Goal: Task Accomplishment & Management: Use online tool/utility

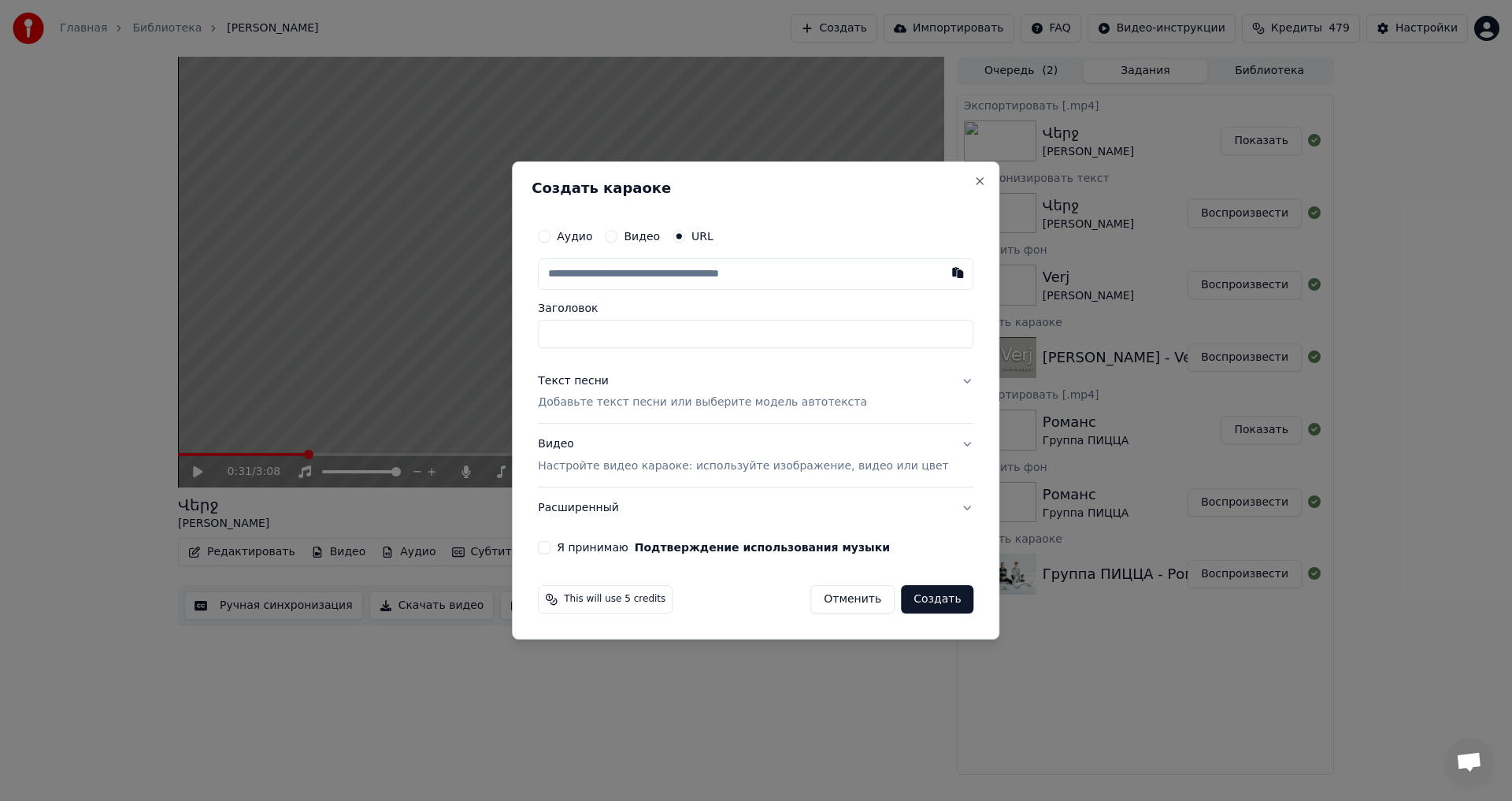
click at [686, 291] on div "Аудио Видео URL Заголовок" at bounding box center [756, 284] width 435 height 127
click at [616, 274] on input "text" at bounding box center [756, 274] width 435 height 32
paste input "**********"
type input "**********"
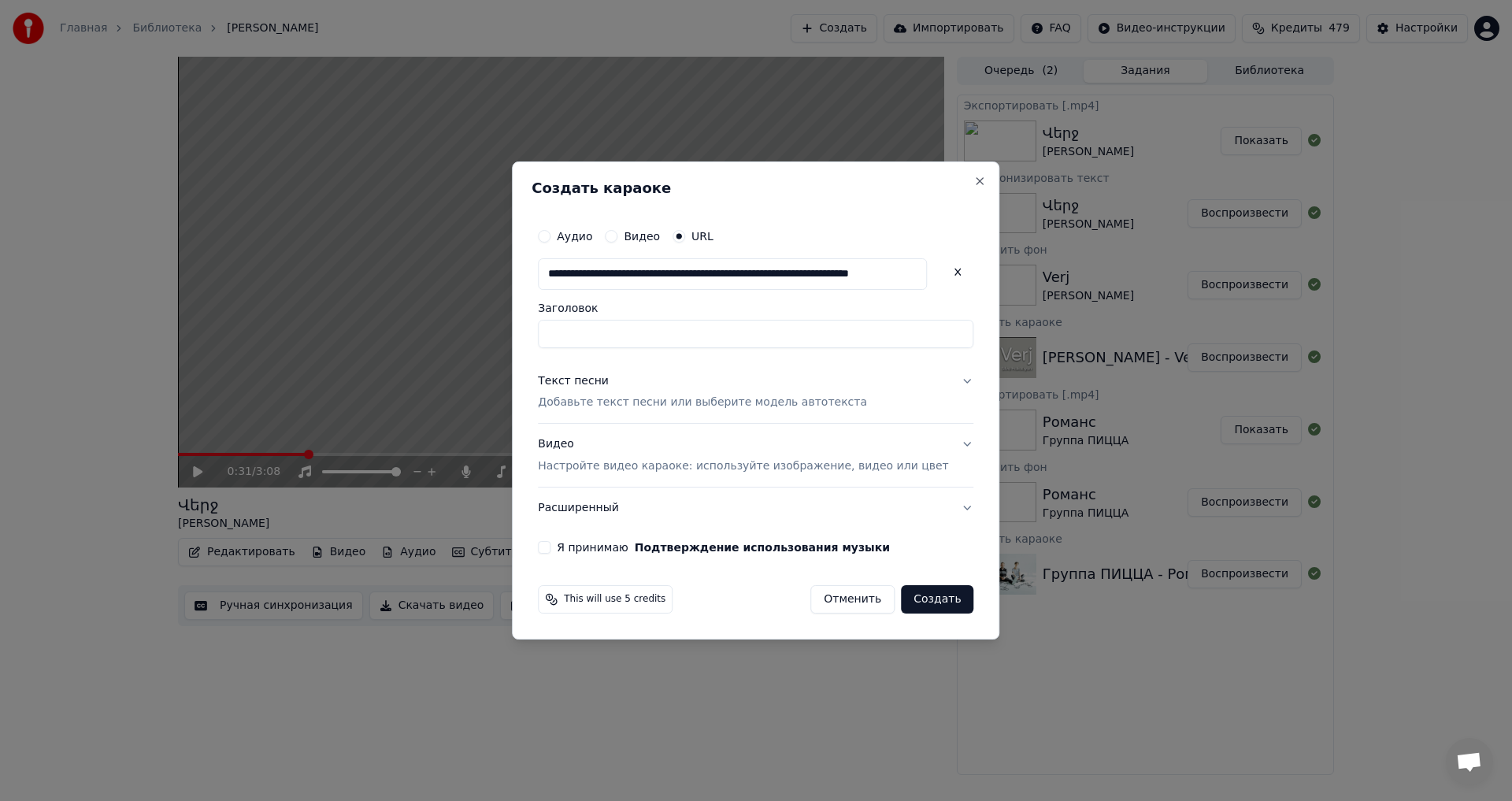
type input "**********"
click at [632, 407] on p "Добавьте текст песни или выберите модель автотекста" at bounding box center [702, 403] width 329 height 16
type input "**********"
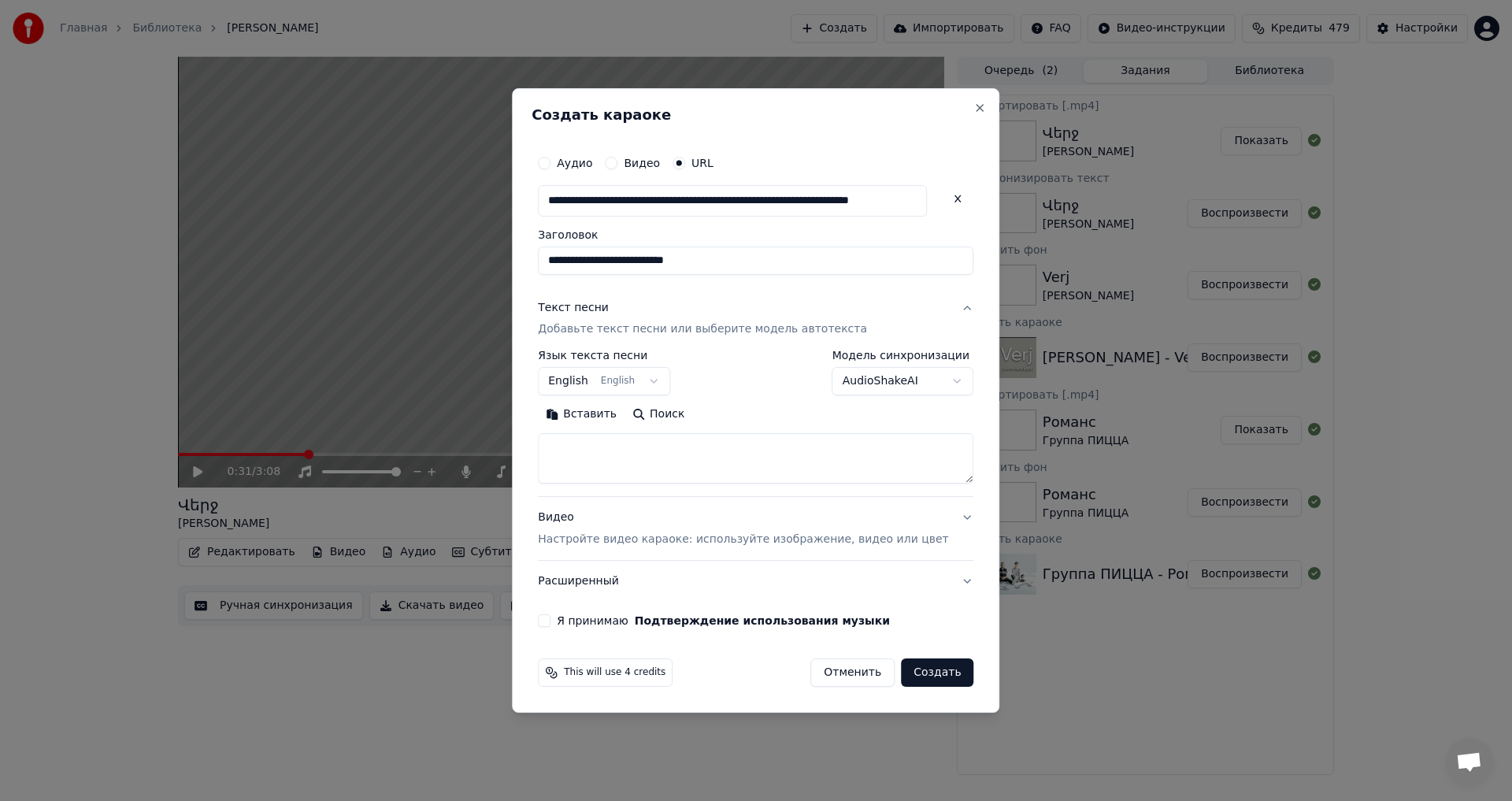
click at [616, 438] on textarea at bounding box center [756, 459] width 435 height 50
paste textarea "**********"
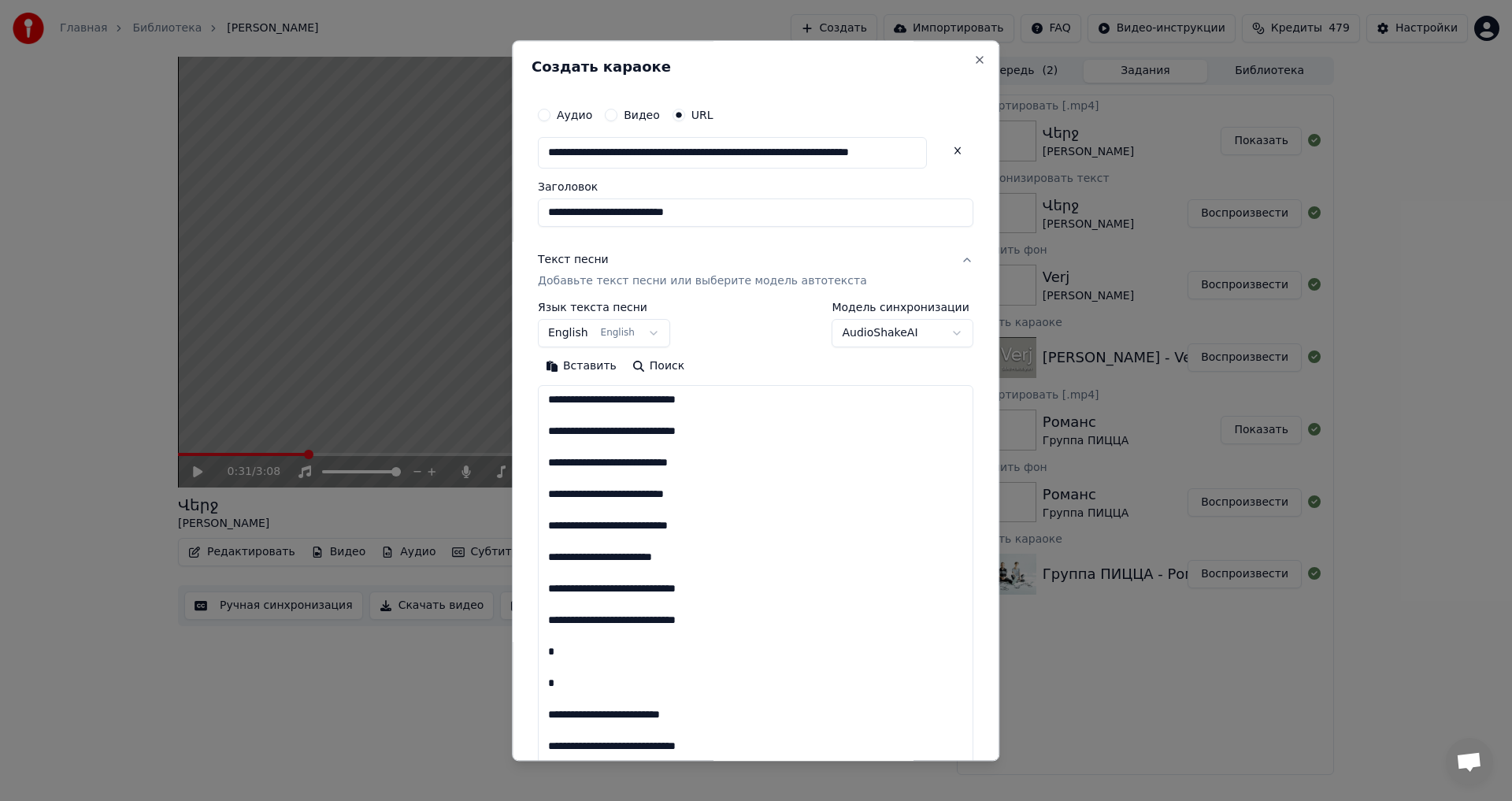
scroll to position [980, 0]
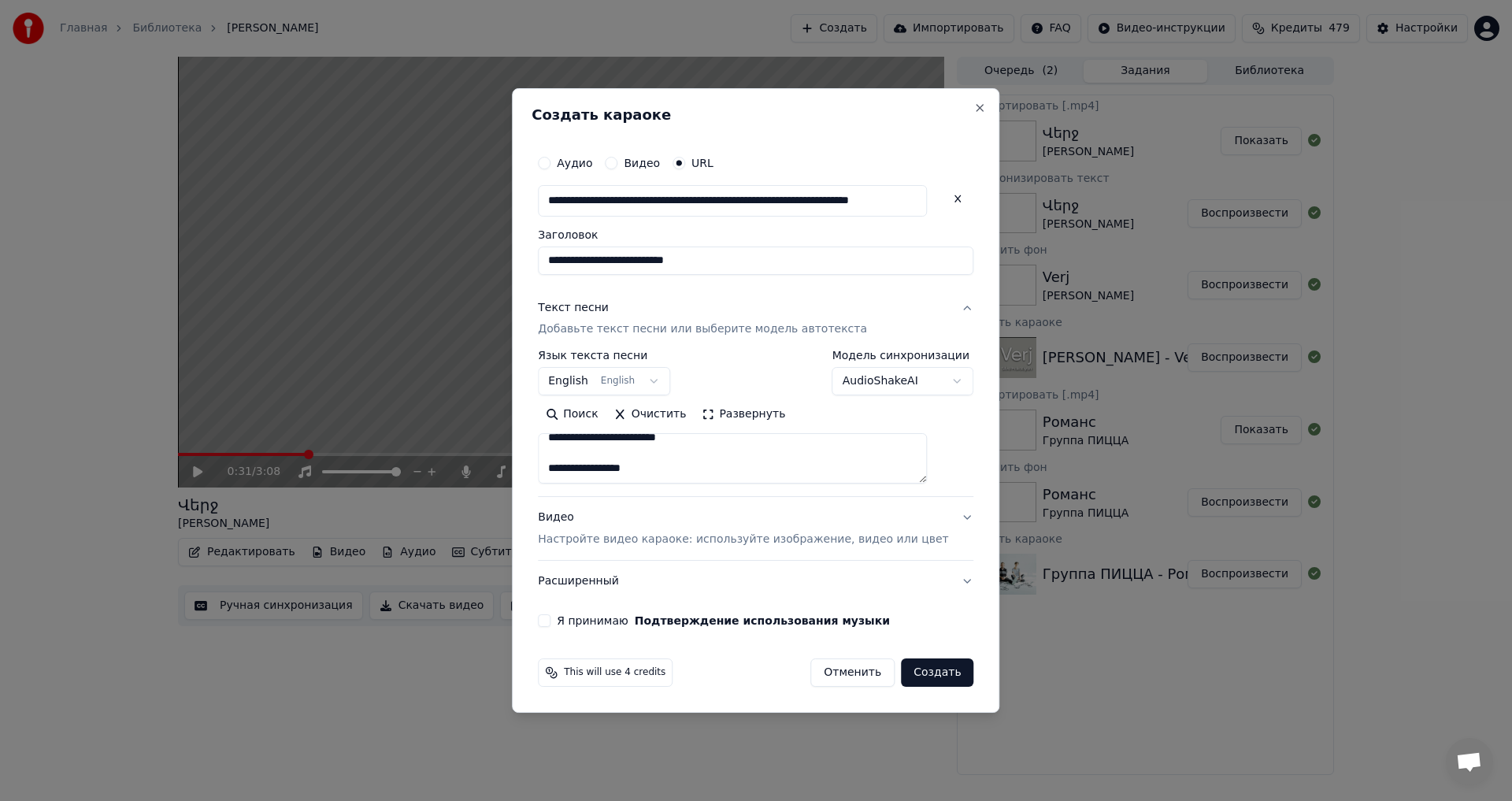
paste textarea "**********"
type textarea "**********"
click at [550, 621] on button "Я принимаю Подтверждение использования музыки" at bounding box center [544, 621] width 13 height 13
click at [925, 666] on button "Создать" at bounding box center [937, 672] width 73 height 28
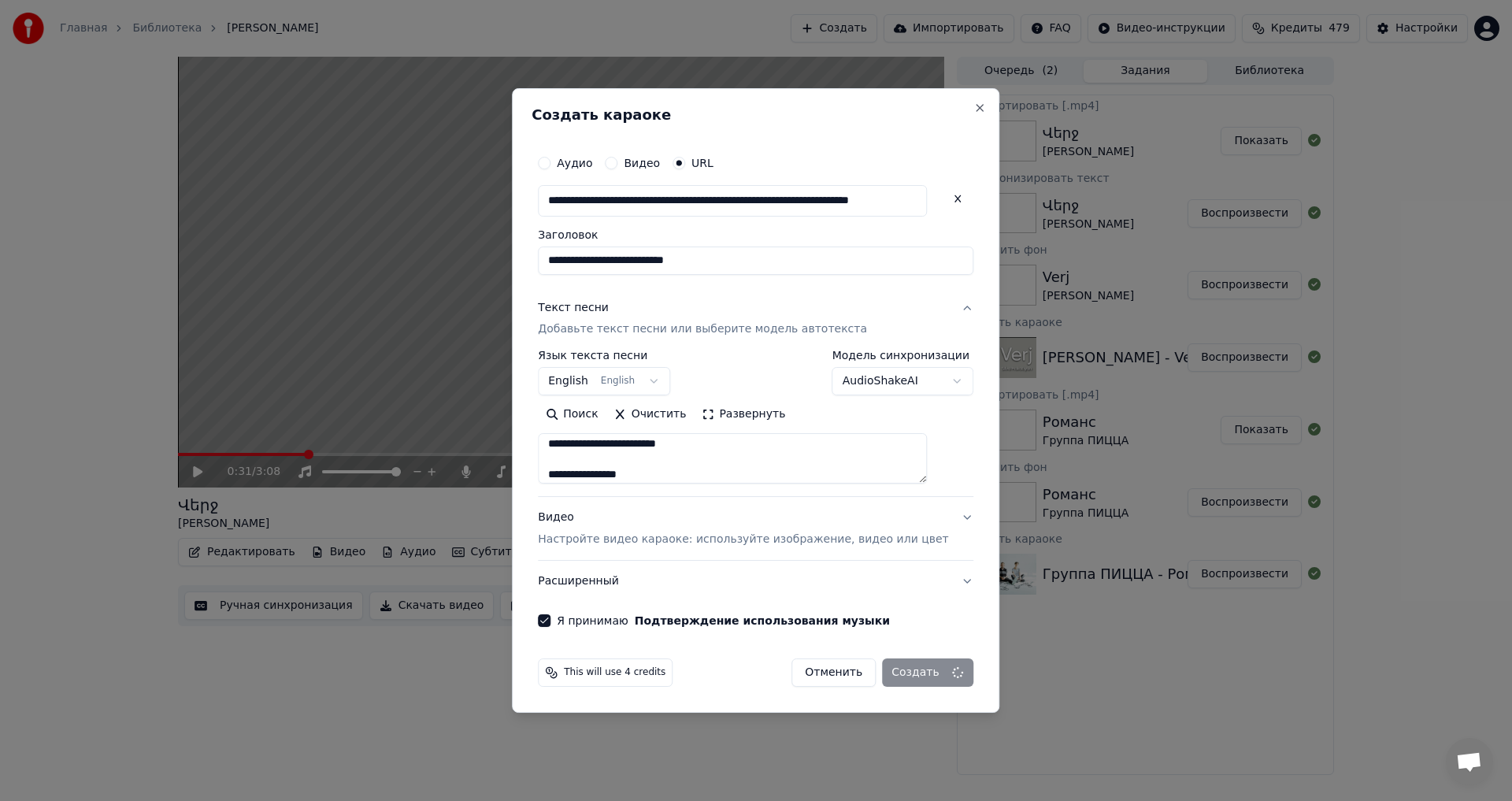
select select
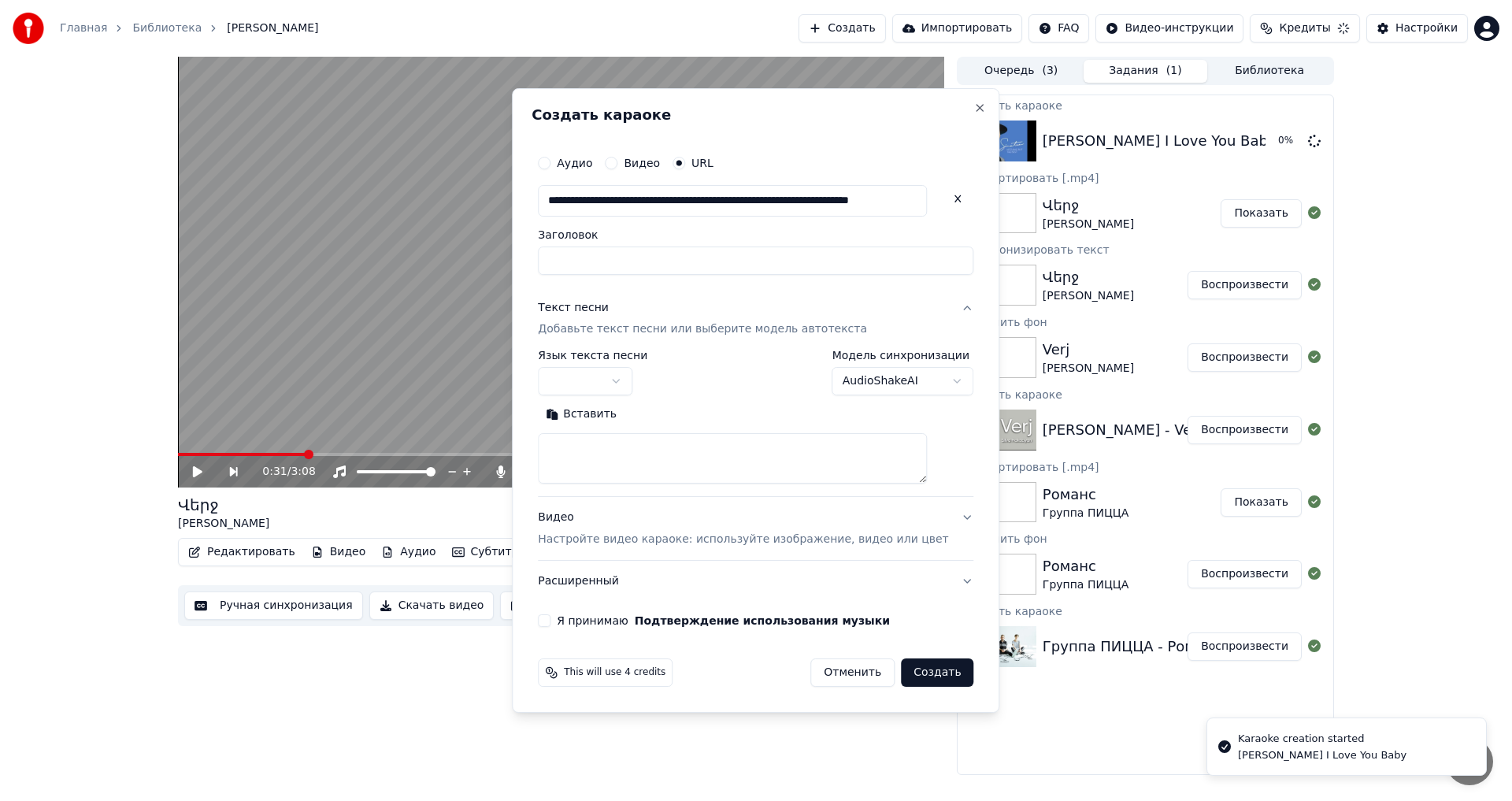
scroll to position [0, 0]
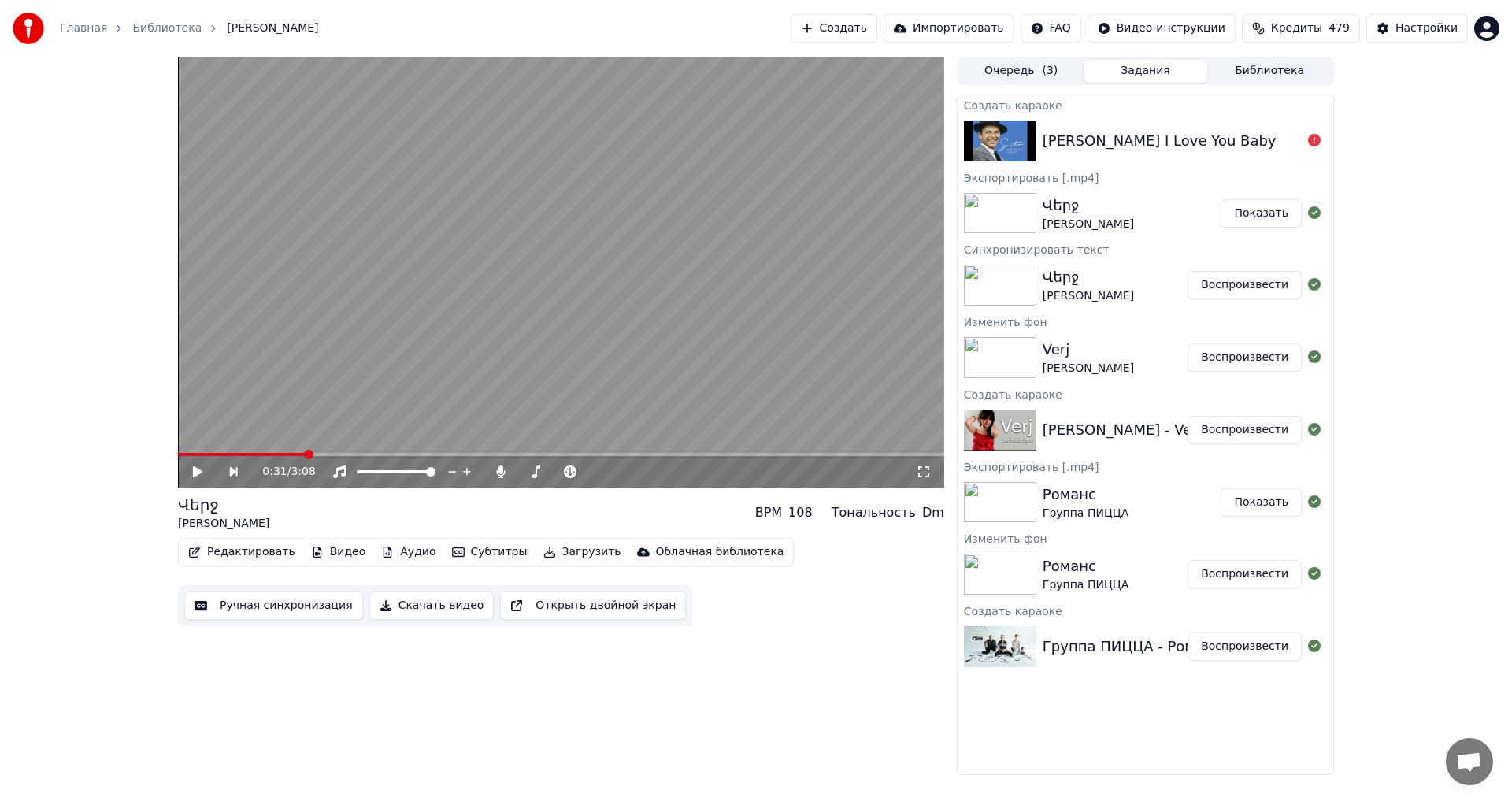
click at [1177, 156] on div "[PERSON_NAME] I Love You Baby" at bounding box center [1145, 141] width 376 height 54
click at [1309, 138] on icon at bounding box center [1315, 140] width 13 height 13
click at [1314, 144] on icon at bounding box center [1315, 140] width 13 height 13
click at [1108, 143] on div "[PERSON_NAME] I Love You Baby" at bounding box center [1158, 141] width 234 height 22
click at [1202, 146] on div "[PERSON_NAME] I Love You Baby" at bounding box center [1158, 141] width 234 height 22
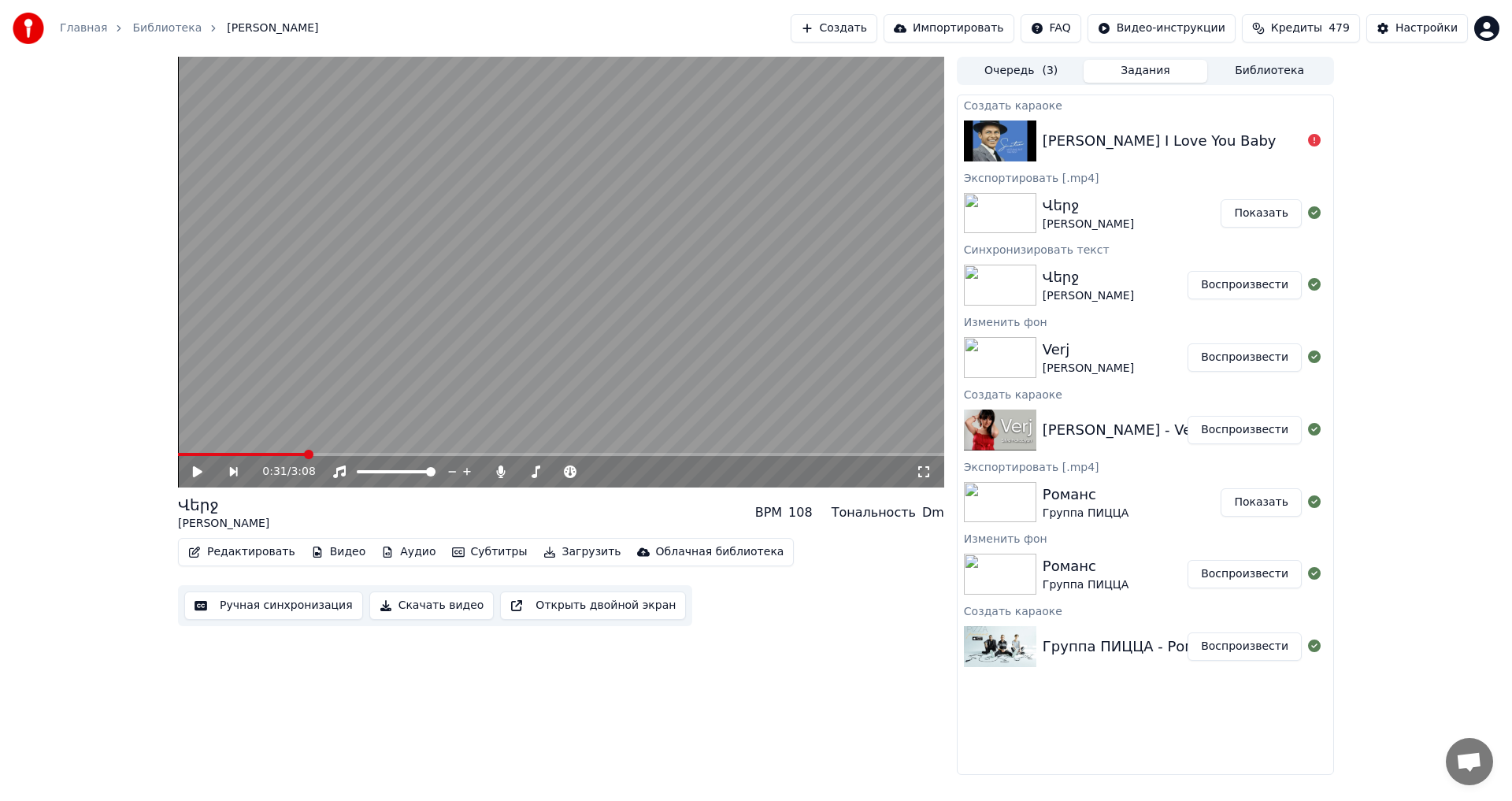
click at [836, 34] on button "Создать" at bounding box center [834, 28] width 87 height 28
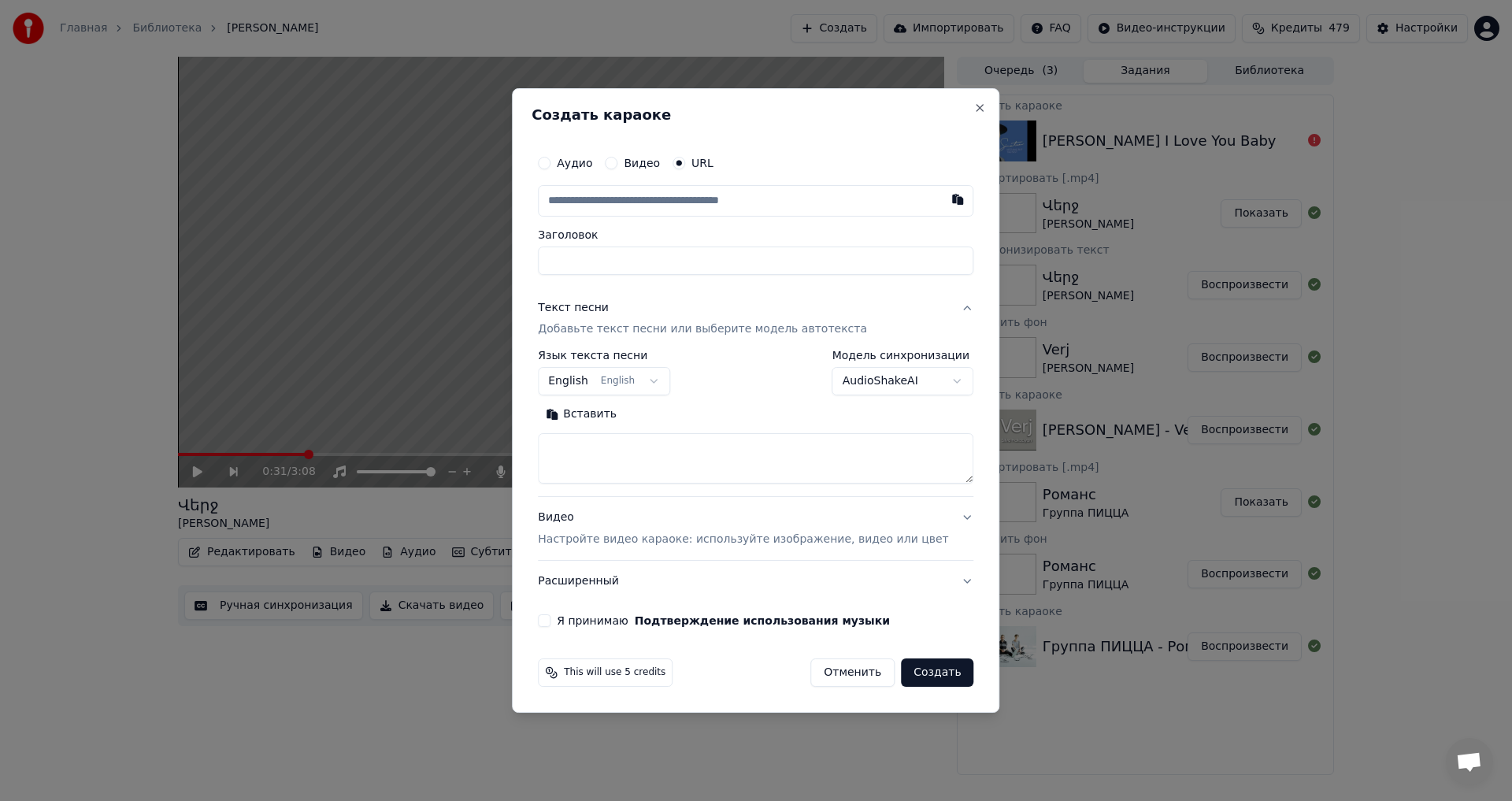
click at [716, 200] on input "text" at bounding box center [756, 201] width 435 height 32
paste input "**********"
type input "**********"
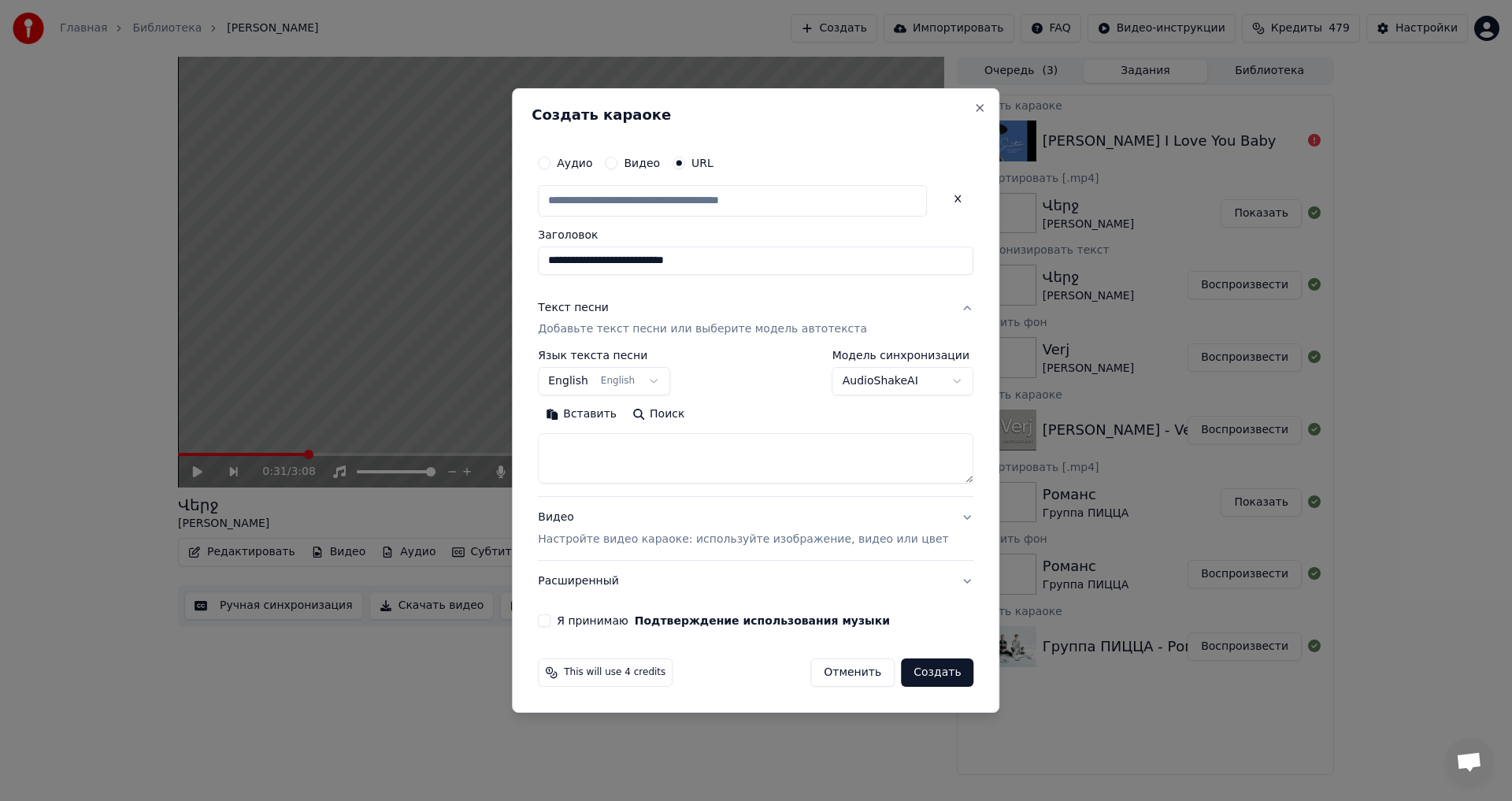
scroll to position [0, 0]
click at [613, 447] on textarea at bounding box center [756, 459] width 435 height 50
paste textarea "**********"
type input "**********"
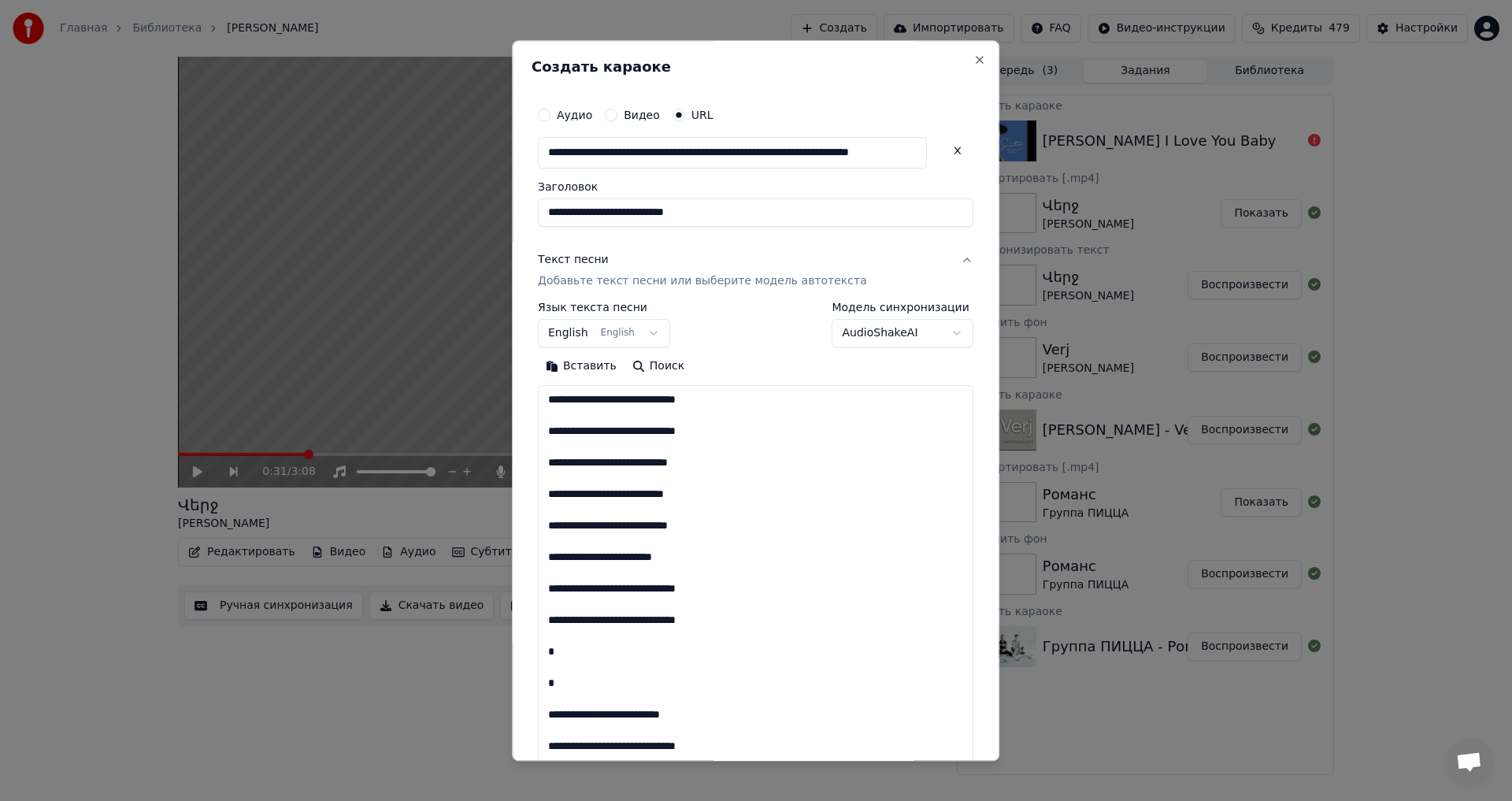
scroll to position [980, 0]
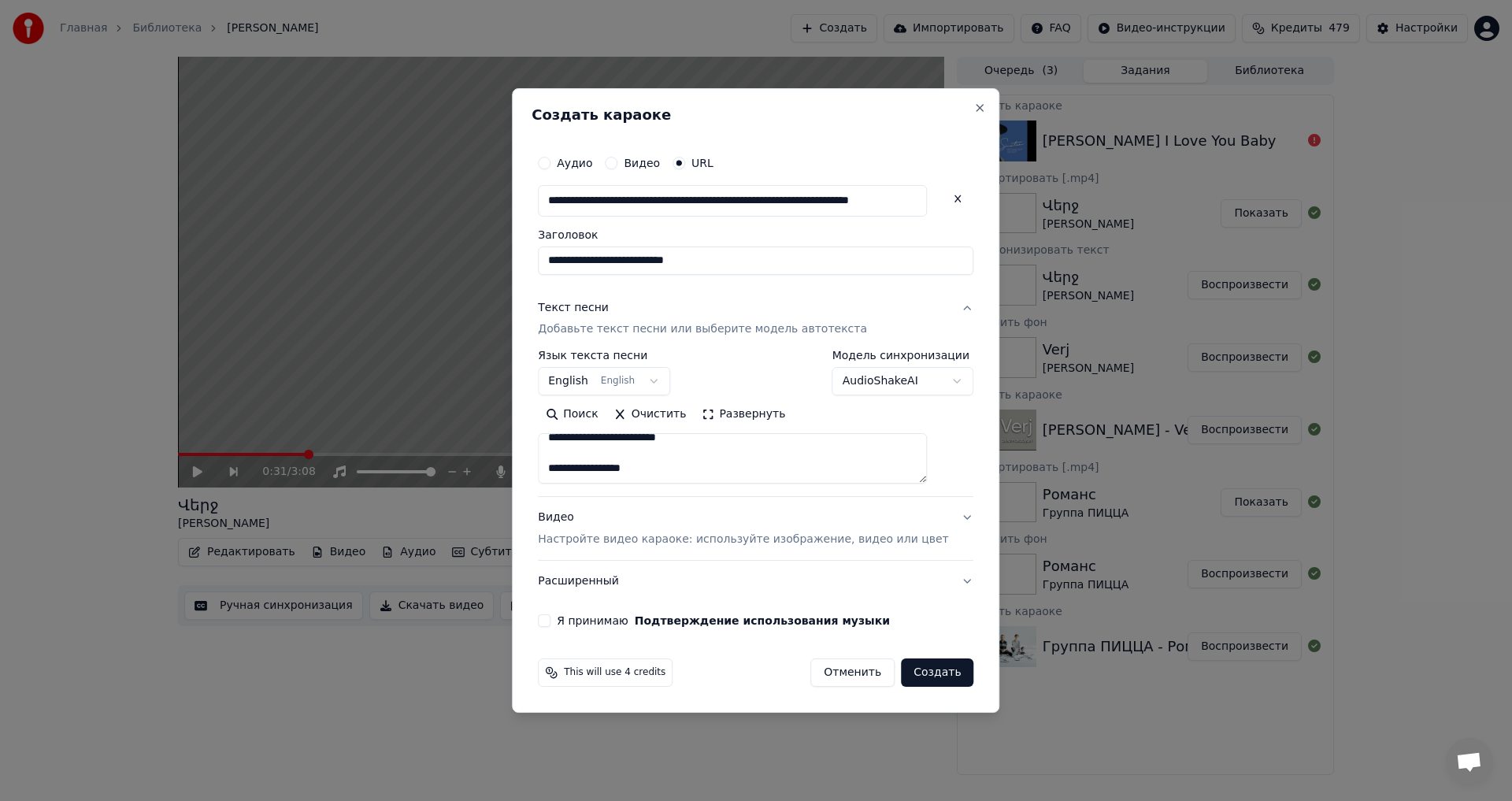
paste textarea "**********"
type textarea "**********"
click at [550, 621] on button "Я принимаю Подтверждение использования музыки" at bounding box center [544, 621] width 13 height 13
click at [901, 675] on button "Создать" at bounding box center [937, 672] width 73 height 28
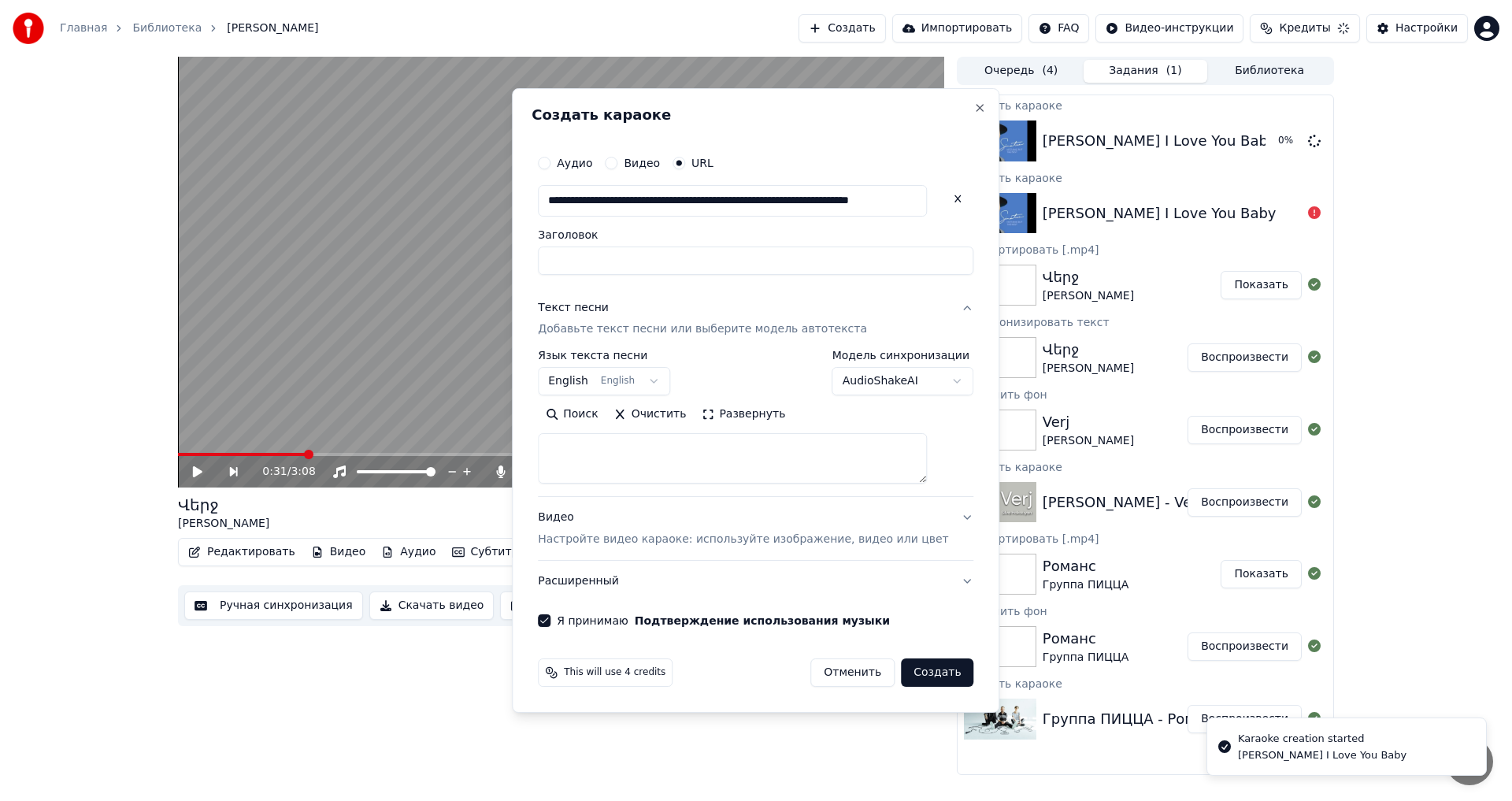
scroll to position [0, 0]
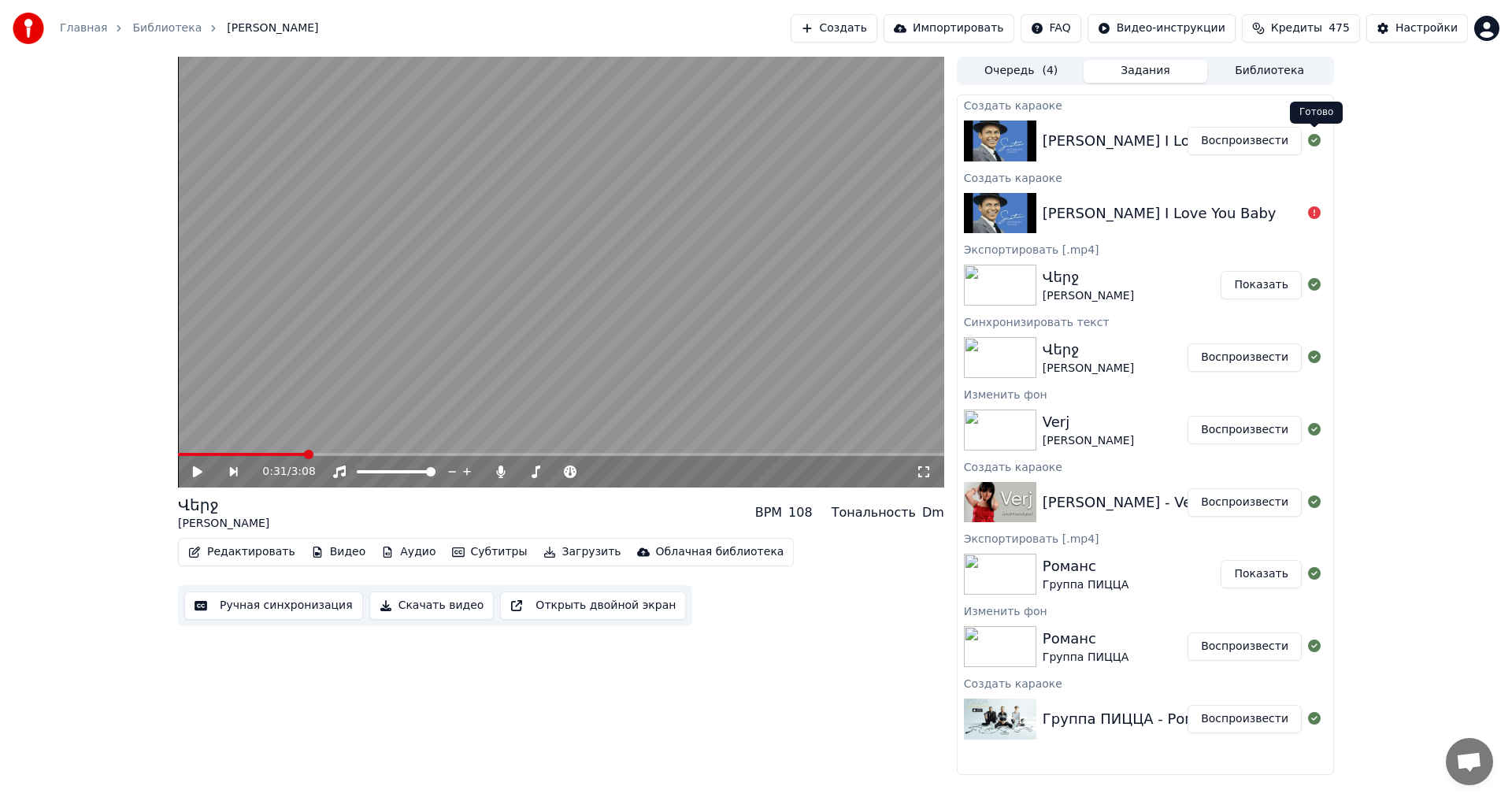
click at [1238, 143] on button "Воспроизвести" at bounding box center [1244, 140] width 114 height 28
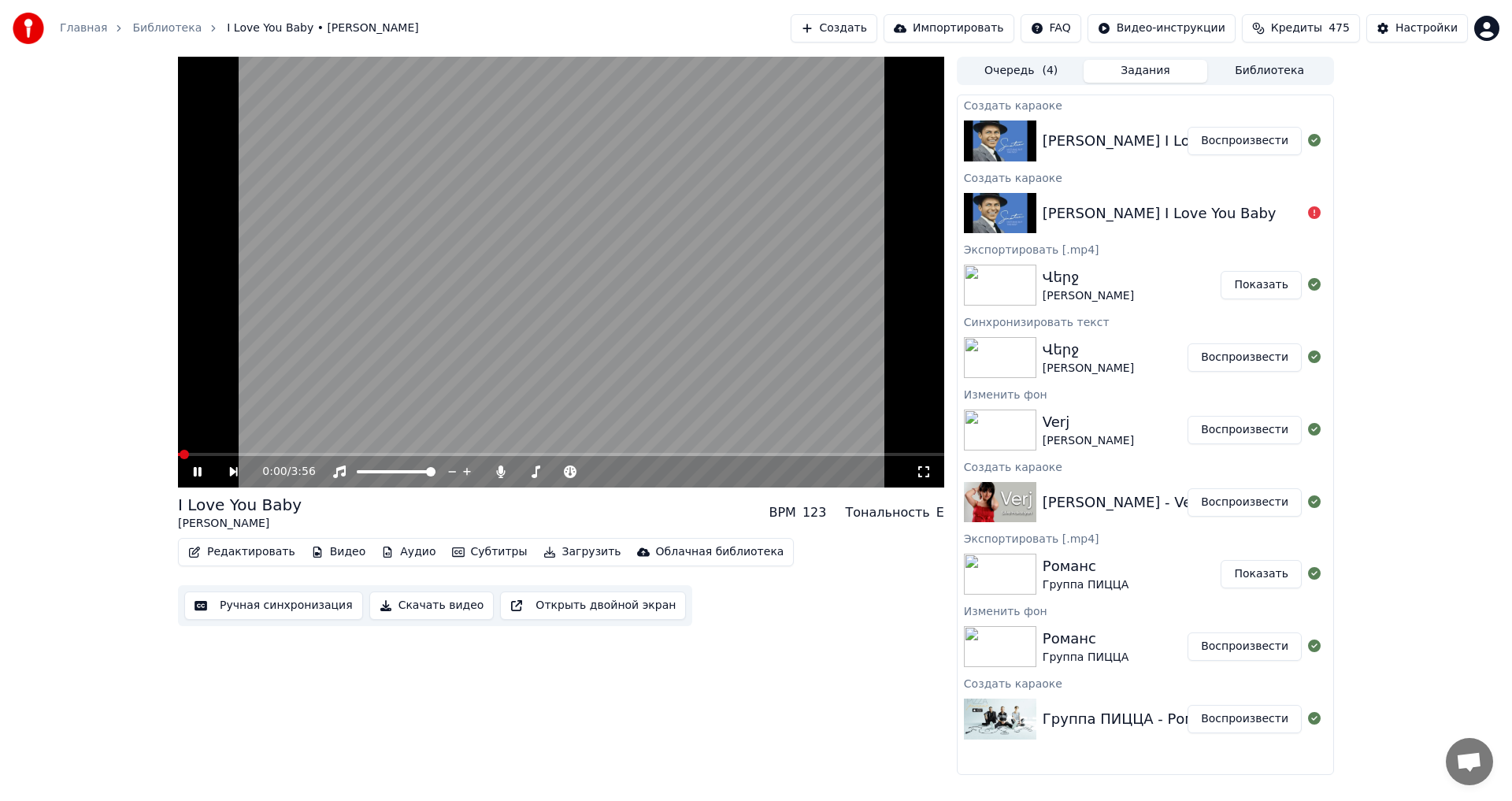
click at [200, 474] on icon at bounding box center [197, 472] width 7 height 9
click at [337, 554] on button "Видео" at bounding box center [338, 552] width 68 height 22
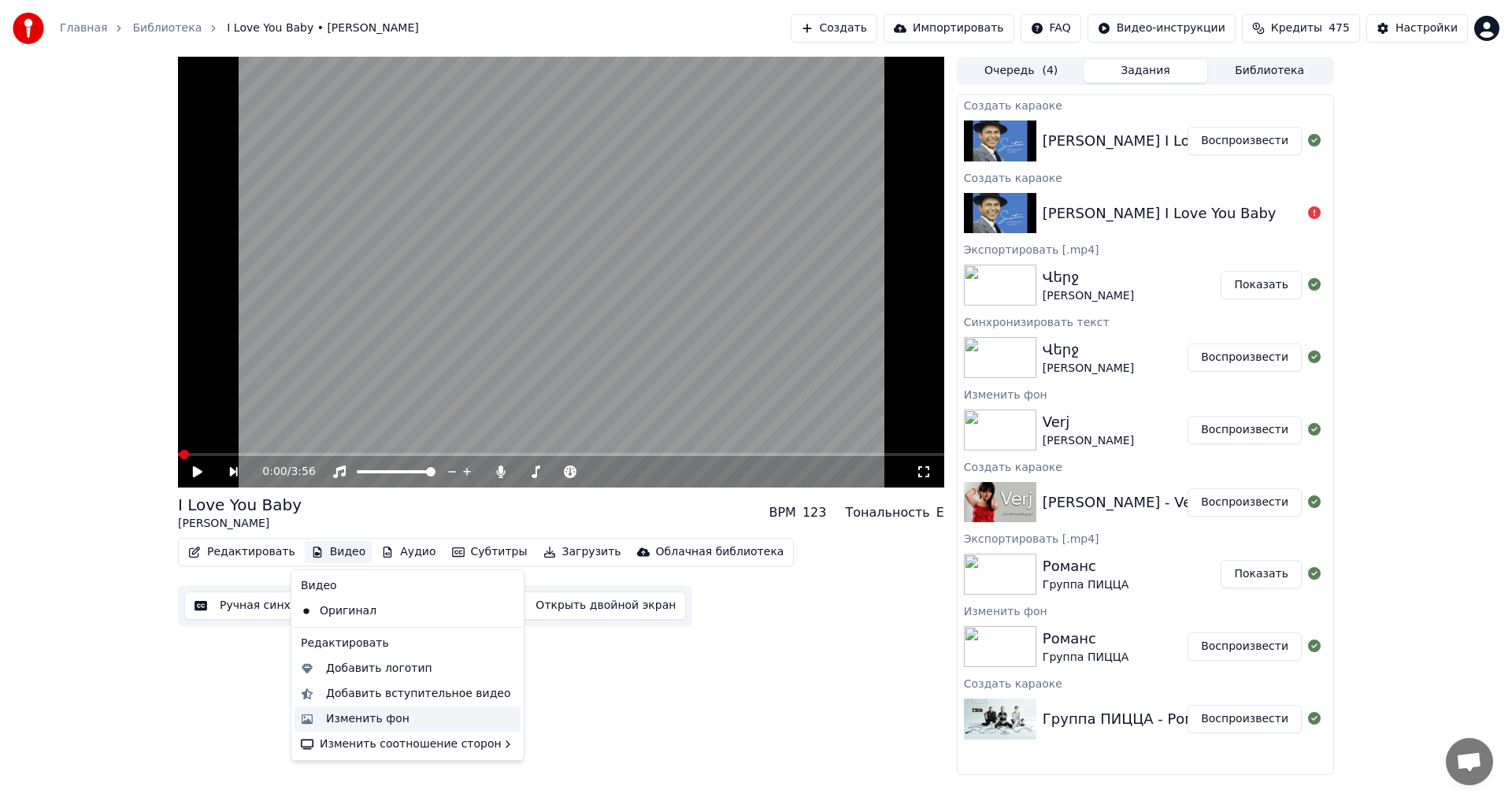
click at [401, 712] on div "Изменить фон" at bounding box center [420, 718] width 188 height 16
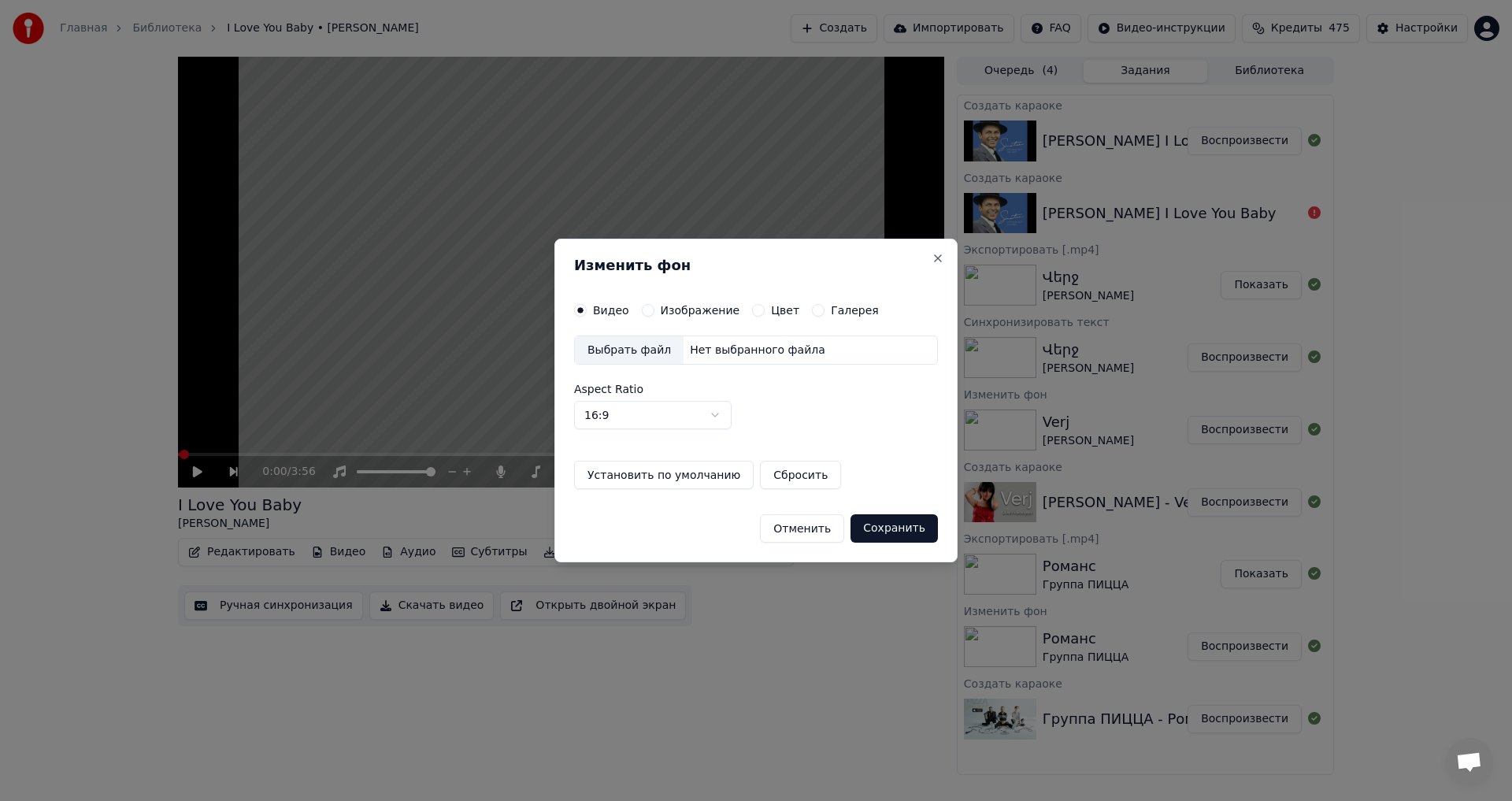
click at [648, 311] on button "Изображение" at bounding box center [649, 311] width 13 height 13
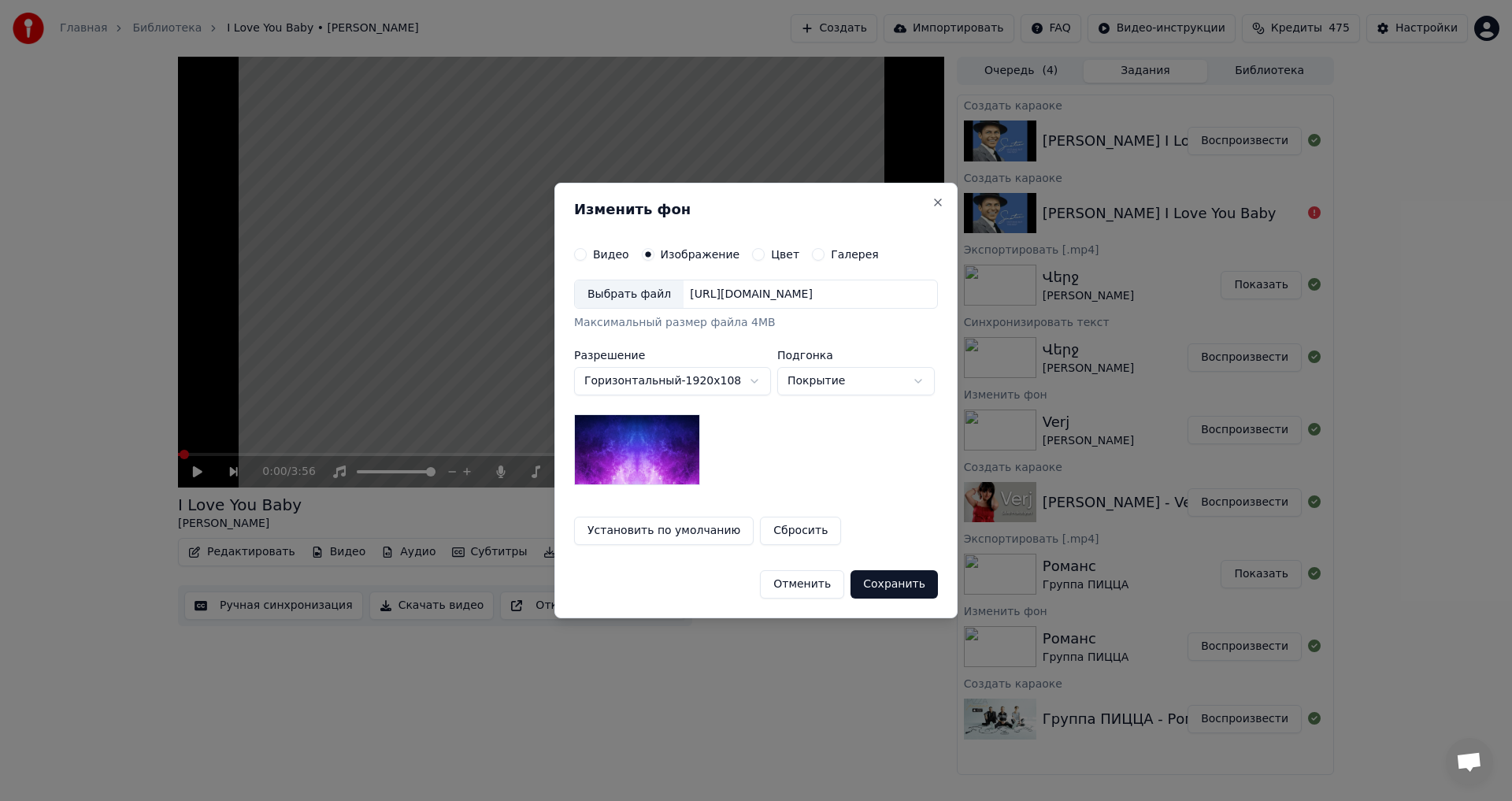
click at [604, 309] on div "Выбрать файл [URL][DOMAIN_NAME]" at bounding box center [756, 294] width 364 height 30
click at [917, 584] on button "Сохранить" at bounding box center [894, 584] width 87 height 28
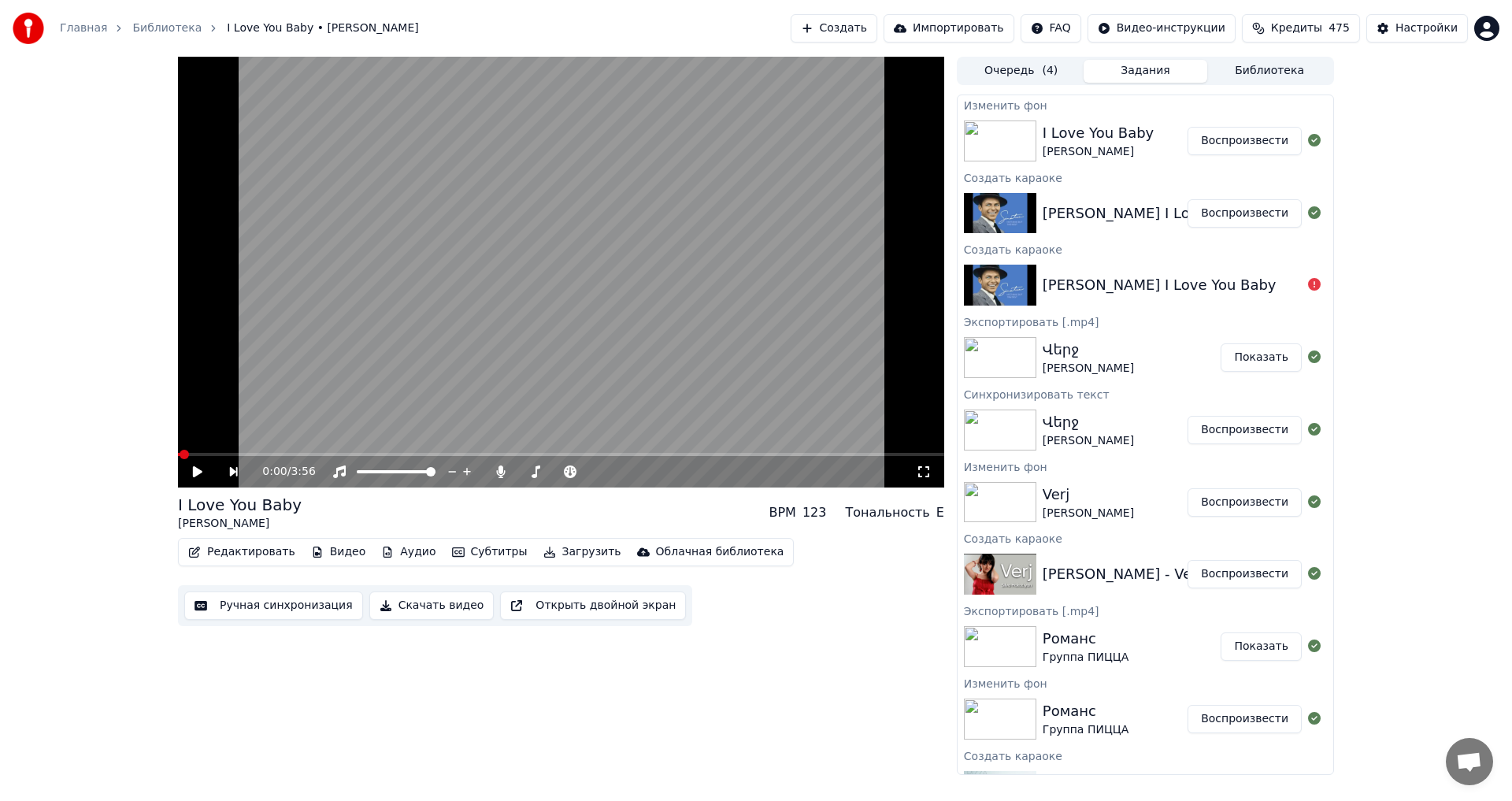
click at [1213, 143] on button "Воспроизвести" at bounding box center [1244, 140] width 114 height 28
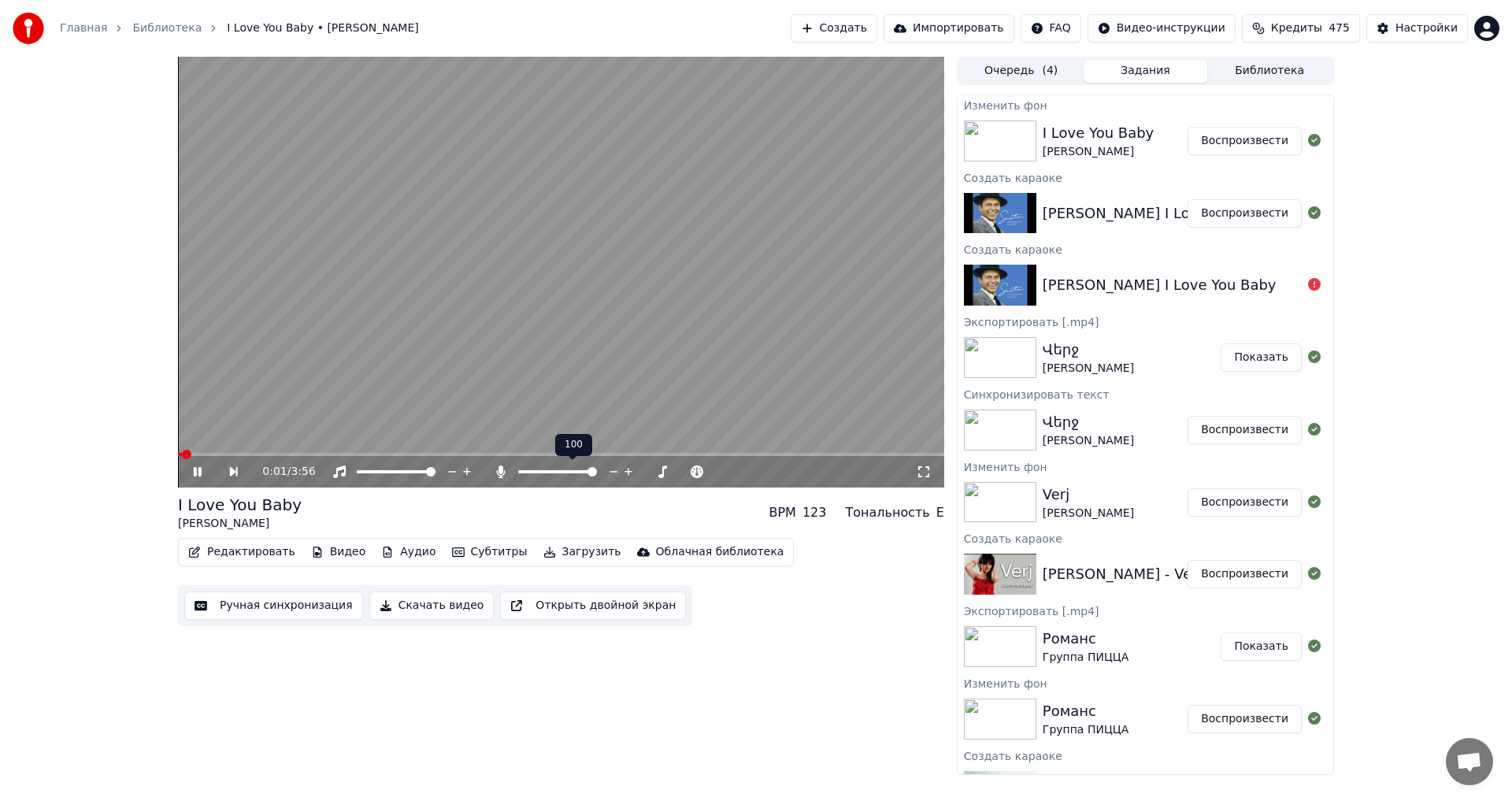
click at [596, 472] on span at bounding box center [592, 472] width 9 height 9
click at [259, 453] on span at bounding box center [226, 454] width 98 height 3
click at [419, 314] on video at bounding box center [560, 272] width 766 height 431
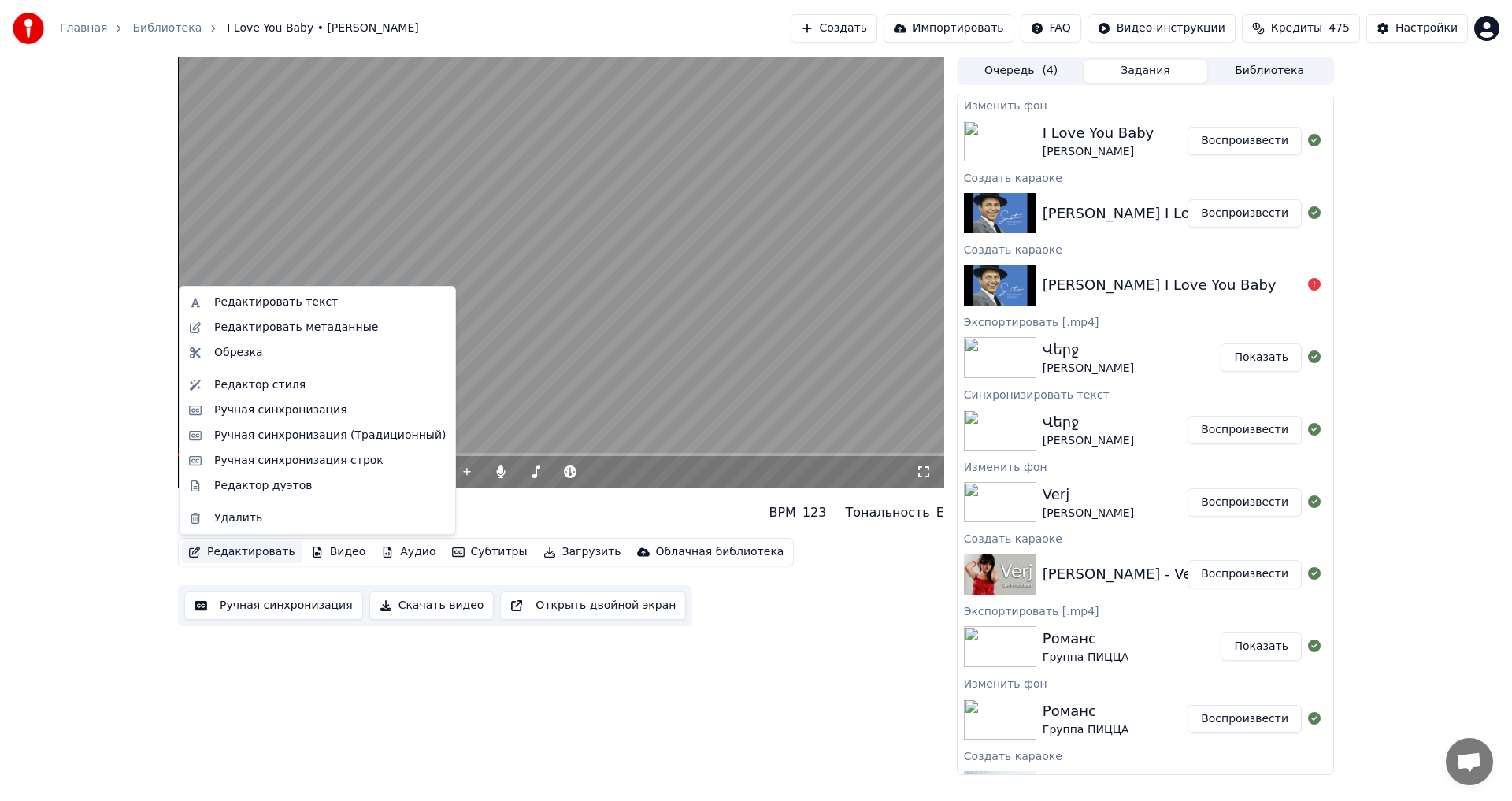
click at [225, 555] on button "Редактировать" at bounding box center [241, 552] width 120 height 22
click at [290, 290] on div "Редактировать текст" at bounding box center [316, 301] width 269 height 25
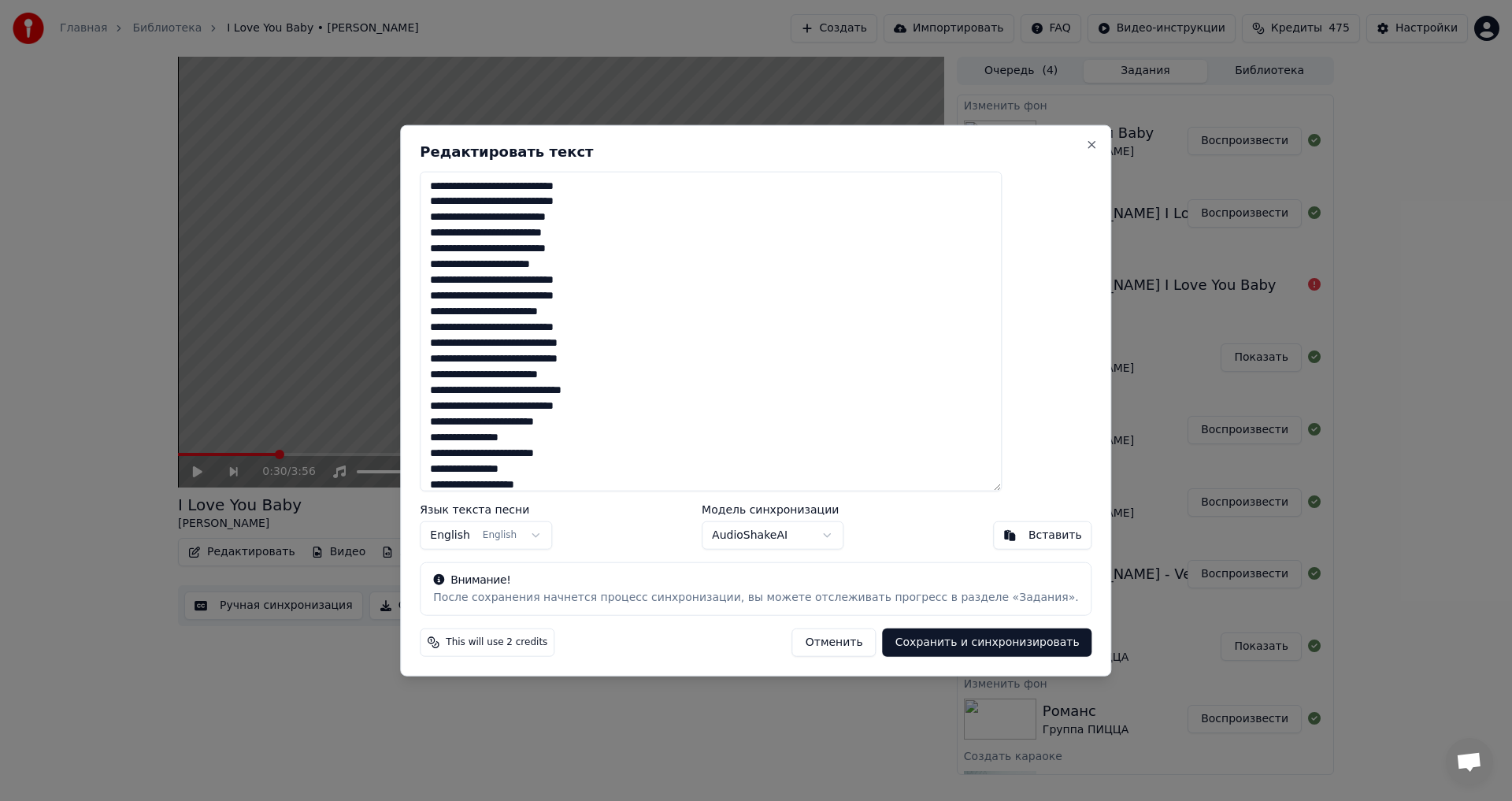
drag, startPoint x: 495, startPoint y: 234, endPoint x: 394, endPoint y: 238, distance: 101.1
click at [394, 238] on body "Главная Библиотека I Love You Baby • [PERSON_NAME] Создать Импортировать FAQ Ви…" at bounding box center [756, 400] width 1512 height 801
click at [488, 235] on textarea at bounding box center [710, 331] width 582 height 320
drag, startPoint x: 491, startPoint y: 237, endPoint x: 447, endPoint y: 238, distance: 44.0
click at [462, 238] on div "Редактировать текст Язык текста песни English English Модель синхронизации Audi…" at bounding box center [756, 400] width 711 height 552
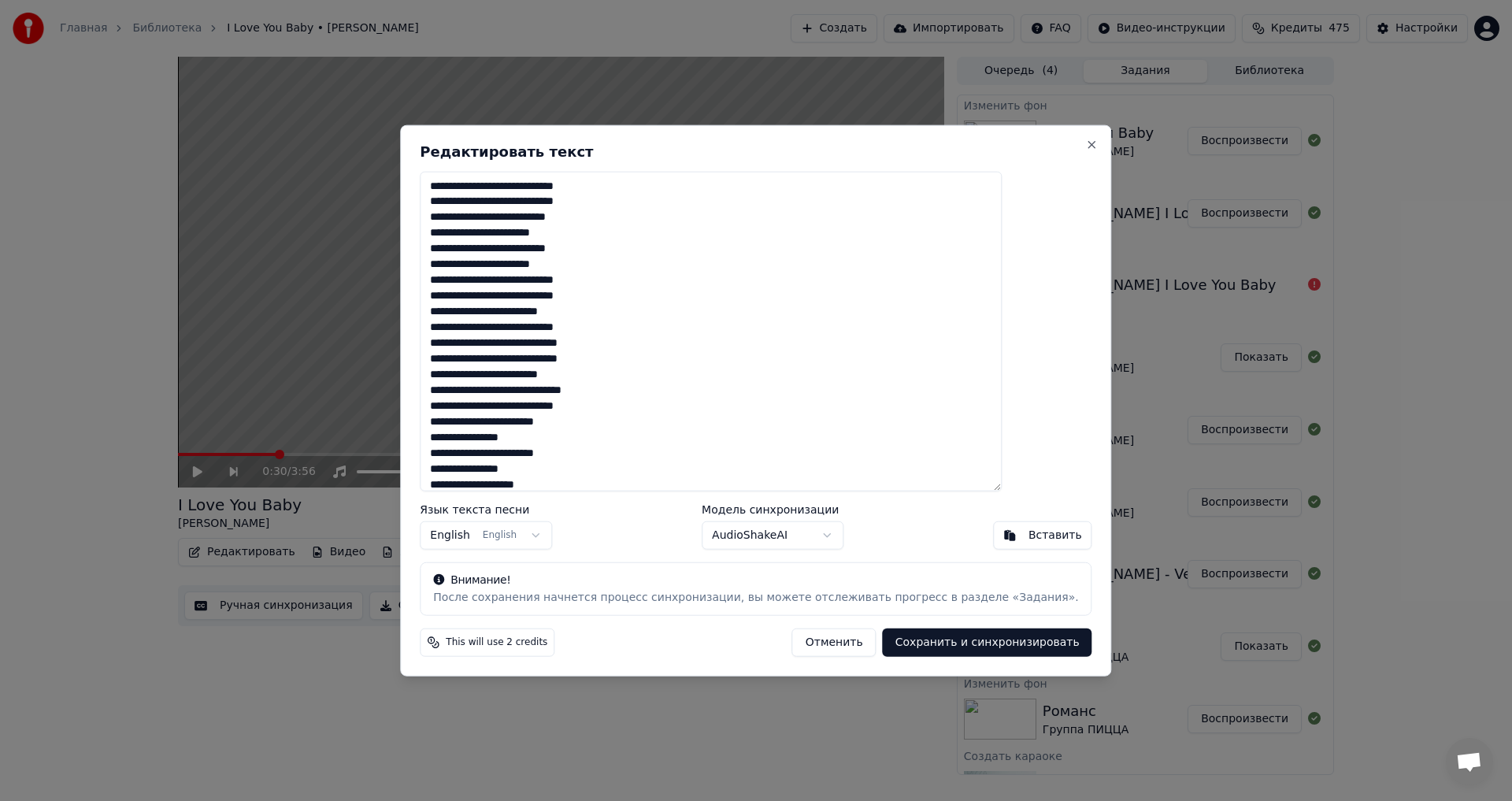
type textarea "**********"
click at [934, 634] on button "Сохранить и синхронизировать" at bounding box center [987, 642] width 209 height 28
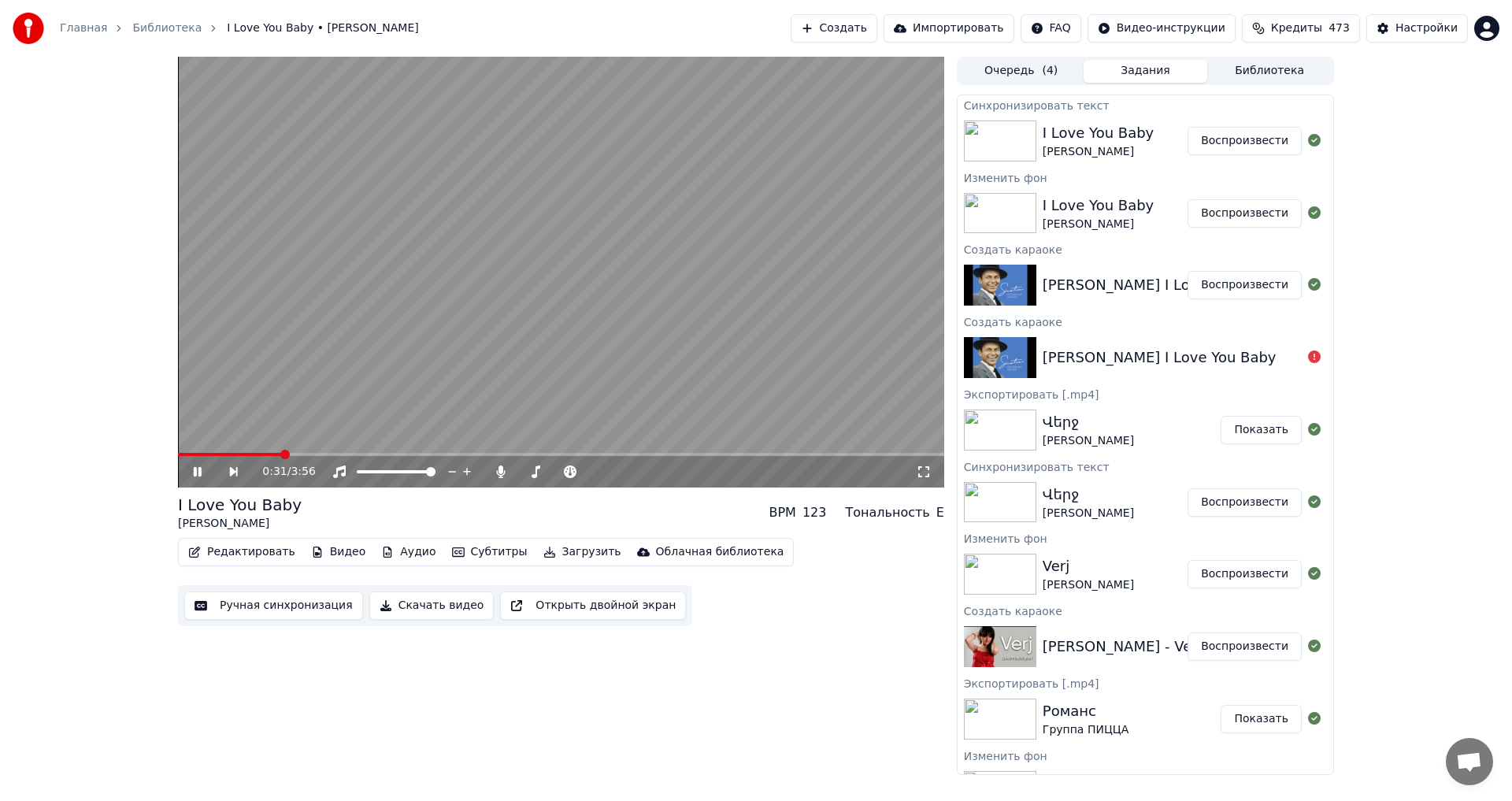
click at [253, 451] on video at bounding box center [560, 272] width 766 height 431
click at [253, 453] on span at bounding box center [215, 454] width 74 height 3
click at [404, 329] on video at bounding box center [560, 272] width 766 height 431
click at [566, 284] on video at bounding box center [560, 272] width 766 height 431
click at [268, 601] on button "Ручная синхронизация" at bounding box center [274, 605] width 179 height 28
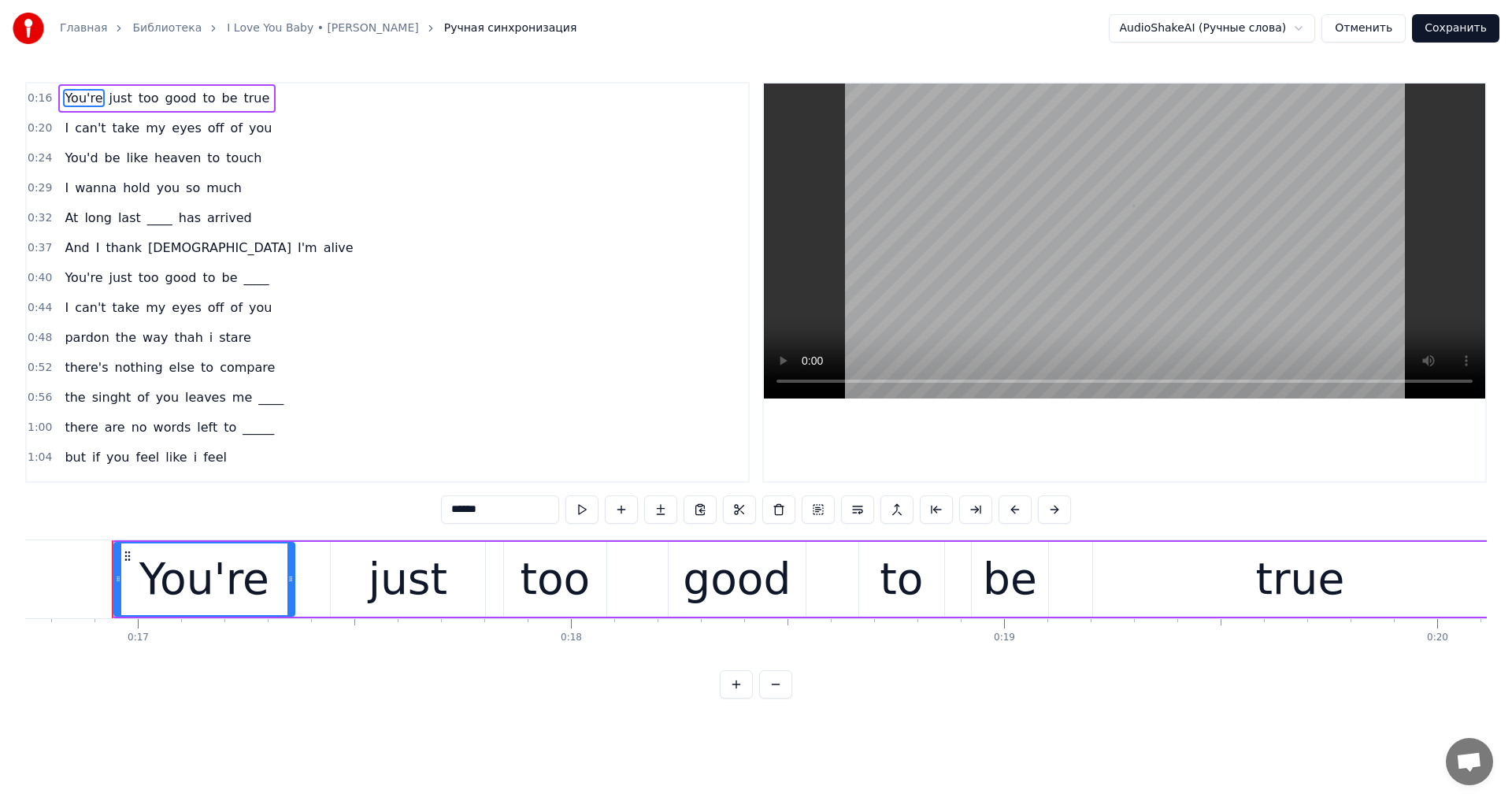
scroll to position [0, 7256]
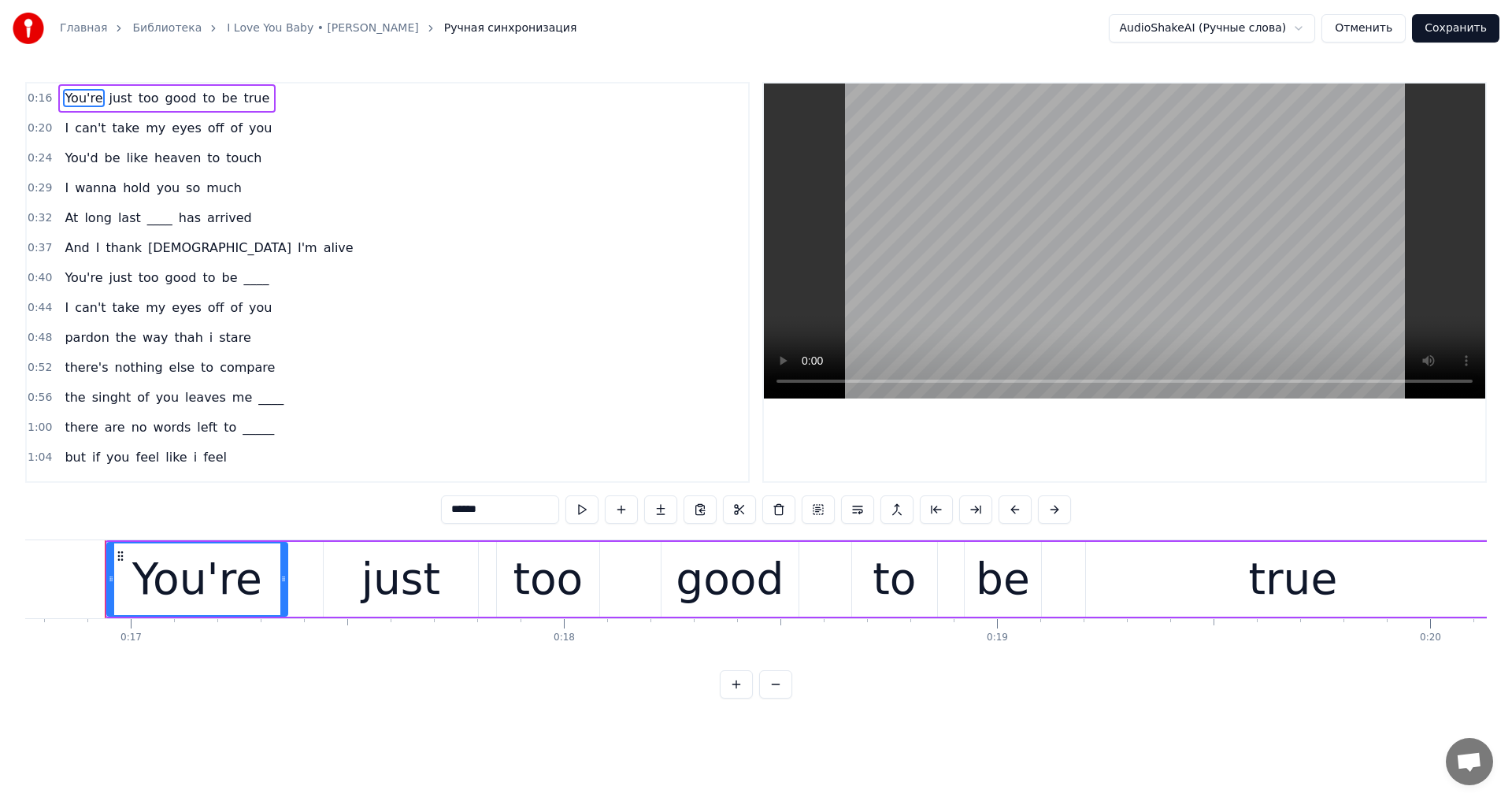
click at [220, 363] on span "compare" at bounding box center [247, 367] width 59 height 18
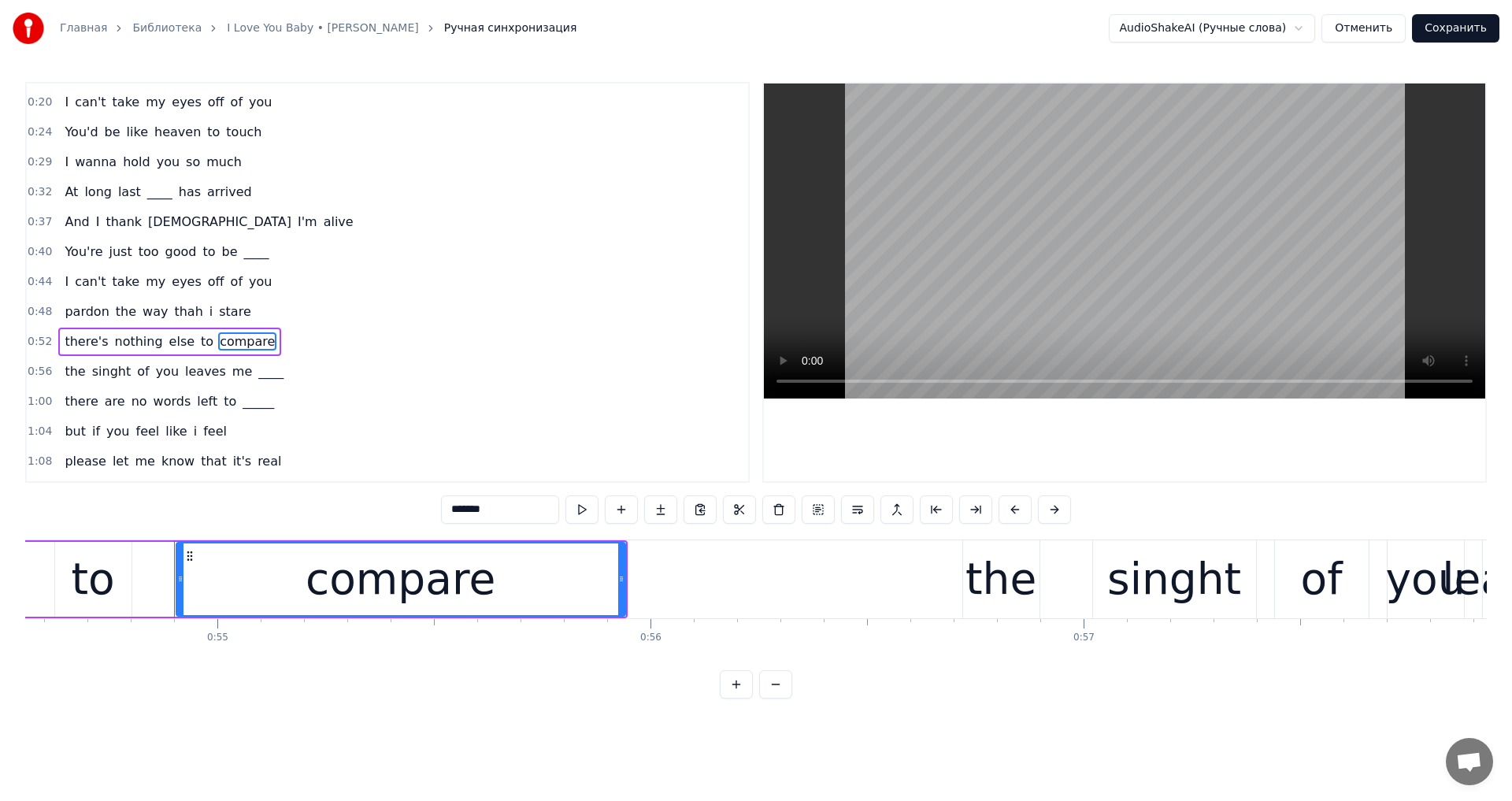
scroll to position [0, 23694]
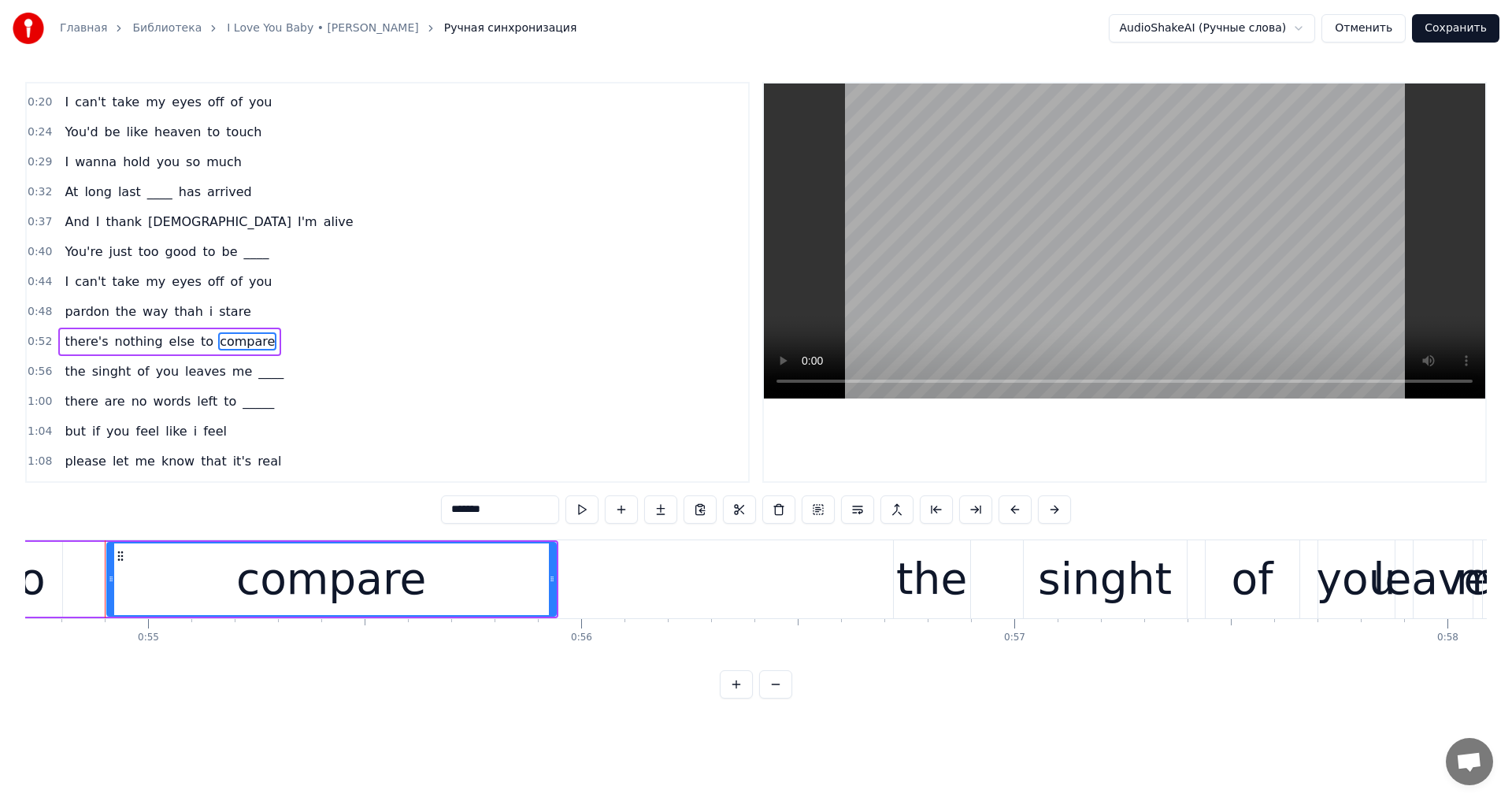
click at [963, 306] on video at bounding box center [1124, 241] width 721 height 314
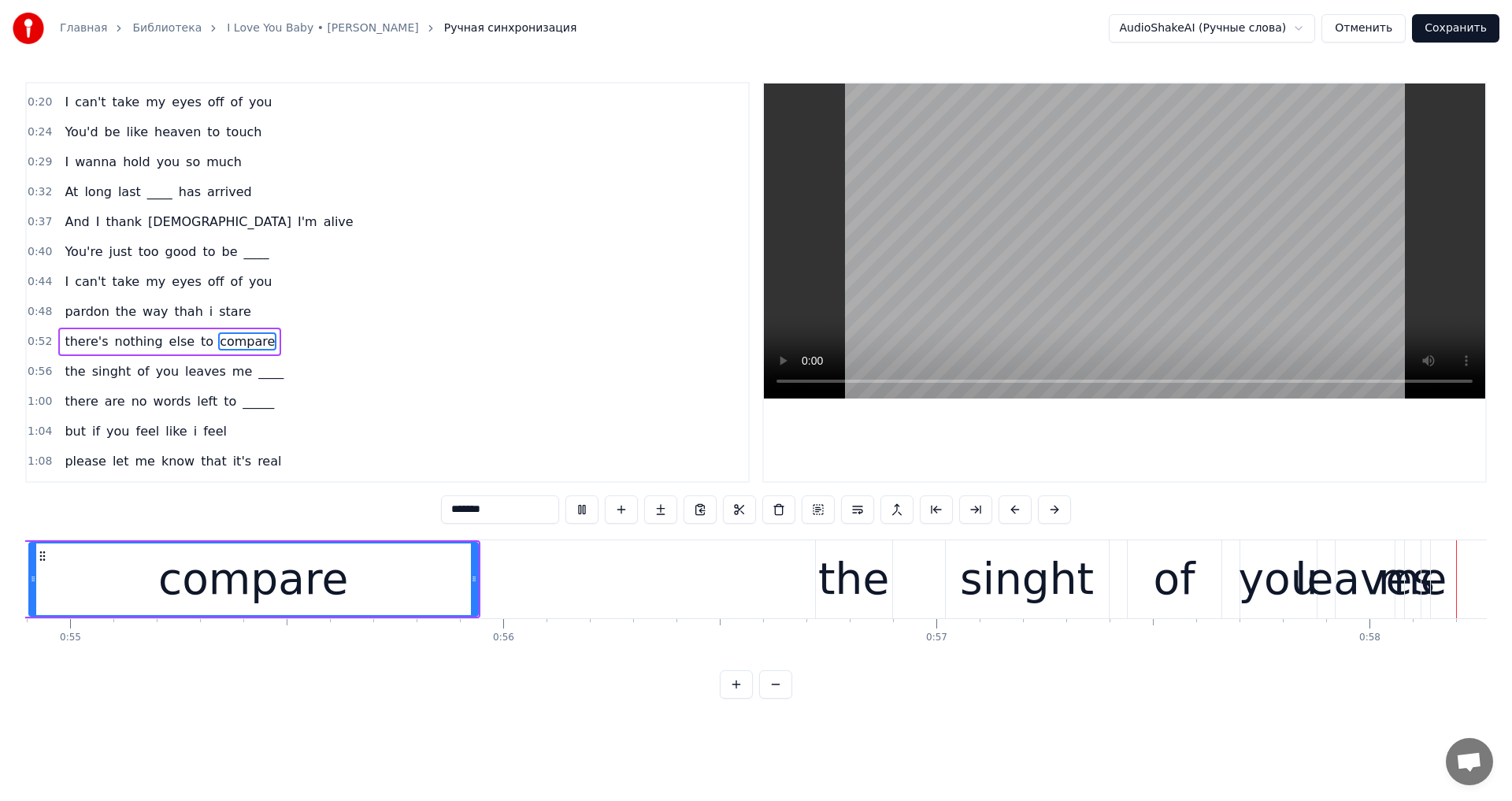
click at [960, 269] on video at bounding box center [1124, 241] width 721 height 314
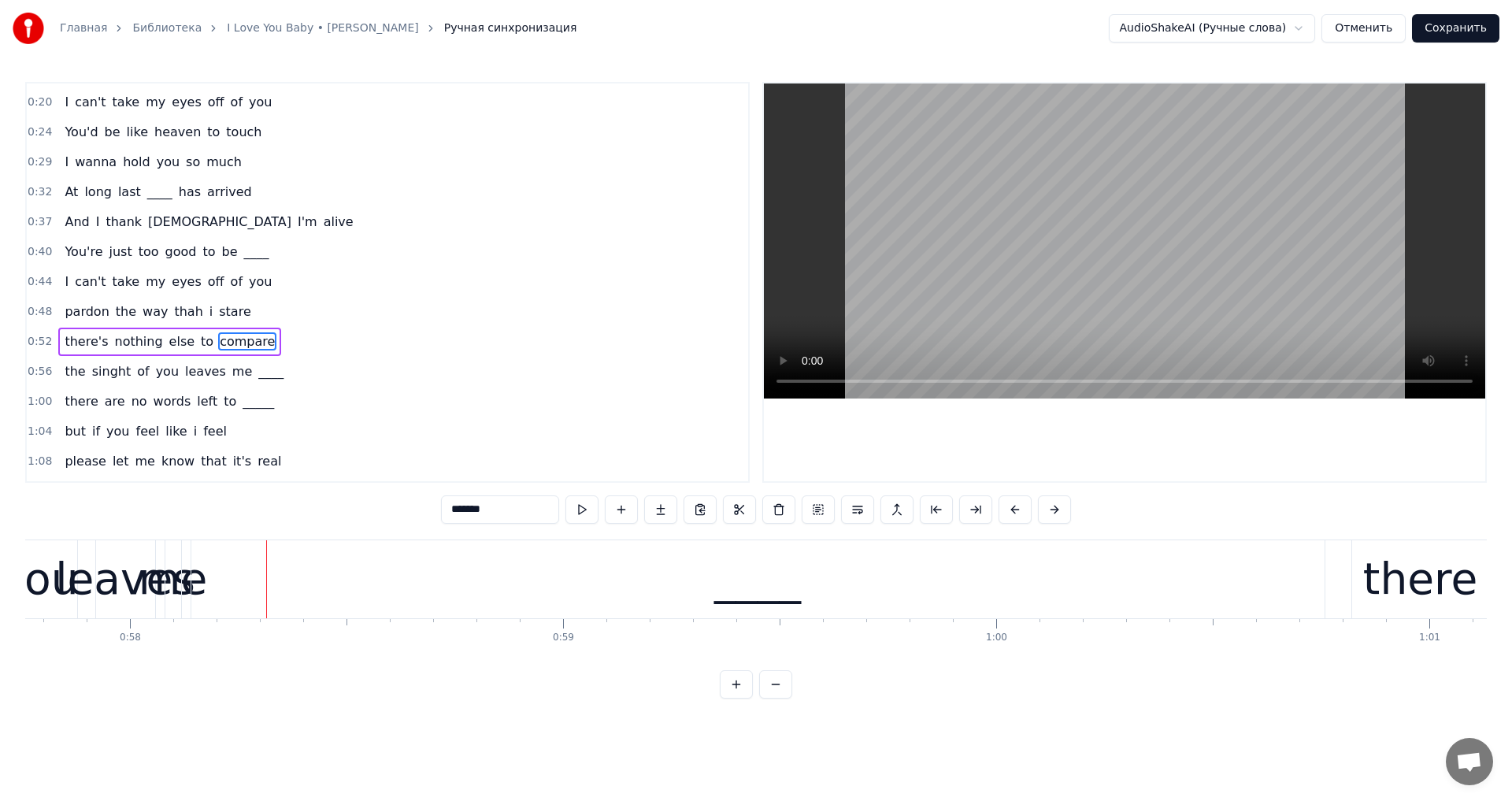
scroll to position [0, 25061]
click at [383, 588] on div "____" at bounding box center [708, 579] width 1133 height 78
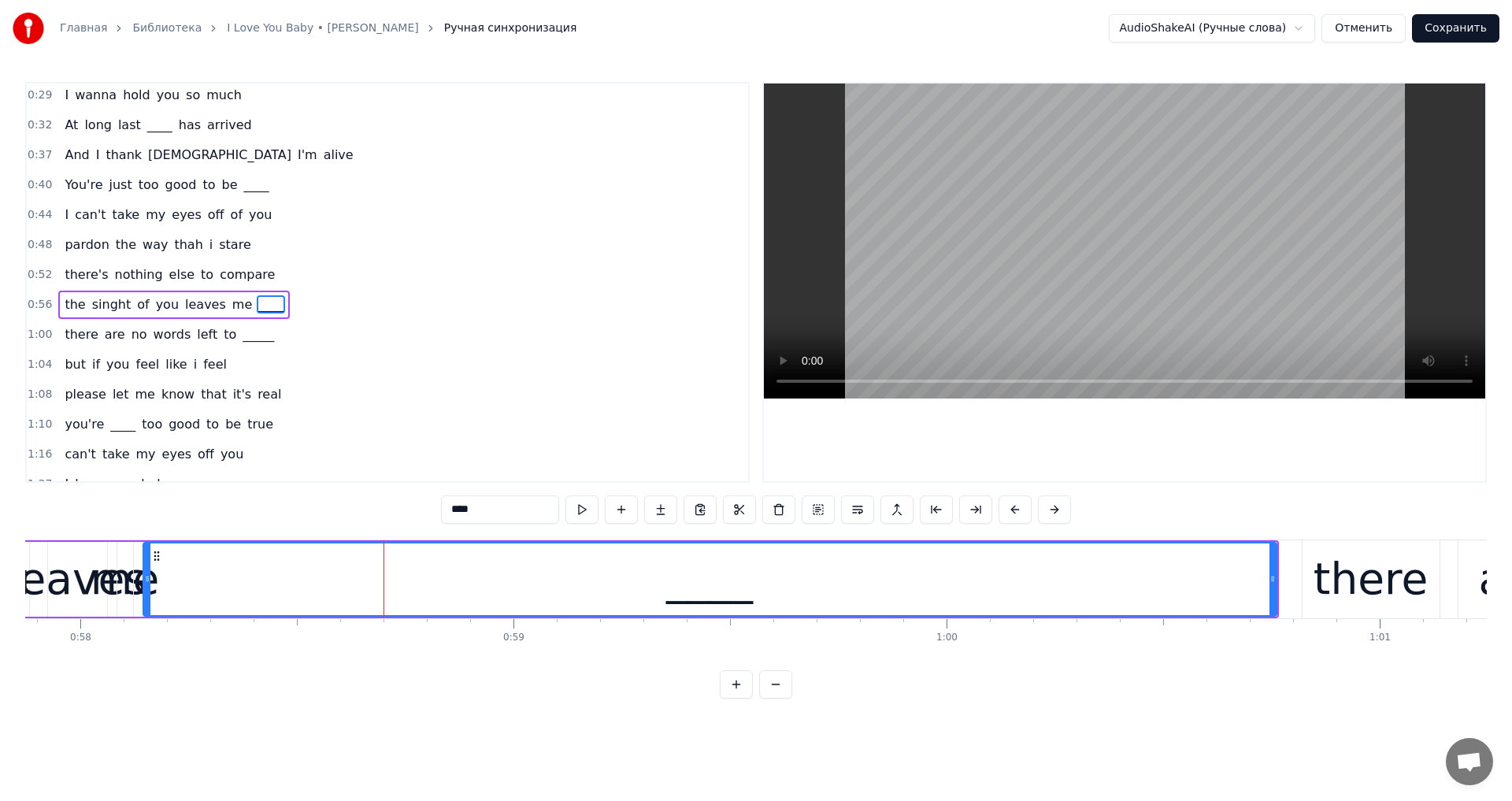
scroll to position [115, 0]
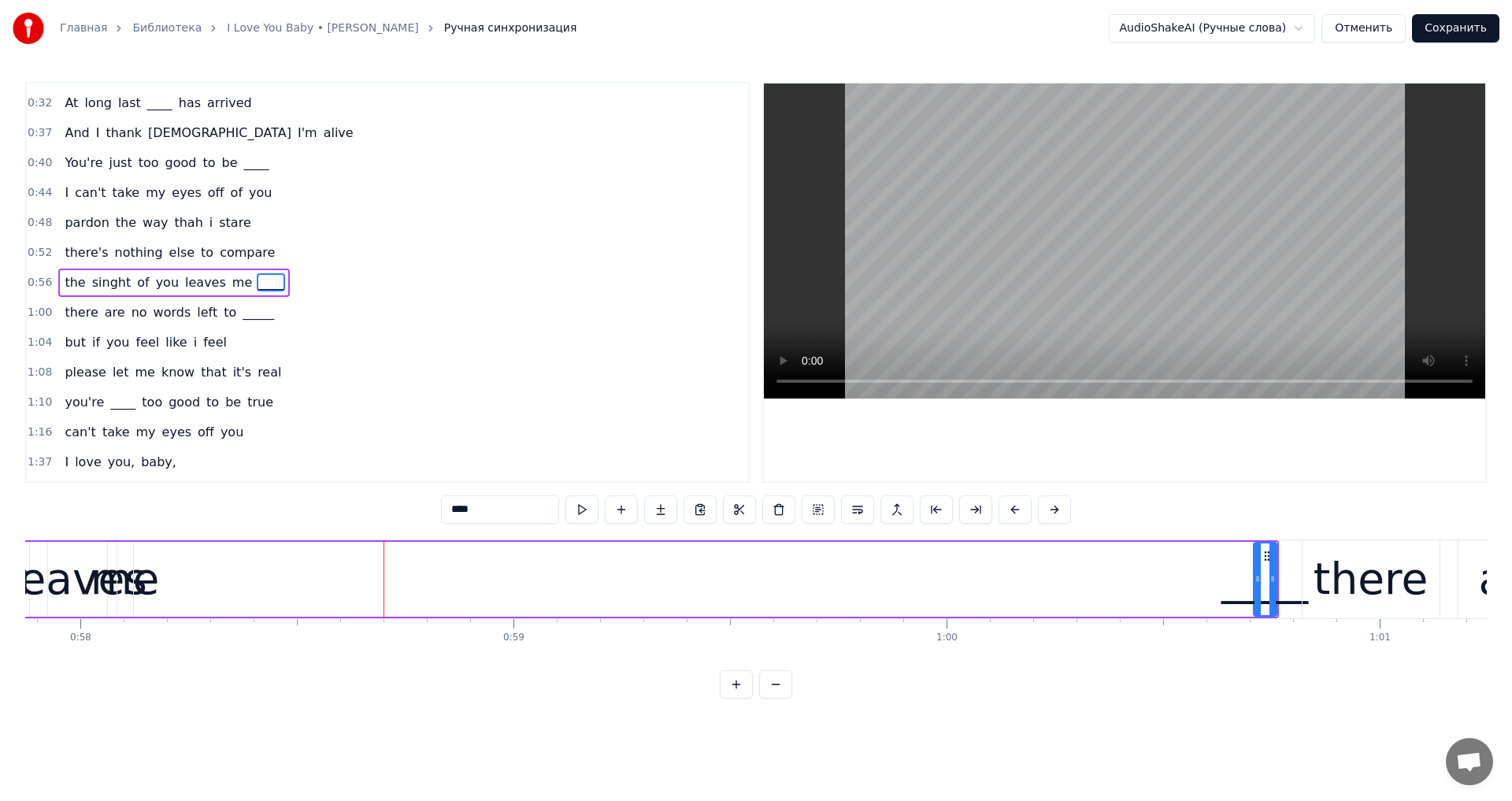
drag, startPoint x: 148, startPoint y: 585, endPoint x: 1150, endPoint y: 588, distance: 1002.0
click at [1256, 584] on div at bounding box center [1257, 579] width 7 height 72
click at [124, 576] on div "me" at bounding box center [125, 579] width 69 height 65
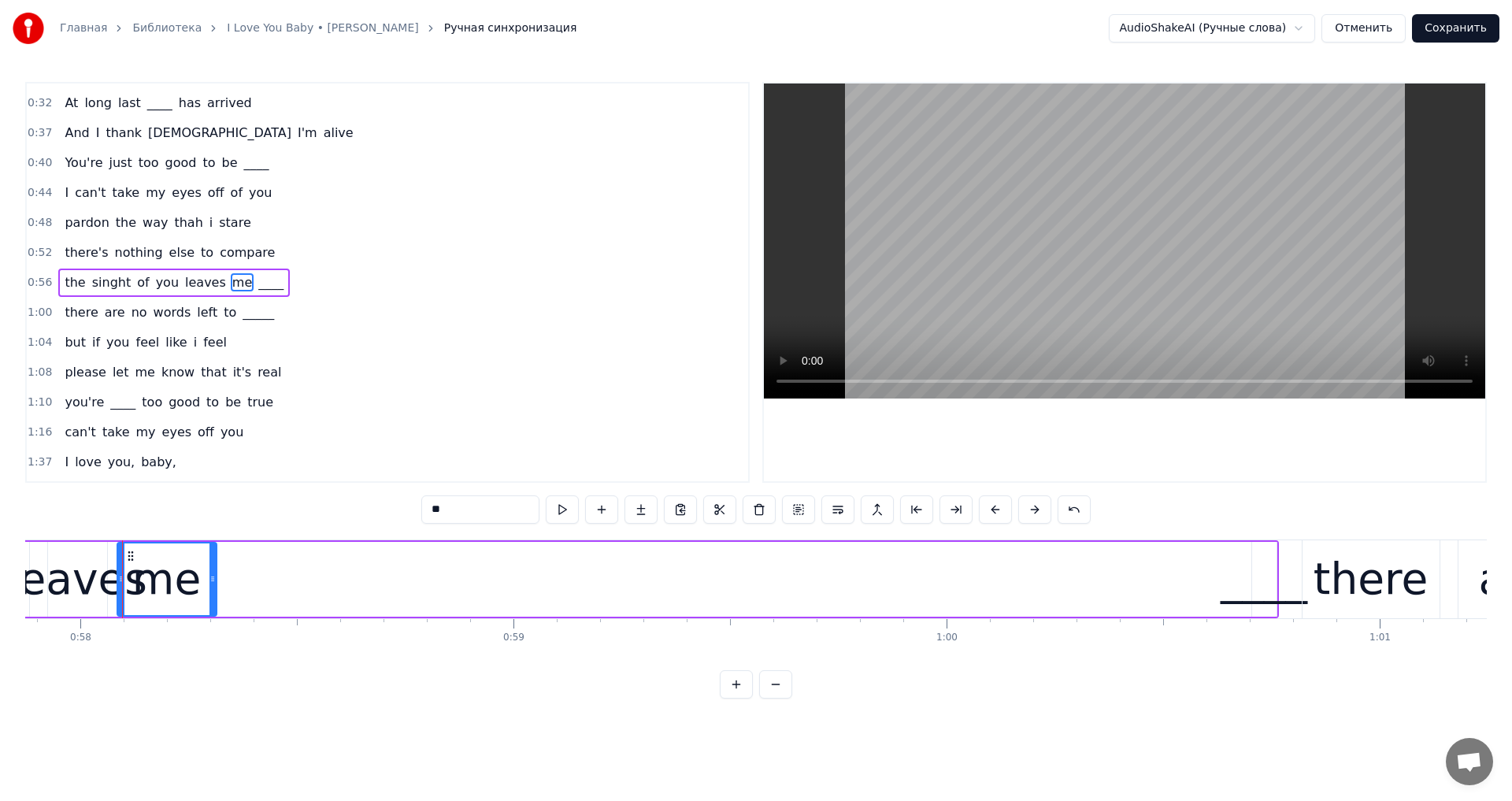
drag, startPoint x: 128, startPoint y: 555, endPoint x: 212, endPoint y: 560, distance: 84.1
click at [212, 560] on div at bounding box center [212, 579] width 7 height 72
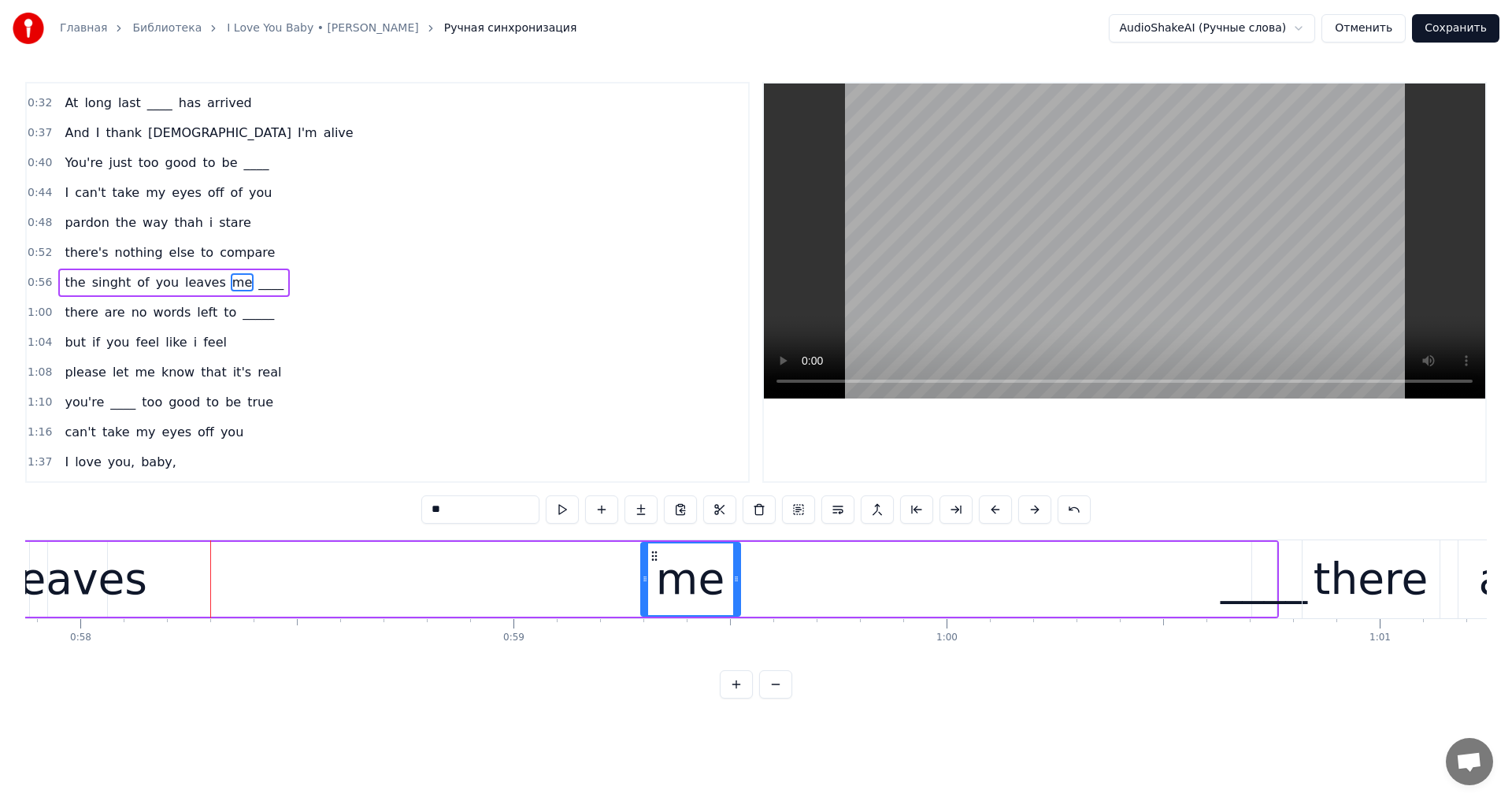
drag, startPoint x: 128, startPoint y: 558, endPoint x: 652, endPoint y: 590, distance: 525.0
click at [652, 590] on div "me" at bounding box center [690, 579] width 98 height 72
click at [74, 586] on div "leaves" at bounding box center [77, 579] width 140 height 65
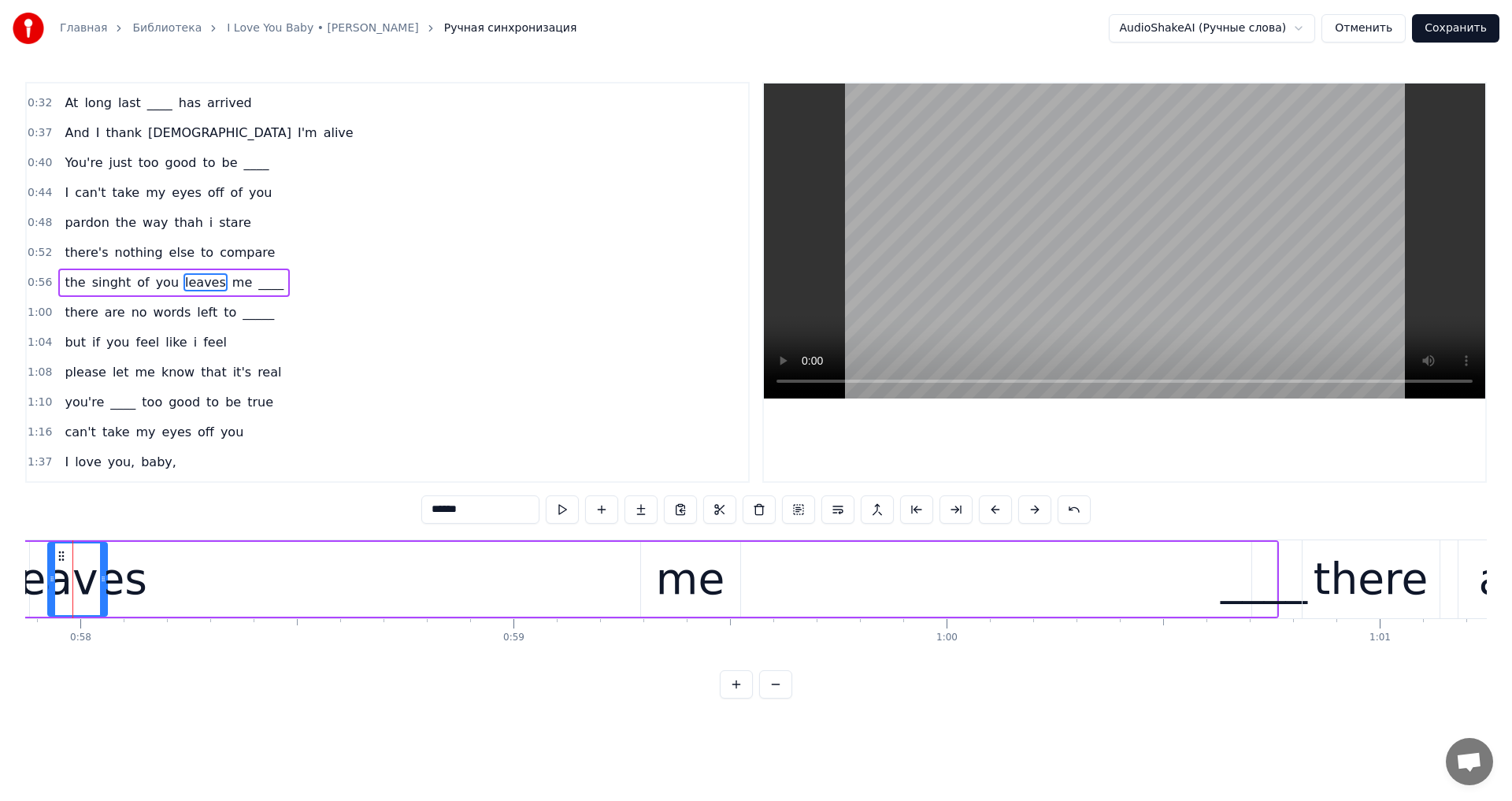
scroll to position [0, 25029]
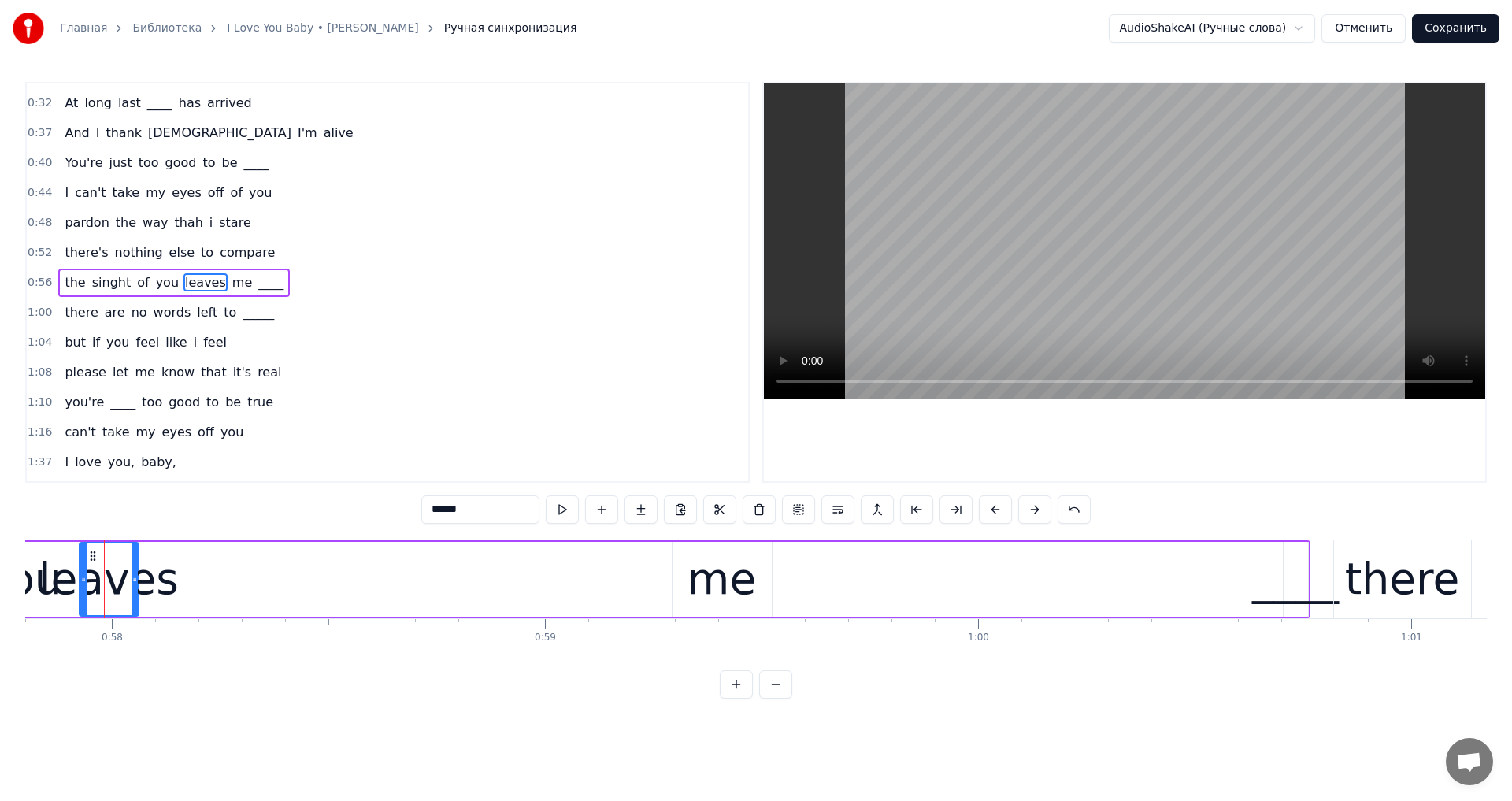
drag, startPoint x: 102, startPoint y: 581, endPoint x: 119, endPoint y: 583, distance: 17.1
click at [118, 583] on div "leaves" at bounding box center [108, 579] width 140 height 65
drag, startPoint x: 135, startPoint y: 584, endPoint x: 100, endPoint y: 556, distance: 44.8
click at [152, 588] on div at bounding box center [149, 579] width 7 height 72
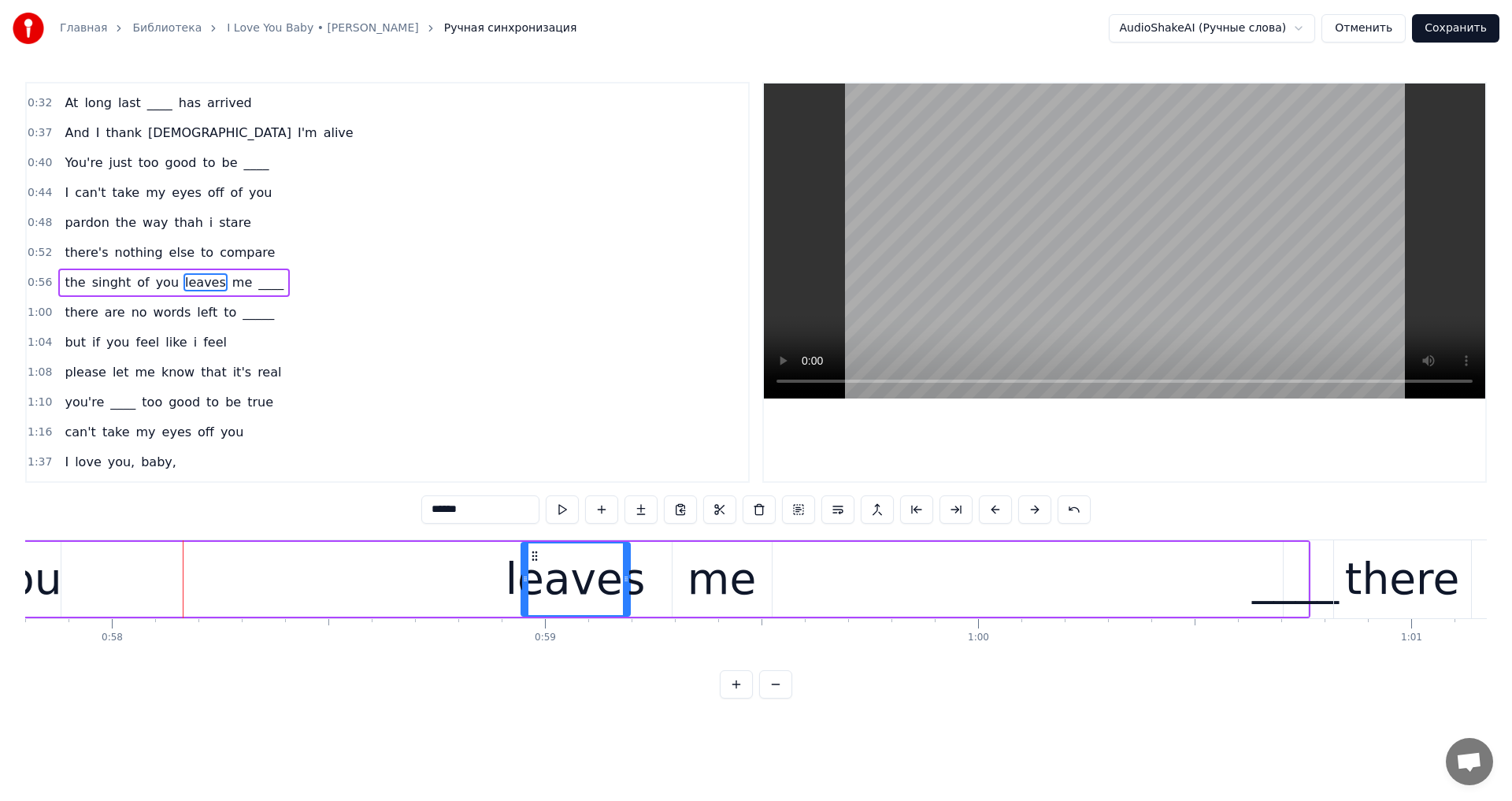
drag, startPoint x: 89, startPoint y: 554, endPoint x: 492, endPoint y: 604, distance: 406.1
click at [547, 604] on div "leaves" at bounding box center [575, 579] width 107 height 72
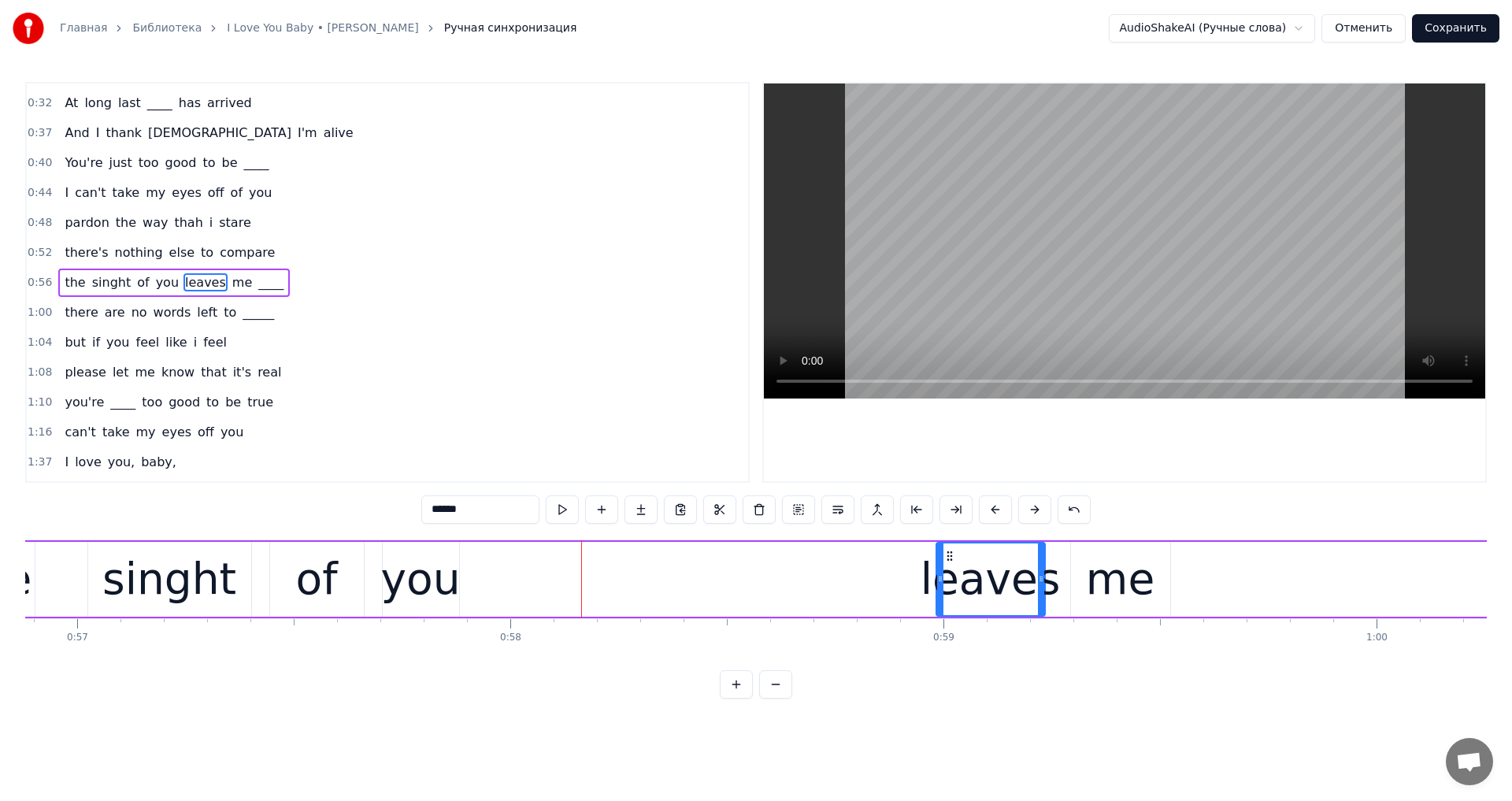
click at [441, 596] on div "you" at bounding box center [421, 579] width 79 height 65
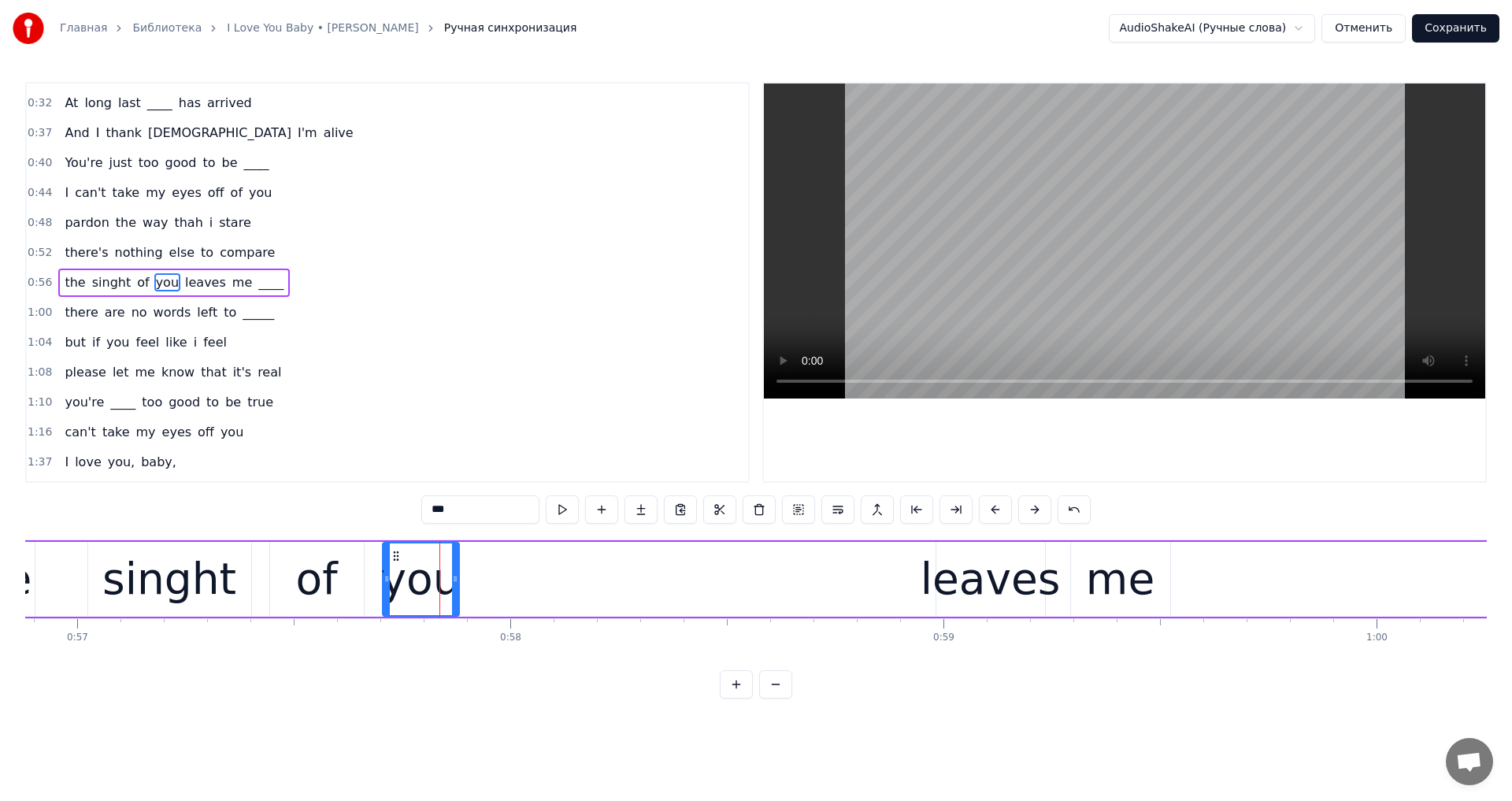
click at [1037, 281] on video at bounding box center [1124, 241] width 721 height 314
click at [1062, 315] on video at bounding box center [1124, 241] width 721 height 314
click at [962, 582] on div "leaves" at bounding box center [990, 579] width 140 height 65
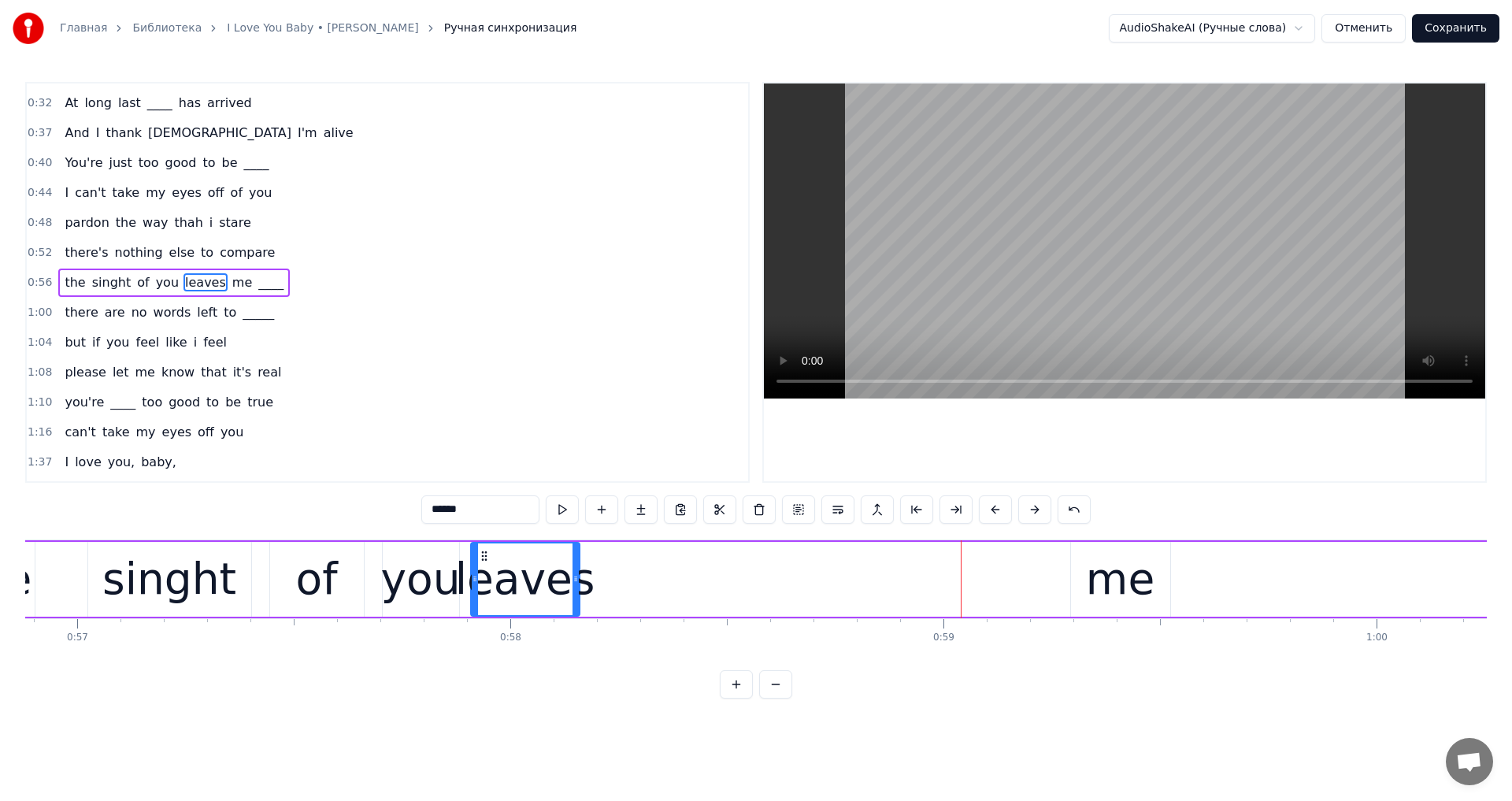
drag, startPoint x: 952, startPoint y: 552, endPoint x: 519, endPoint y: 611, distance: 437.0
click at [488, 620] on div "You're just too good to be true I can't take my eyes off of you You'd be like h…" at bounding box center [756, 598] width 1462 height 118
click at [1092, 560] on div "me" at bounding box center [1120, 579] width 69 height 65
type input "**"
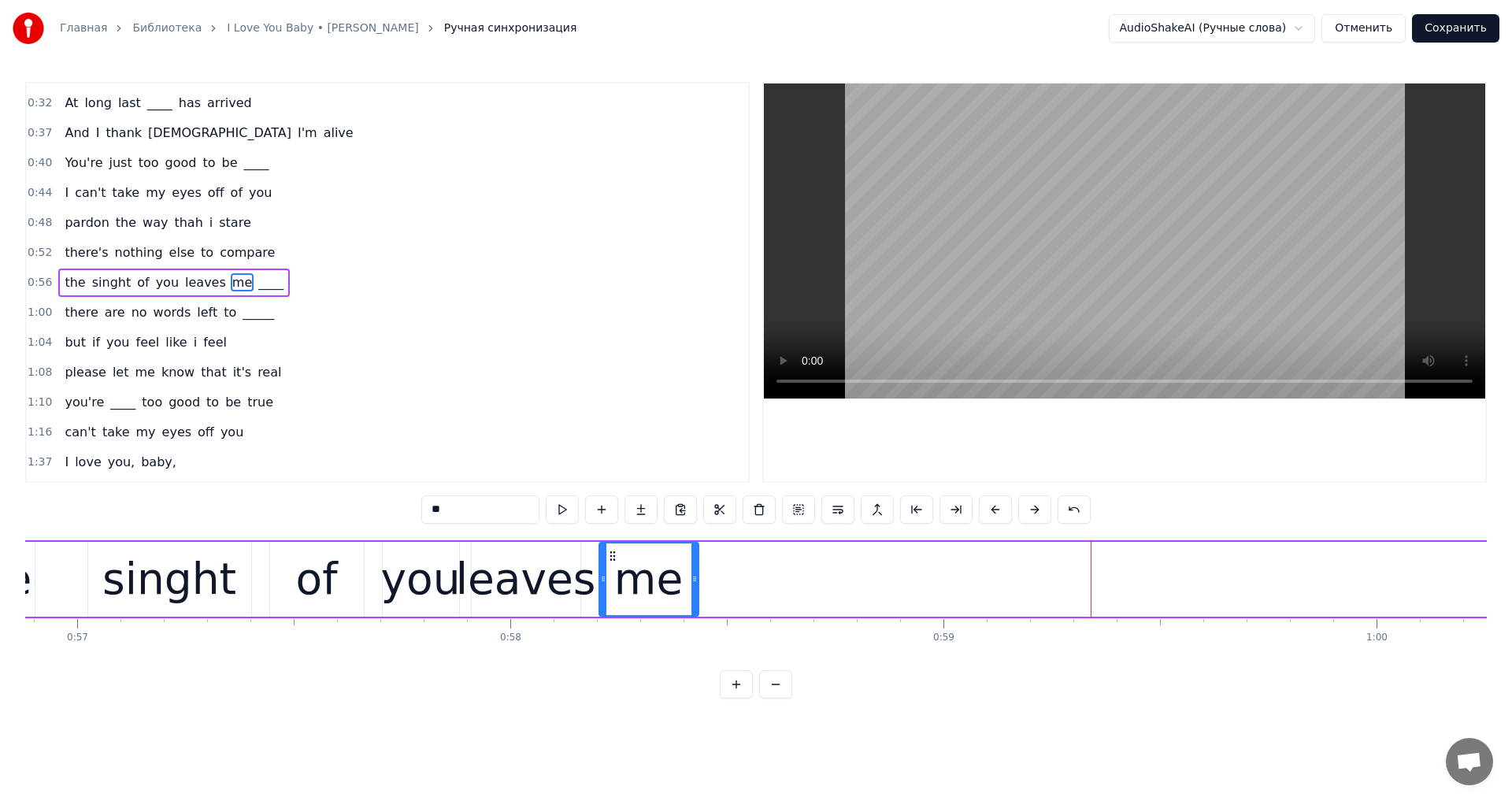
drag, startPoint x: 1083, startPoint y: 554, endPoint x: 611, endPoint y: 603, distance: 474.5
click at [611, 603] on div "me" at bounding box center [649, 579] width 98 height 72
drag, startPoint x: 696, startPoint y: 581, endPoint x: 843, endPoint y: 591, distance: 147.3
click at [826, 591] on div at bounding box center [823, 579] width 7 height 72
drag, startPoint x: 1124, startPoint y: 255, endPoint x: 1118, endPoint y: 270, distance: 16.2
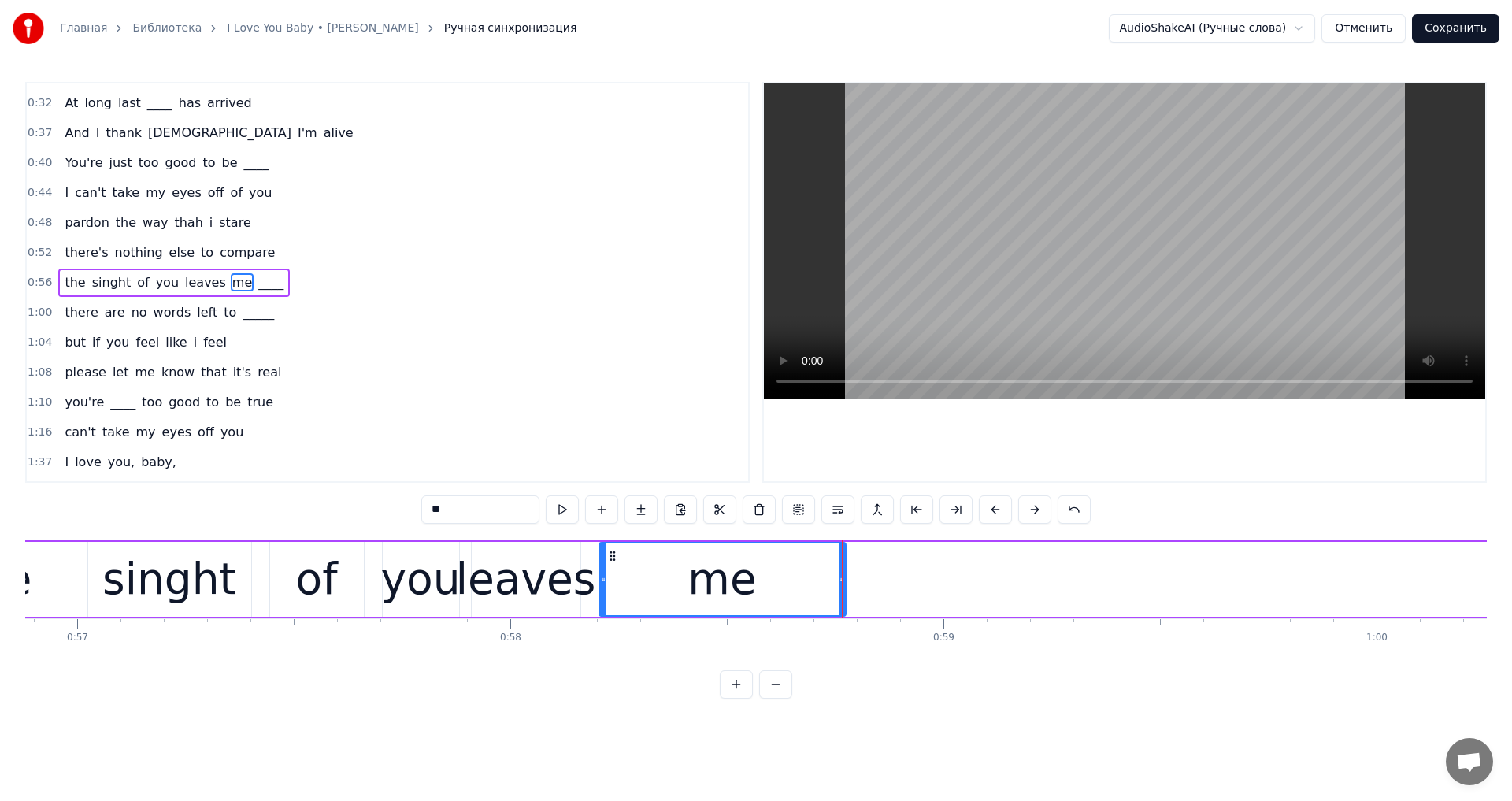
click at [1124, 254] on video at bounding box center [1124, 241] width 721 height 314
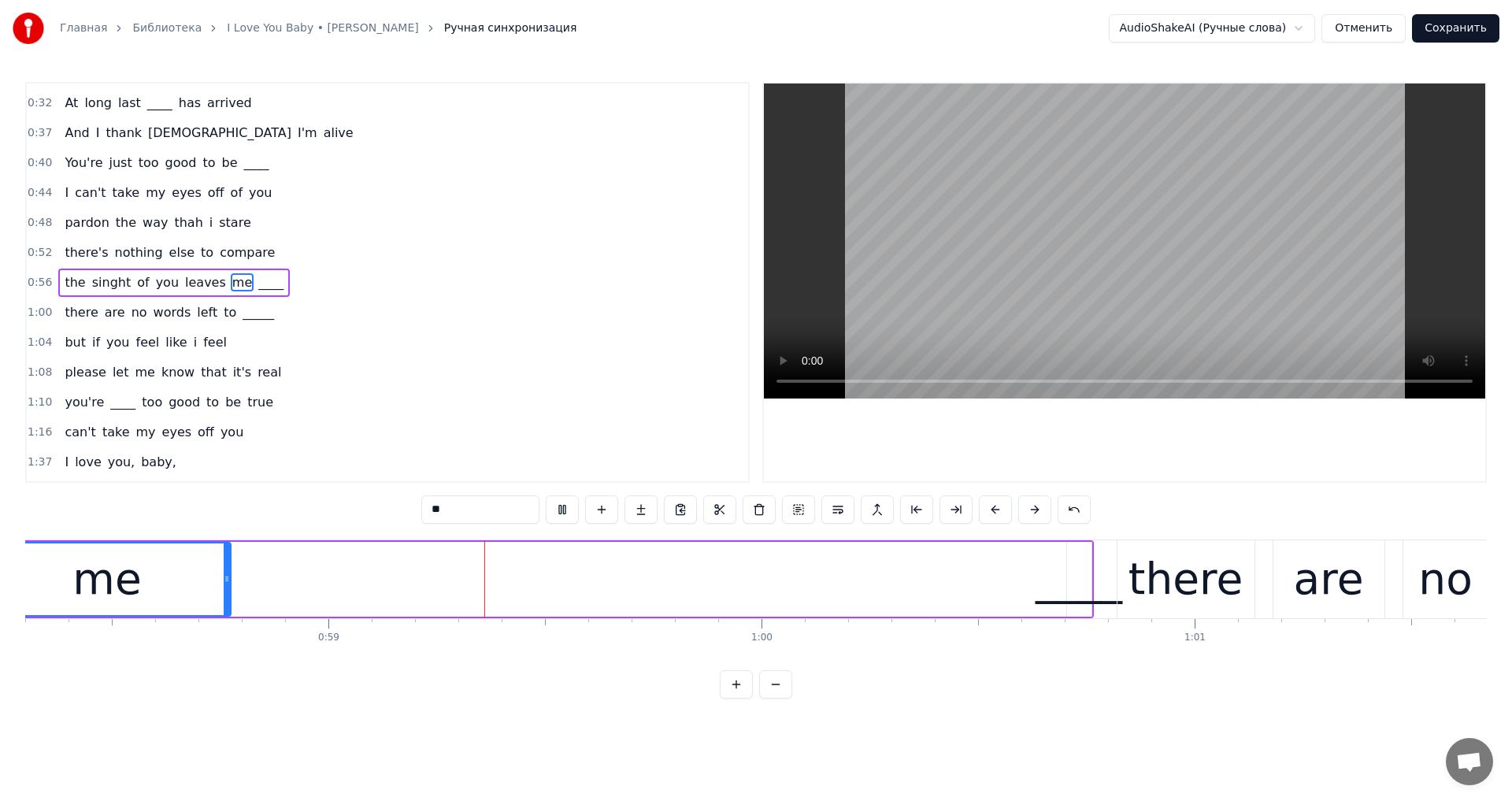
scroll to position [0, 25319]
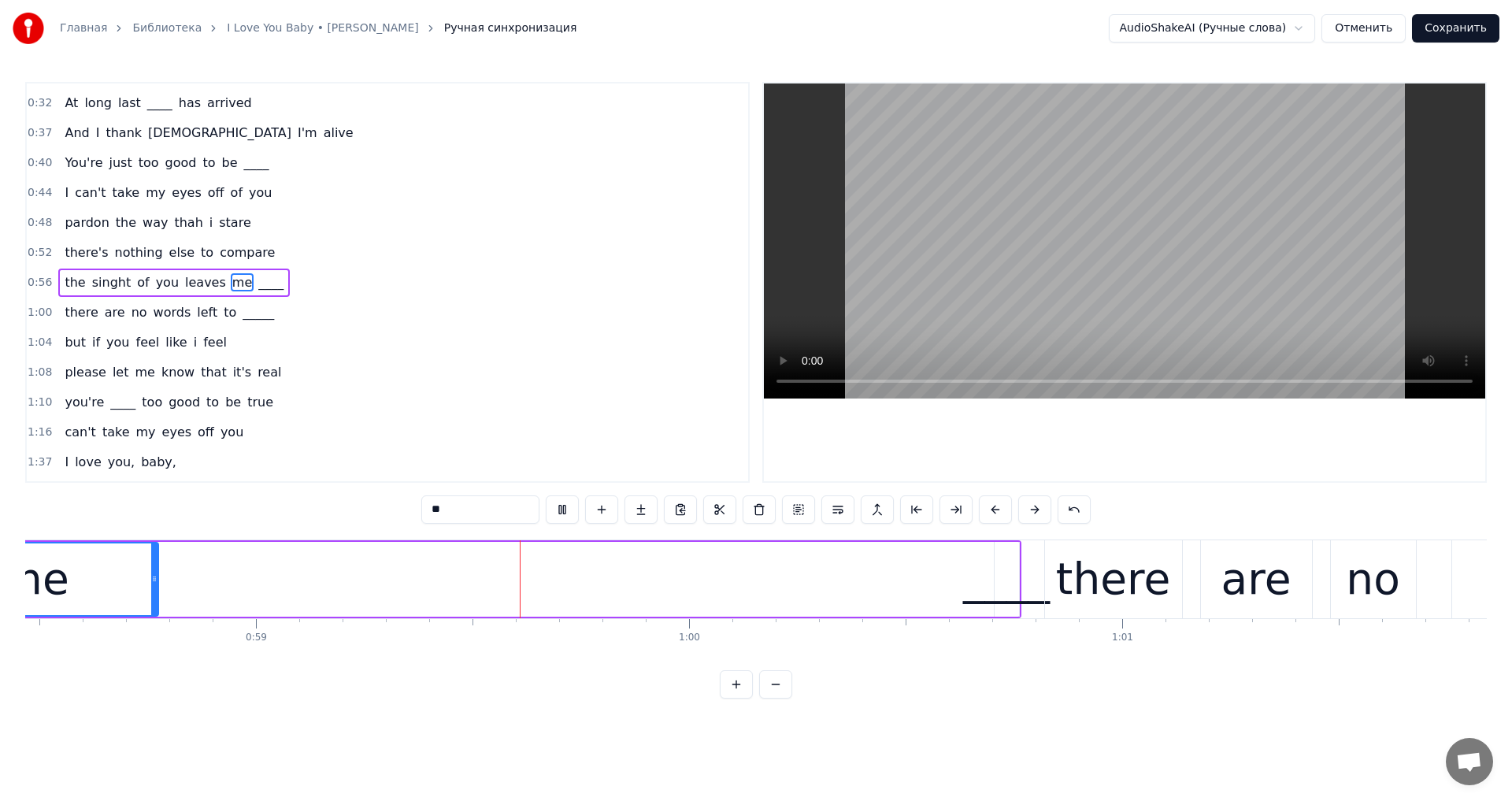
click at [1097, 266] on video at bounding box center [1124, 241] width 721 height 314
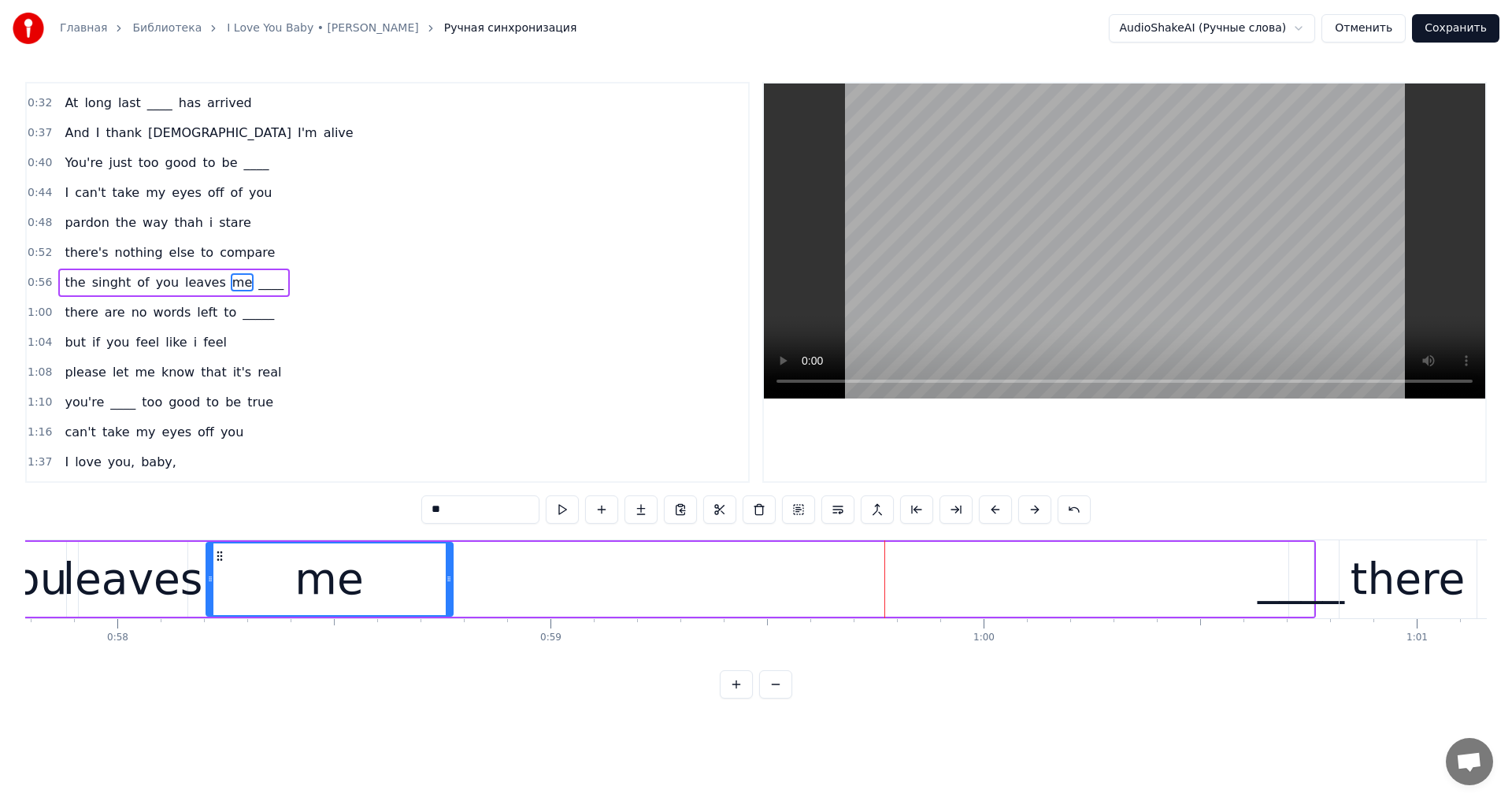
scroll to position [0, 24744]
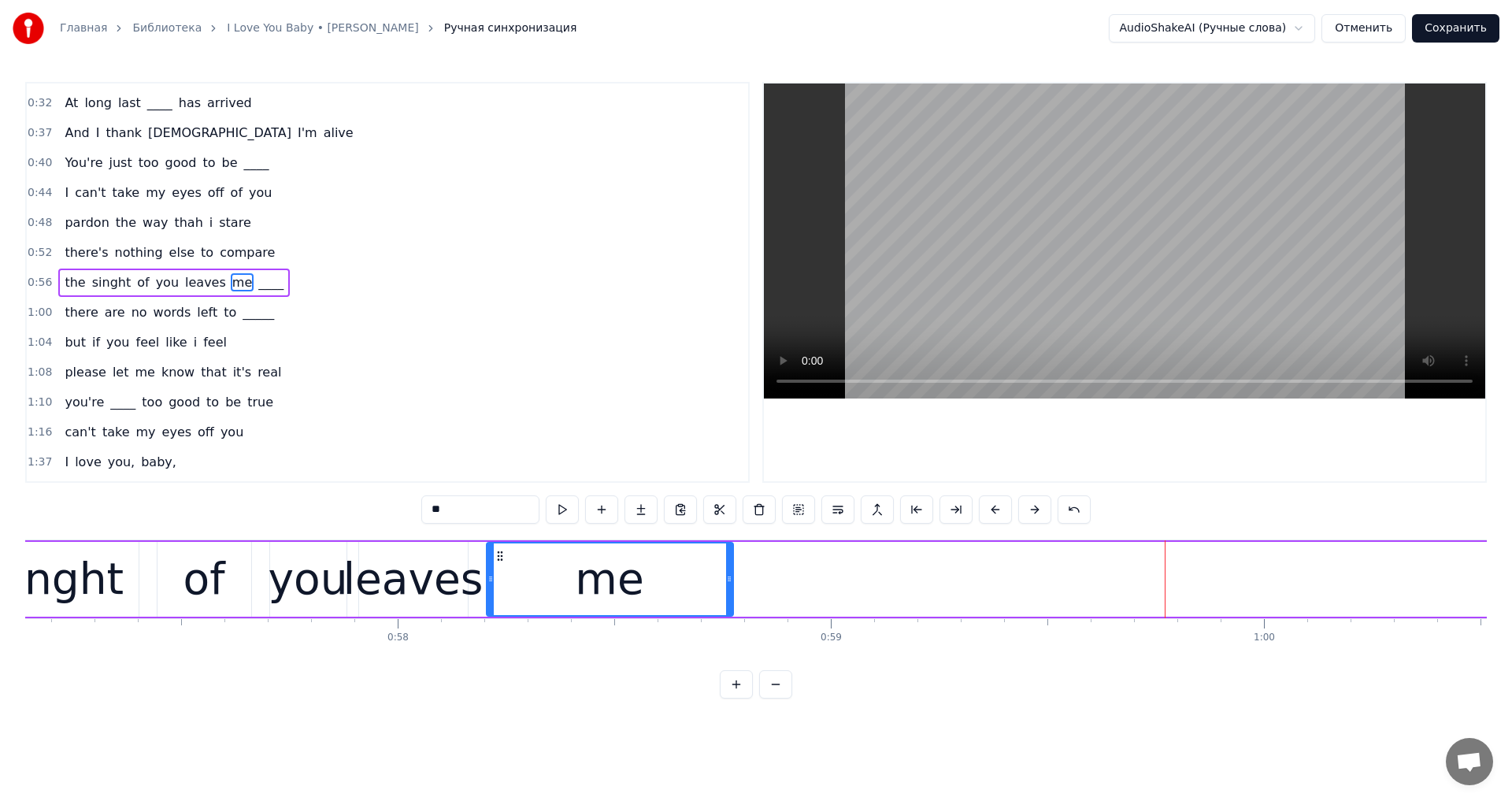
click at [488, 568] on div at bounding box center [490, 579] width 7 height 72
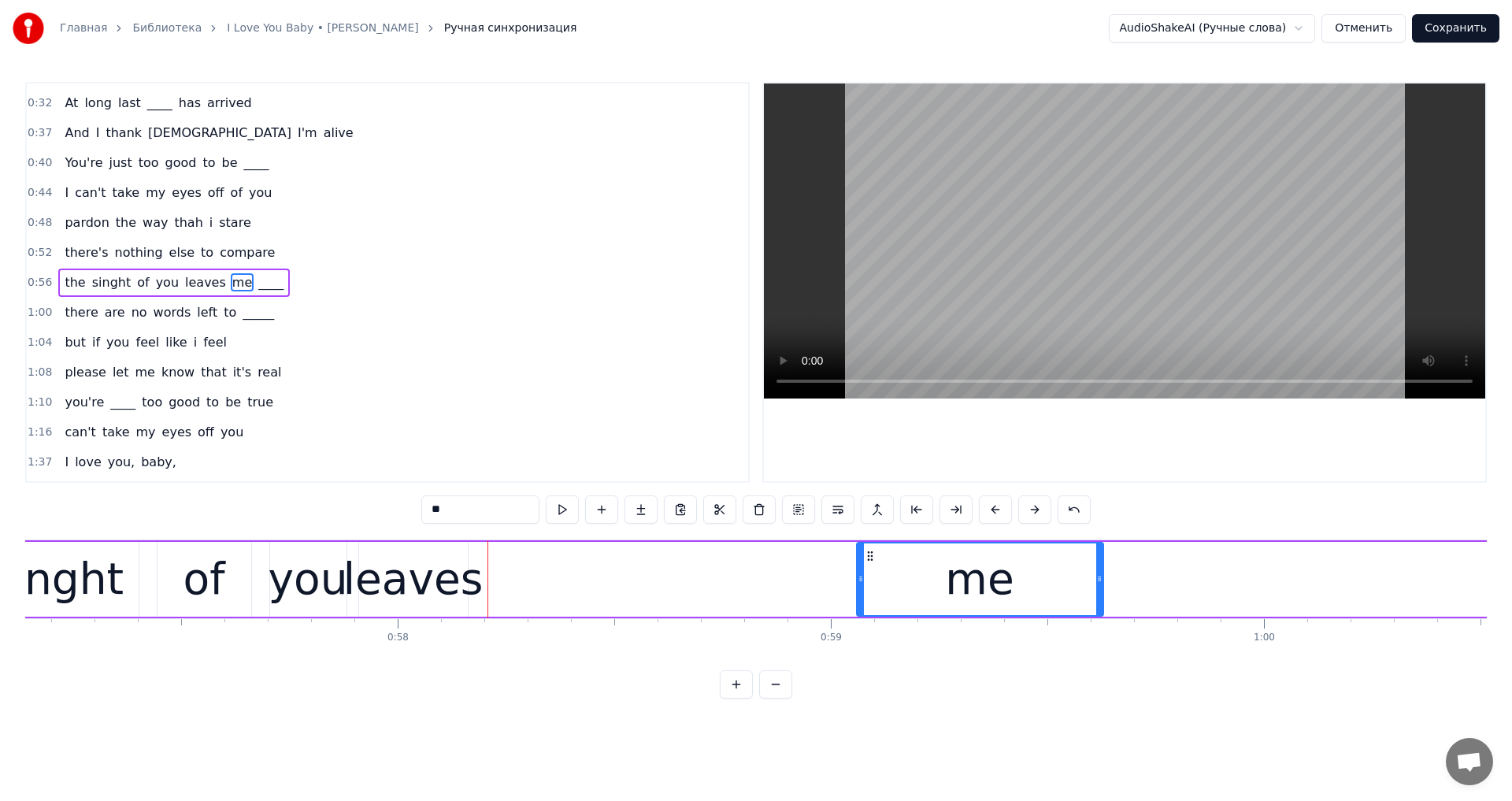
drag, startPoint x: 499, startPoint y: 559, endPoint x: 836, endPoint y: 571, distance: 337.2
click at [870, 573] on div "me" at bounding box center [979, 579] width 245 height 72
click at [447, 573] on div "leaves" at bounding box center [413, 579] width 140 height 65
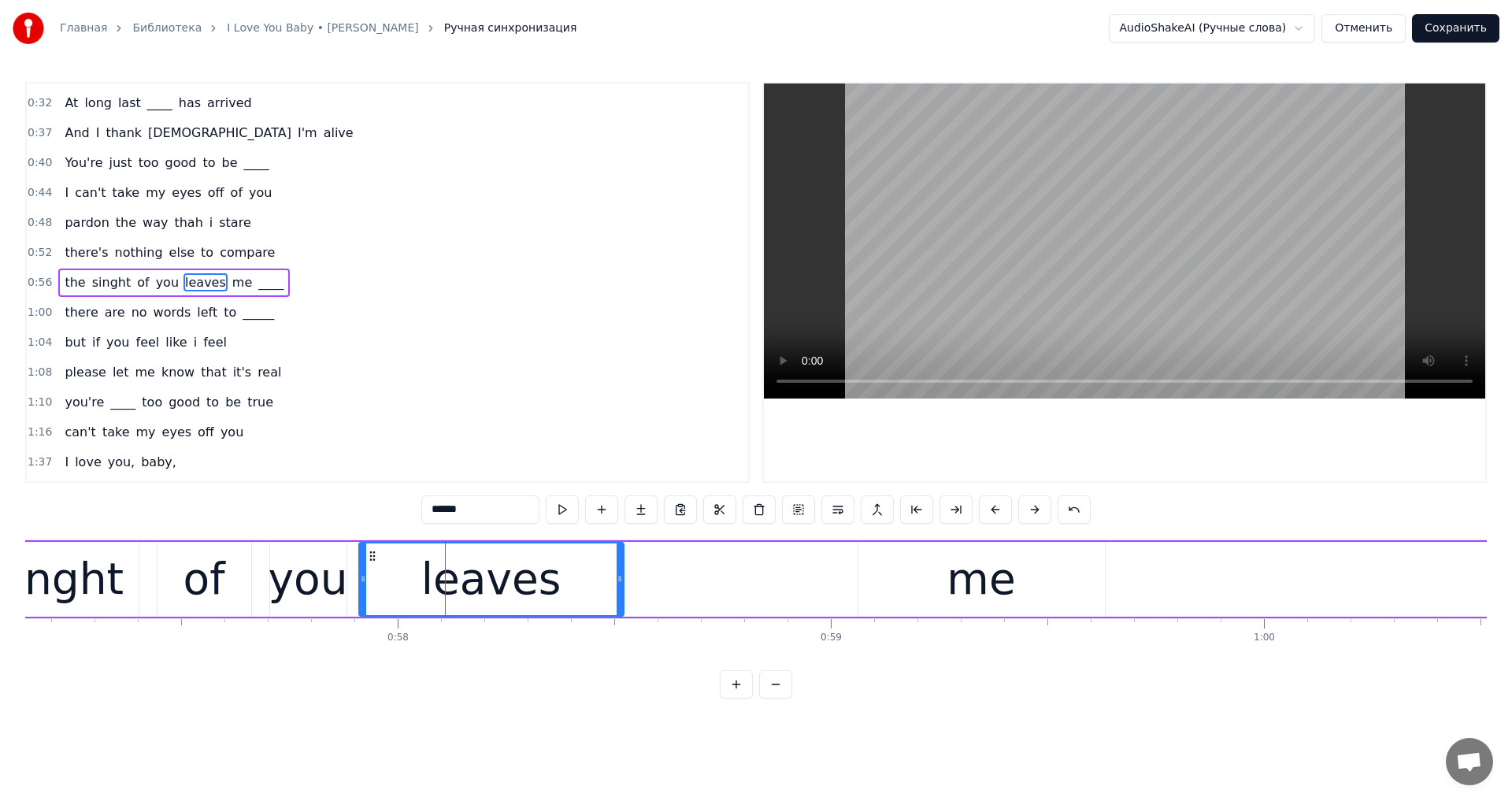
drag, startPoint x: 462, startPoint y: 573, endPoint x: 619, endPoint y: 598, distance: 159.0
click at [619, 598] on div at bounding box center [620, 579] width 7 height 72
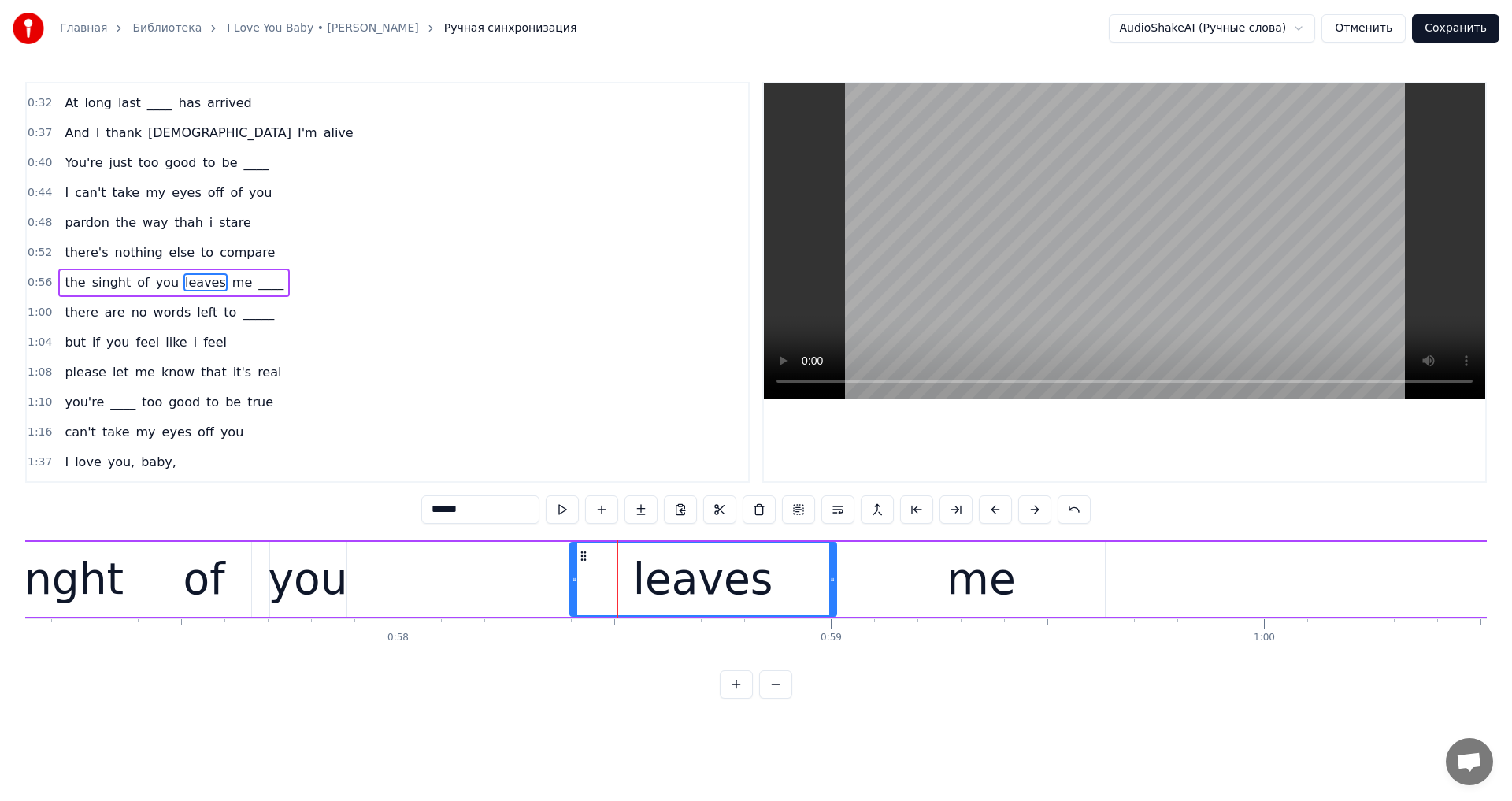
drag, startPoint x: 369, startPoint y: 558, endPoint x: 581, endPoint y: 567, distance: 212.2
click at [581, 567] on div "leaves" at bounding box center [702, 579] width 264 height 72
click at [328, 569] on div "you" at bounding box center [308, 579] width 79 height 65
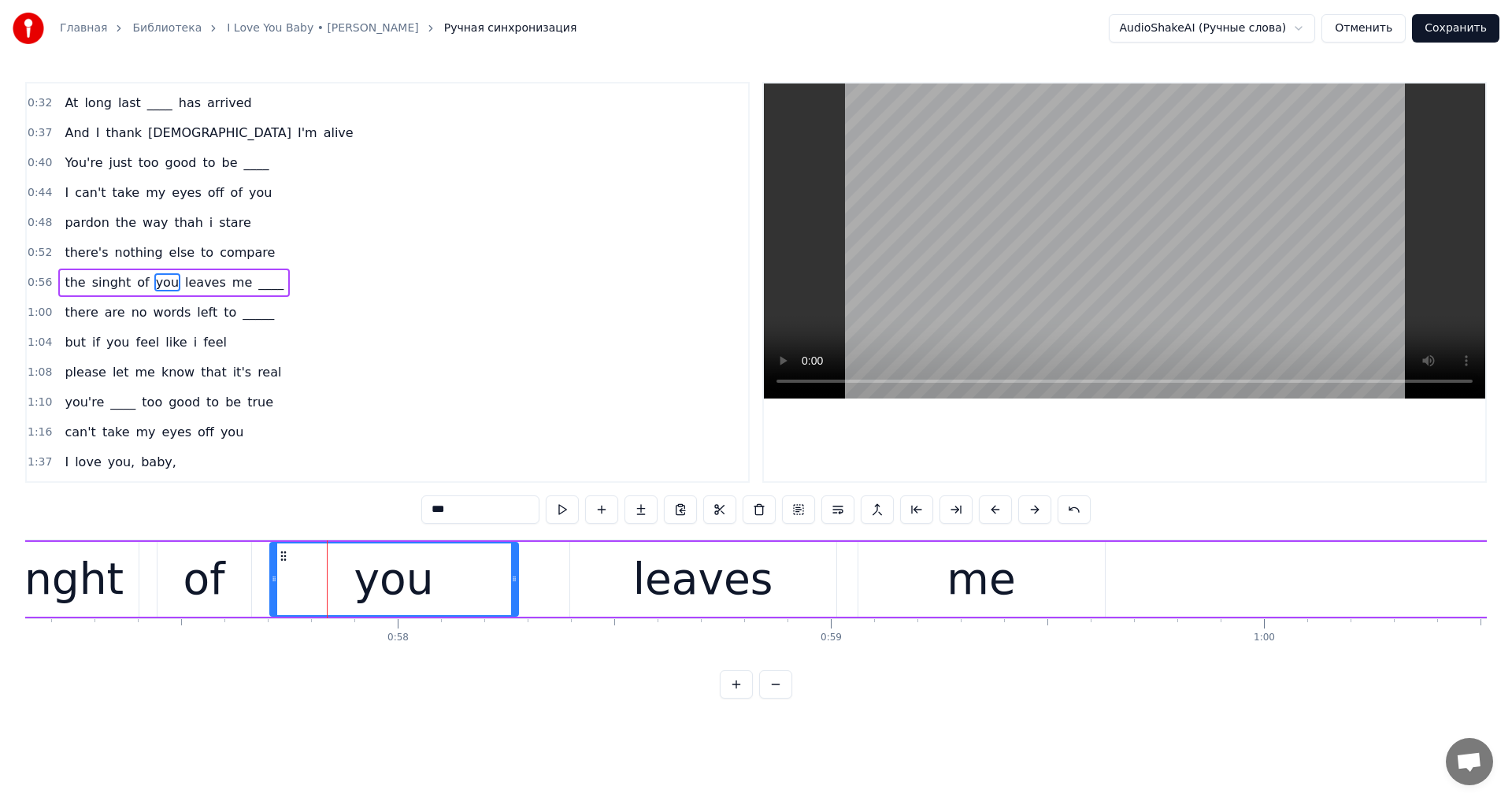
drag, startPoint x: 345, startPoint y: 571, endPoint x: 515, endPoint y: 599, distance: 172.3
click at [515, 599] on div at bounding box center [514, 579] width 7 height 72
click at [1057, 273] on video at bounding box center [1124, 241] width 721 height 314
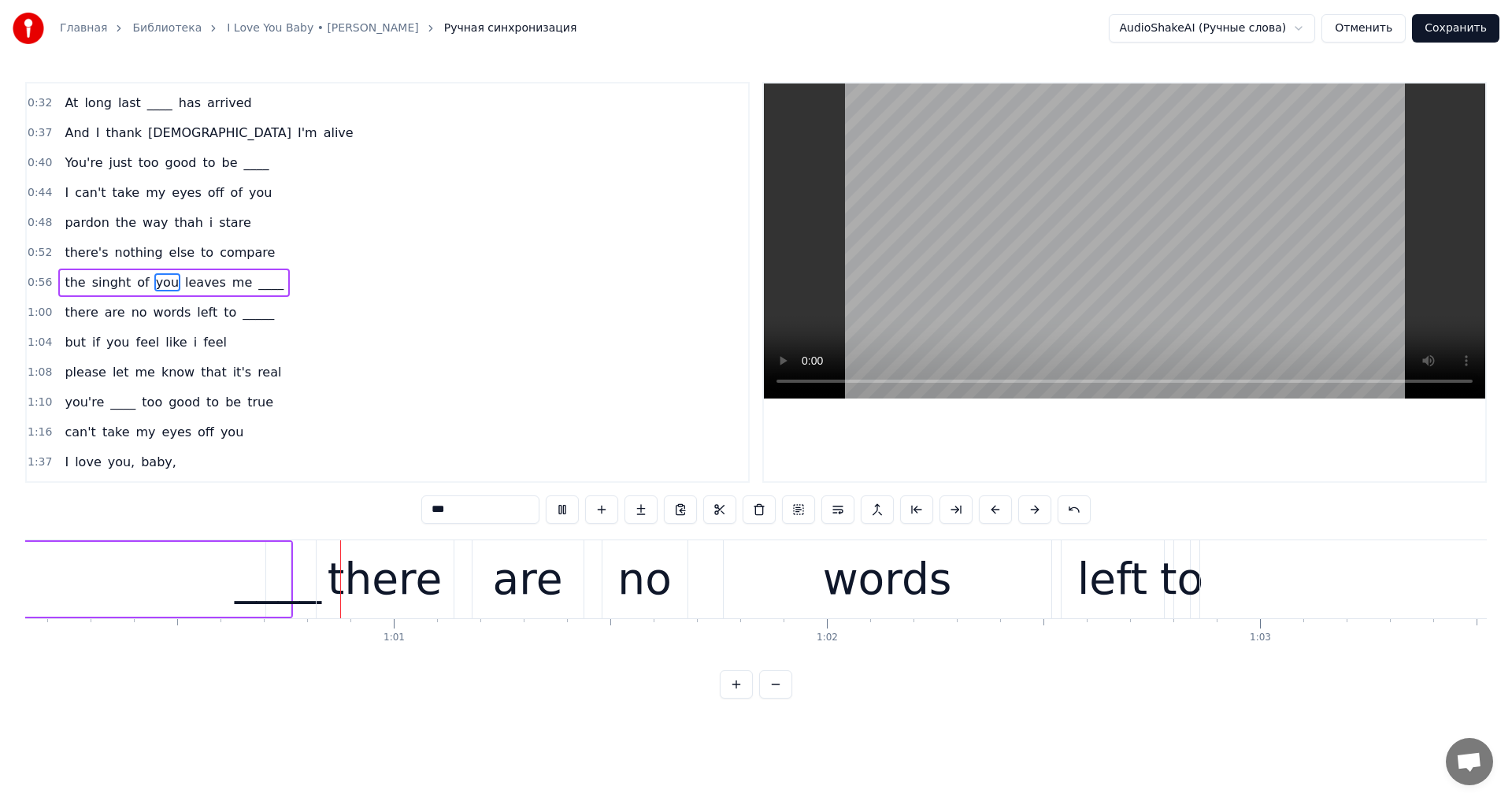
click at [1071, 278] on video at bounding box center [1124, 241] width 721 height 314
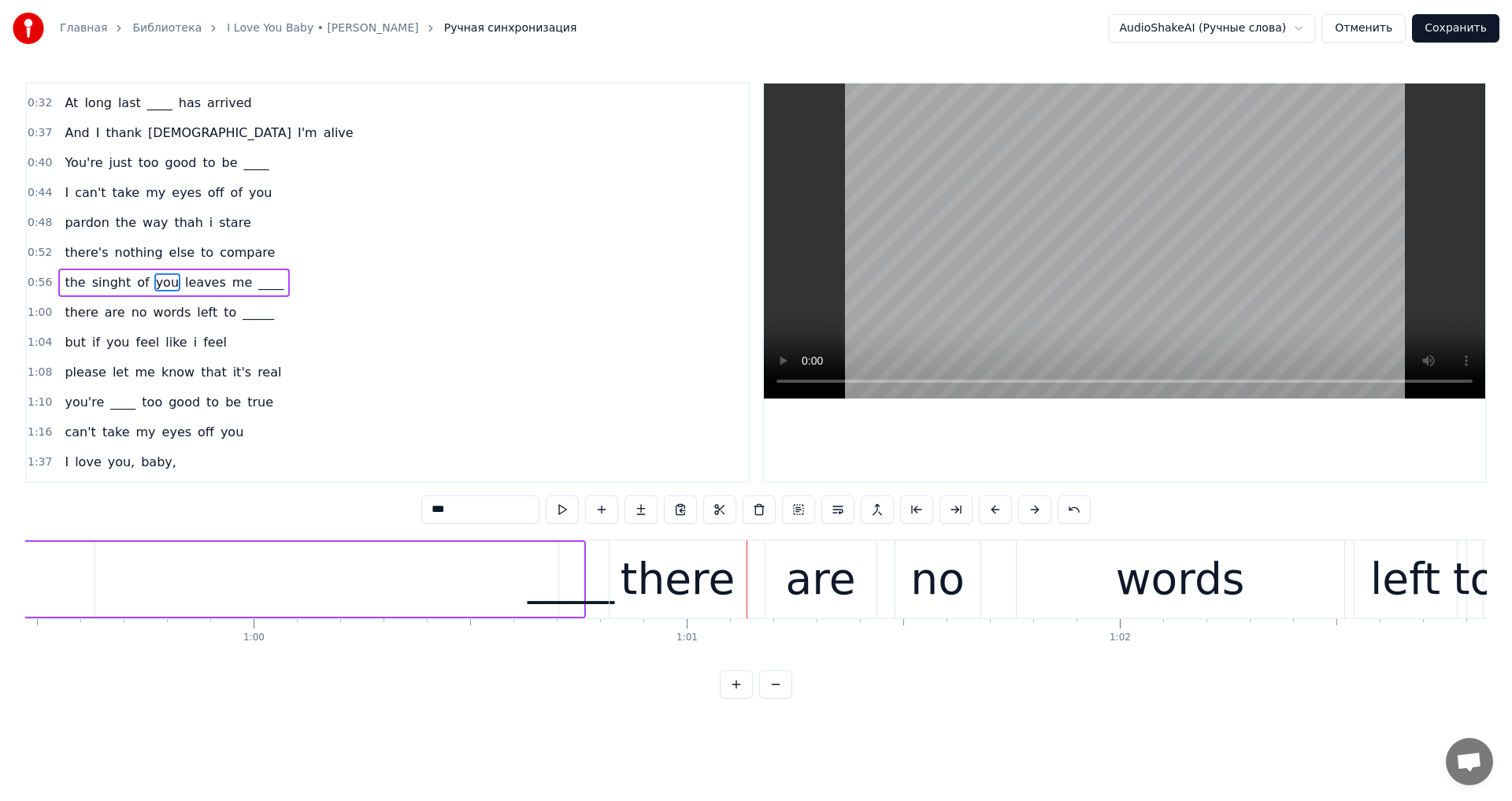
scroll to position [0, 25810]
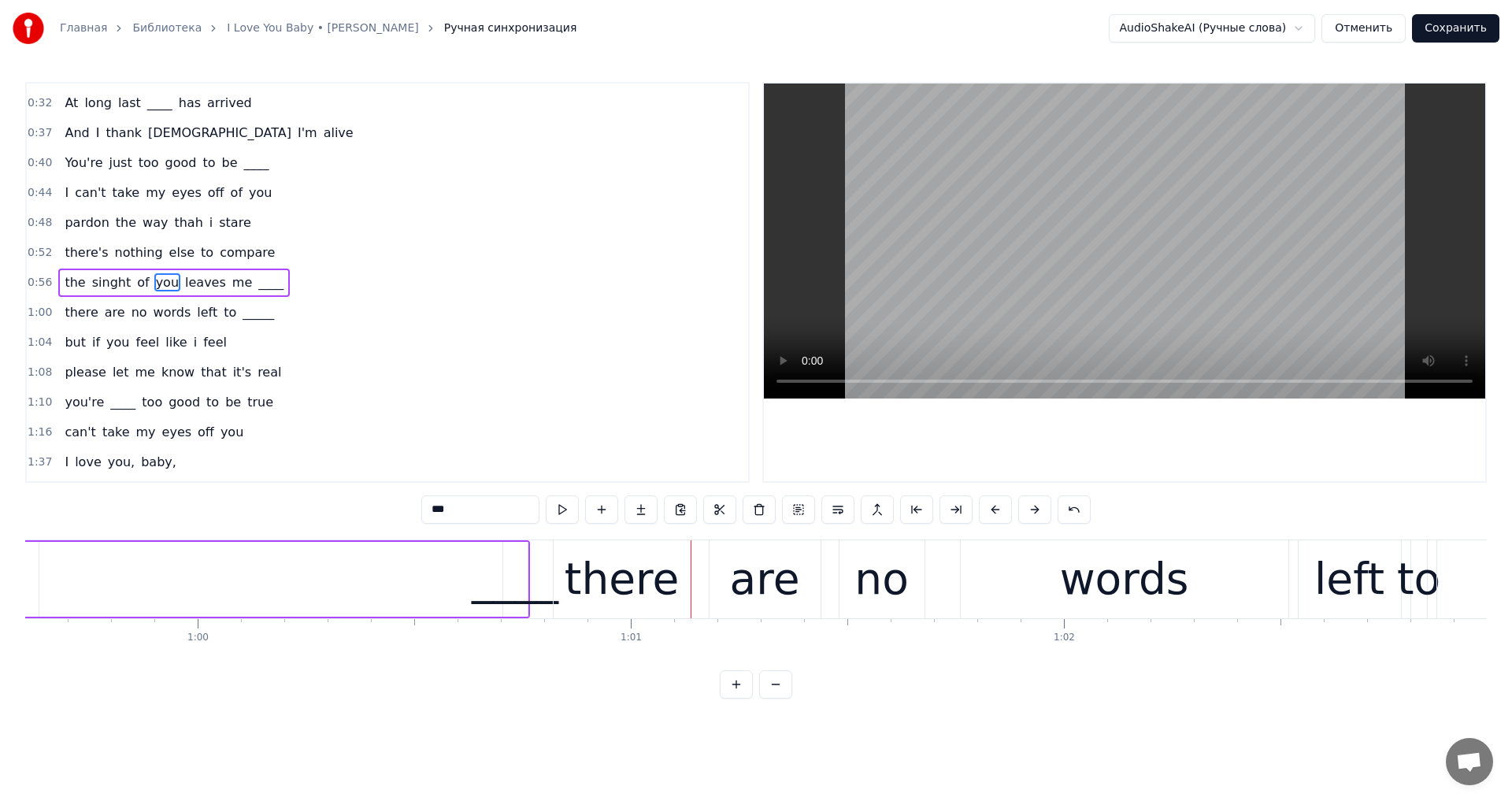
click at [510, 591] on div "____" at bounding box center [515, 579] width 87 height 65
type input "****"
click at [538, 571] on div "____" at bounding box center [515, 579] width 87 height 65
drag, startPoint x: 522, startPoint y: 566, endPoint x: 541, endPoint y: 610, distance: 47.9
click at [541, 610] on div at bounding box center [542, 579] width 7 height 72
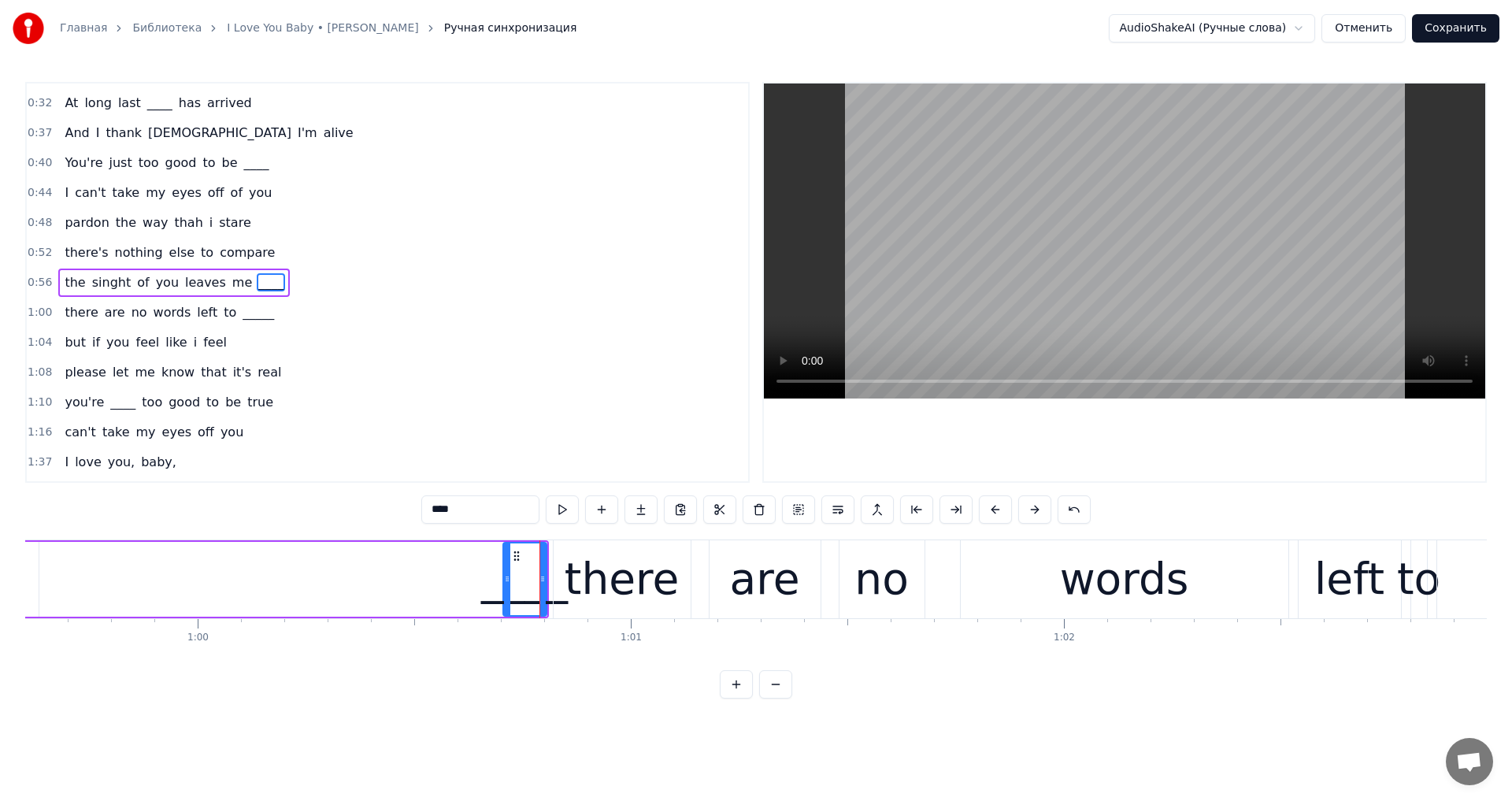
click at [408, 658] on div "You're just too good to be true I can't take my eyes off of you You'd be like h…" at bounding box center [756, 598] width 1462 height 118
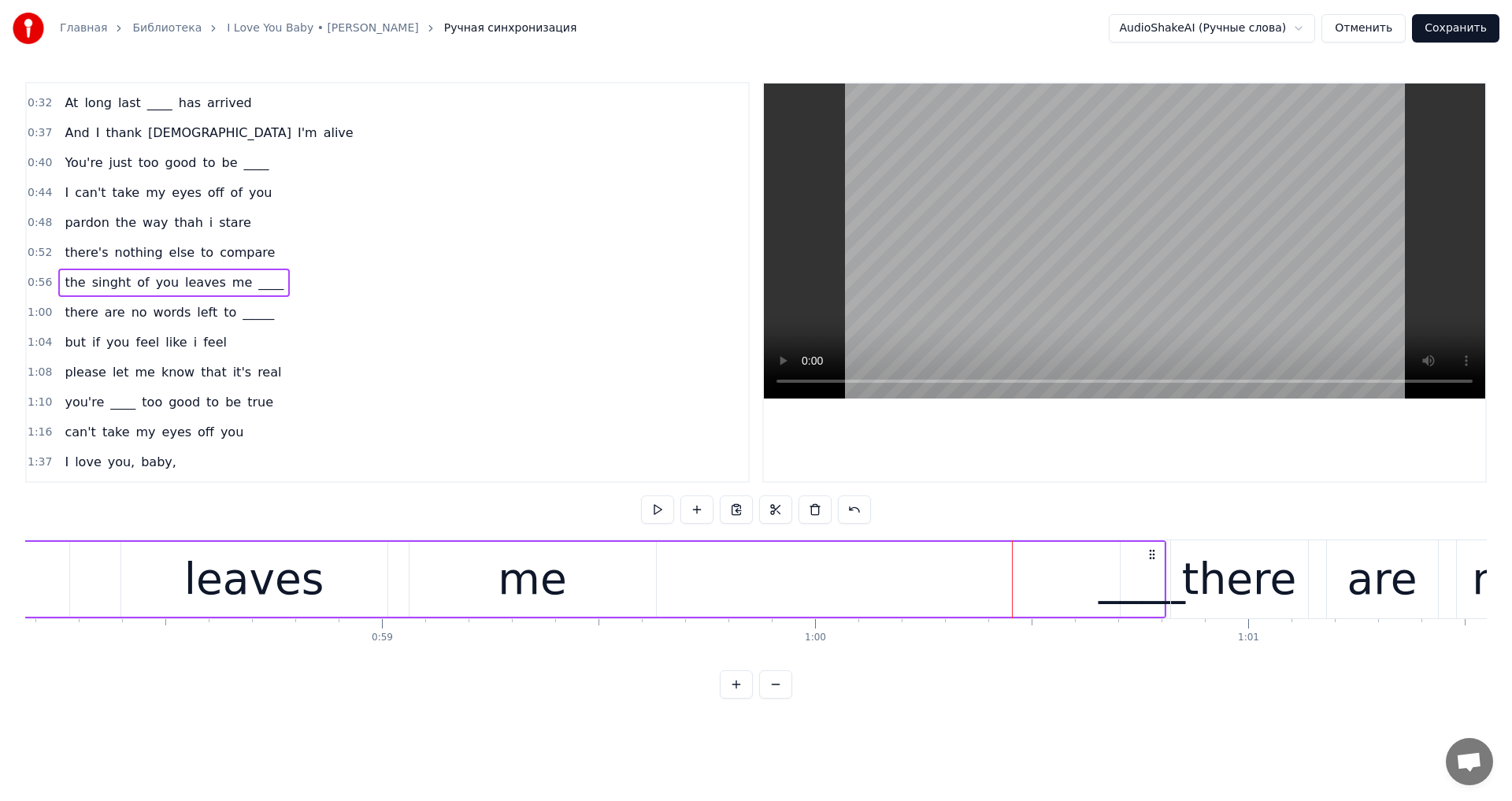
scroll to position [0, 25080]
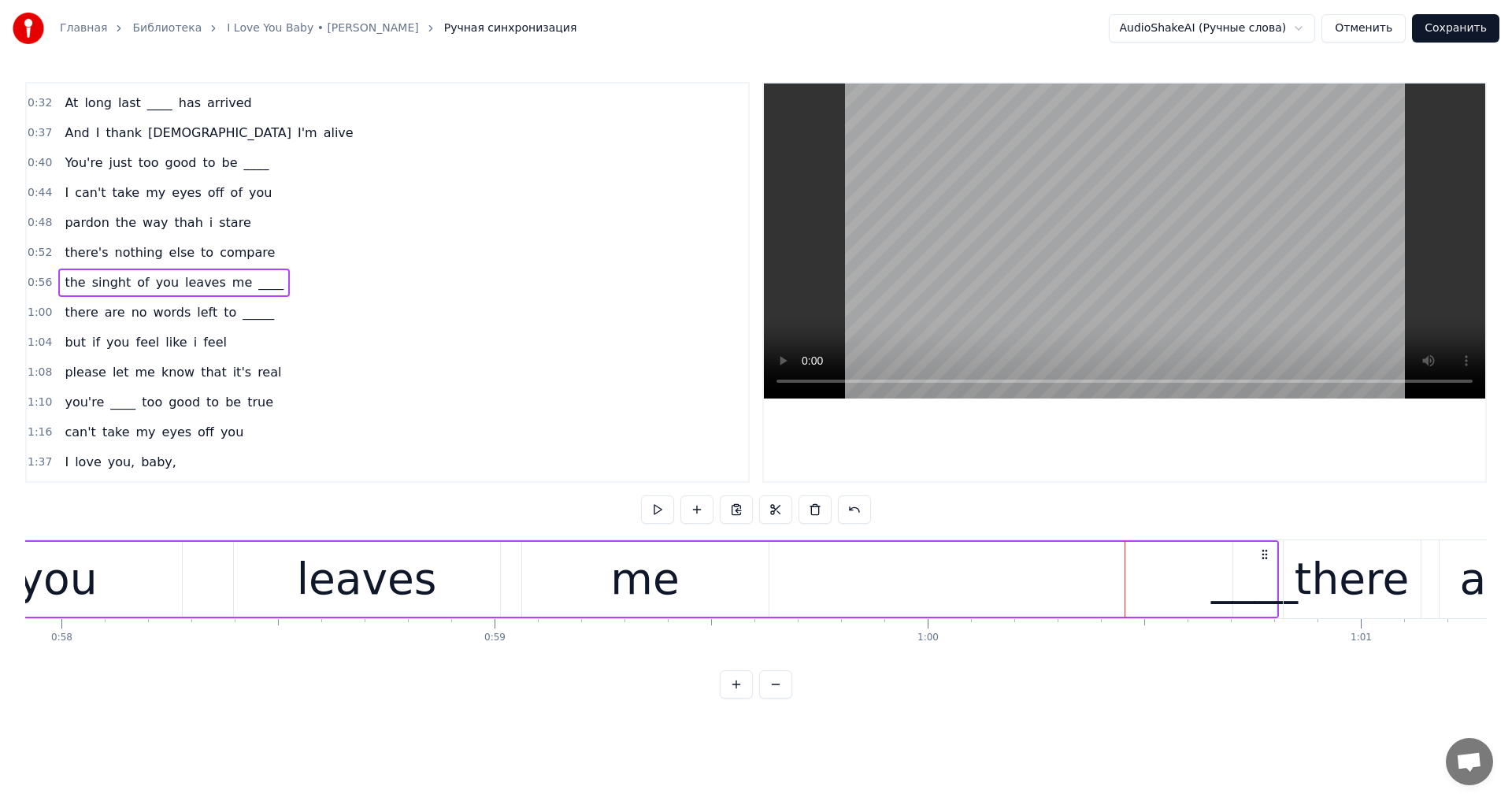
click at [689, 606] on div "me" at bounding box center [645, 579] width 247 height 74
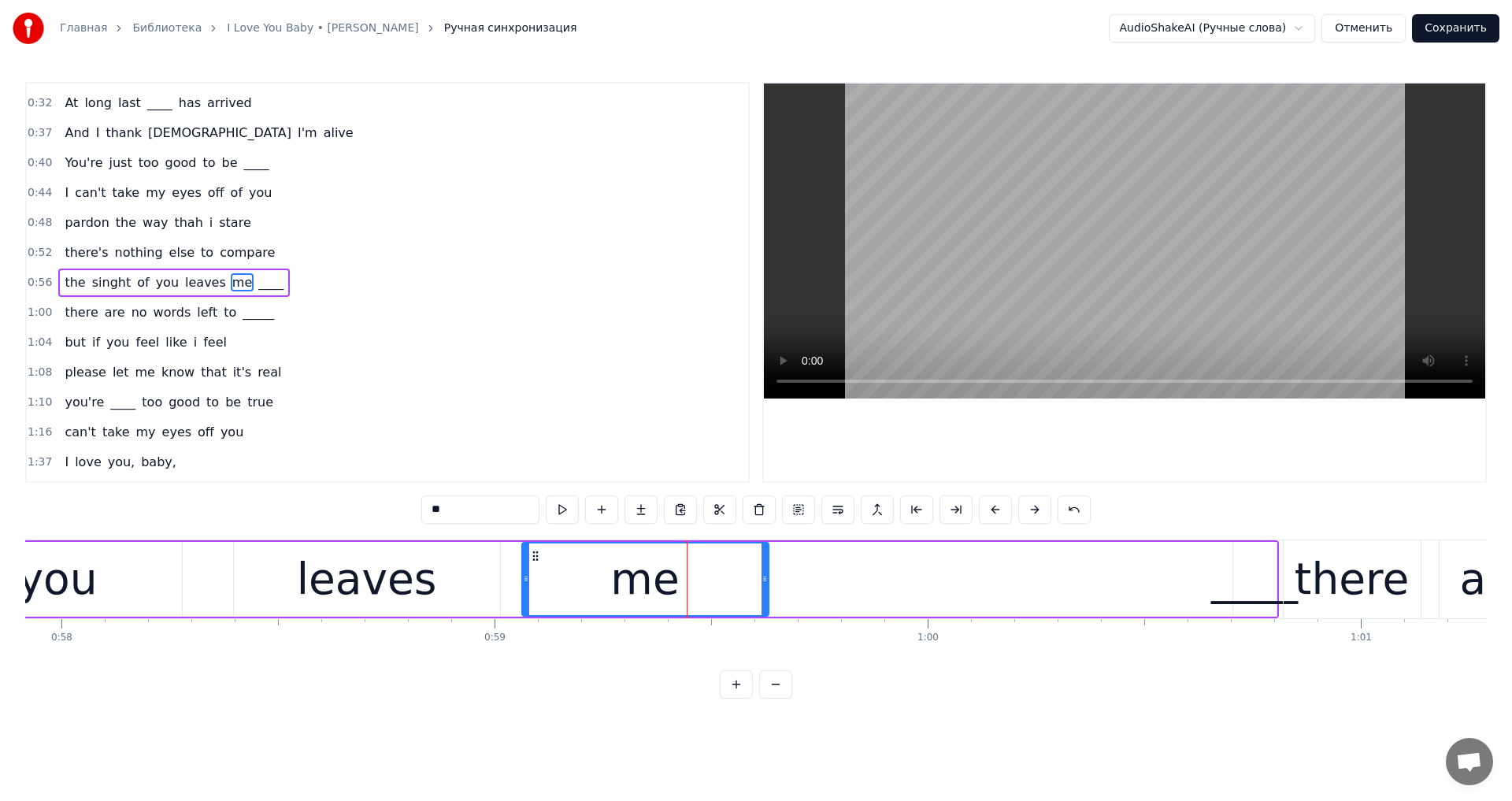
click at [850, 545] on div "the singht of you leaves me ____" at bounding box center [393, 579] width 1772 height 78
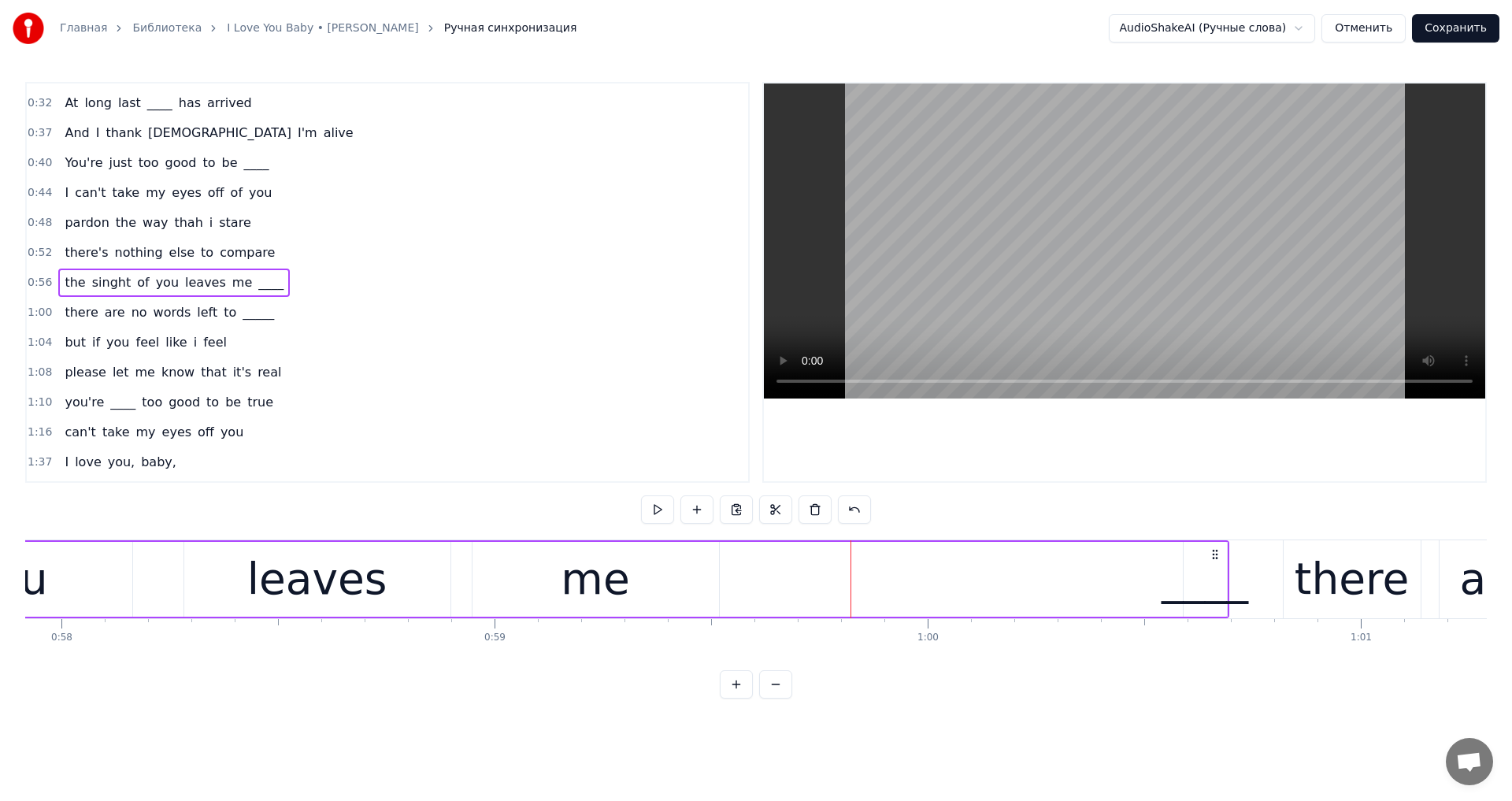
drag, startPoint x: 1264, startPoint y: 555, endPoint x: 1215, endPoint y: 575, distance: 52.9
click at [1215, 575] on div "the singht of you leaves me ____" at bounding box center [343, 579] width 1772 height 78
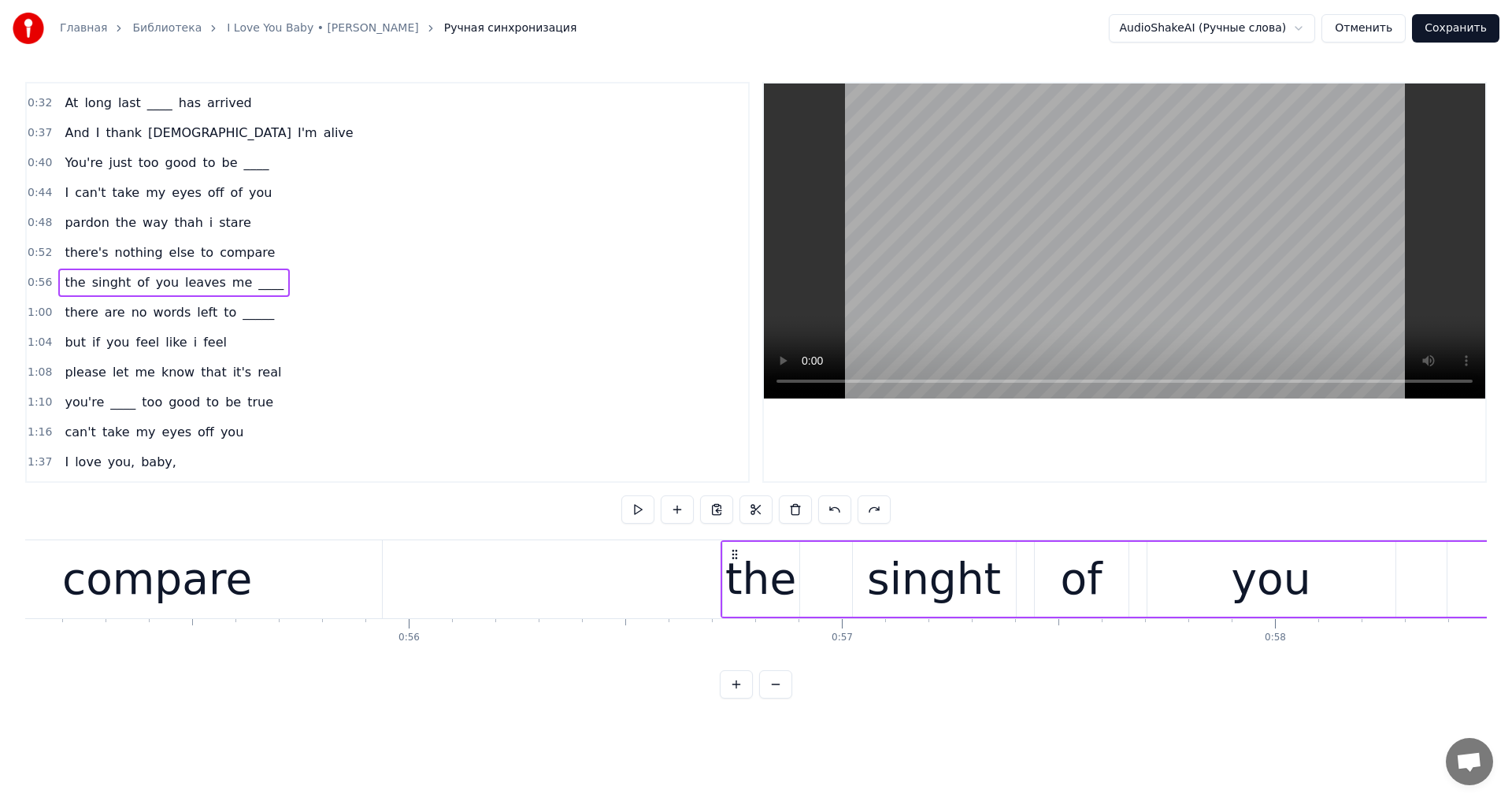
scroll to position [0, 23720]
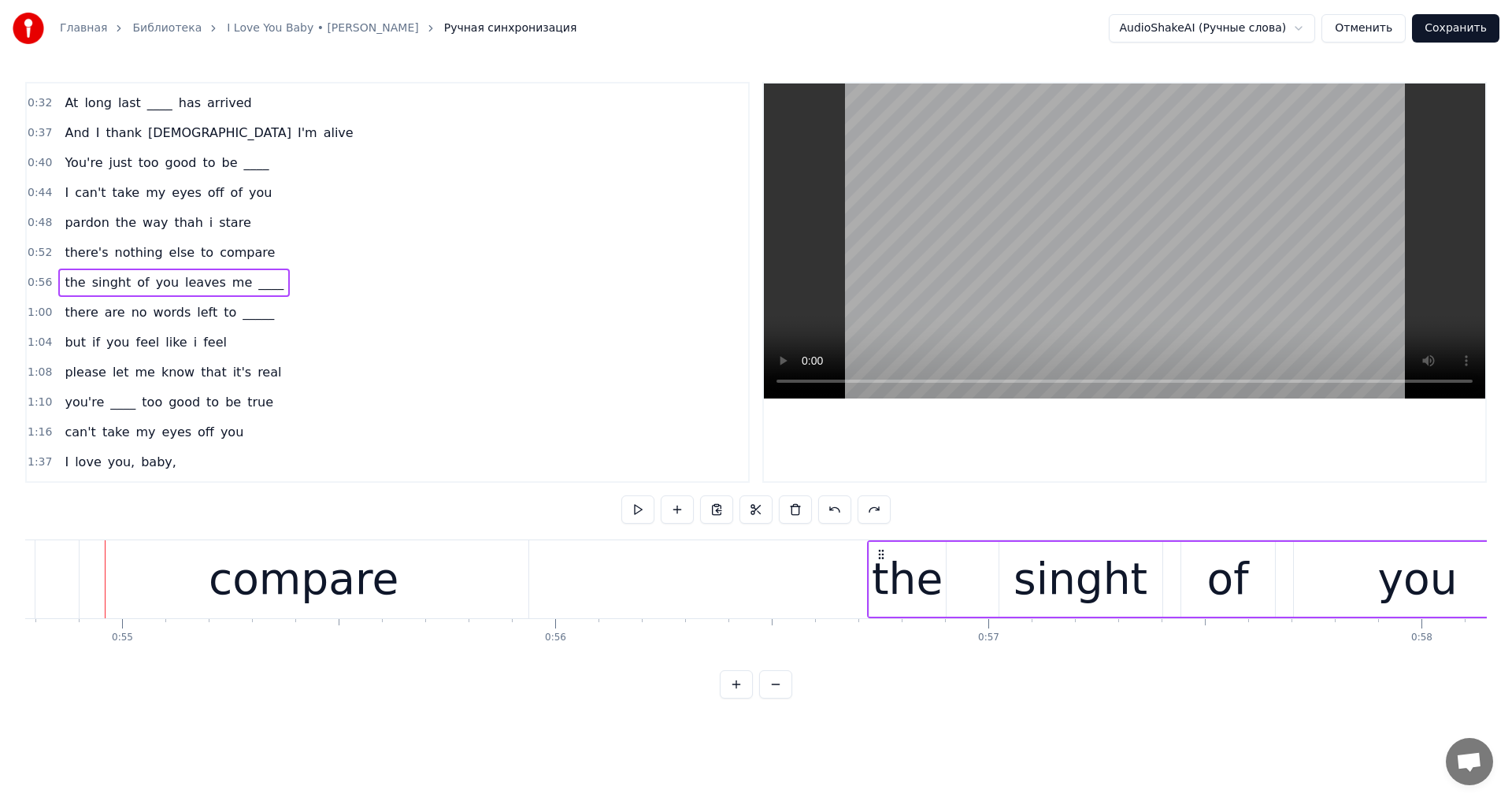
click at [998, 327] on video at bounding box center [1124, 241] width 721 height 314
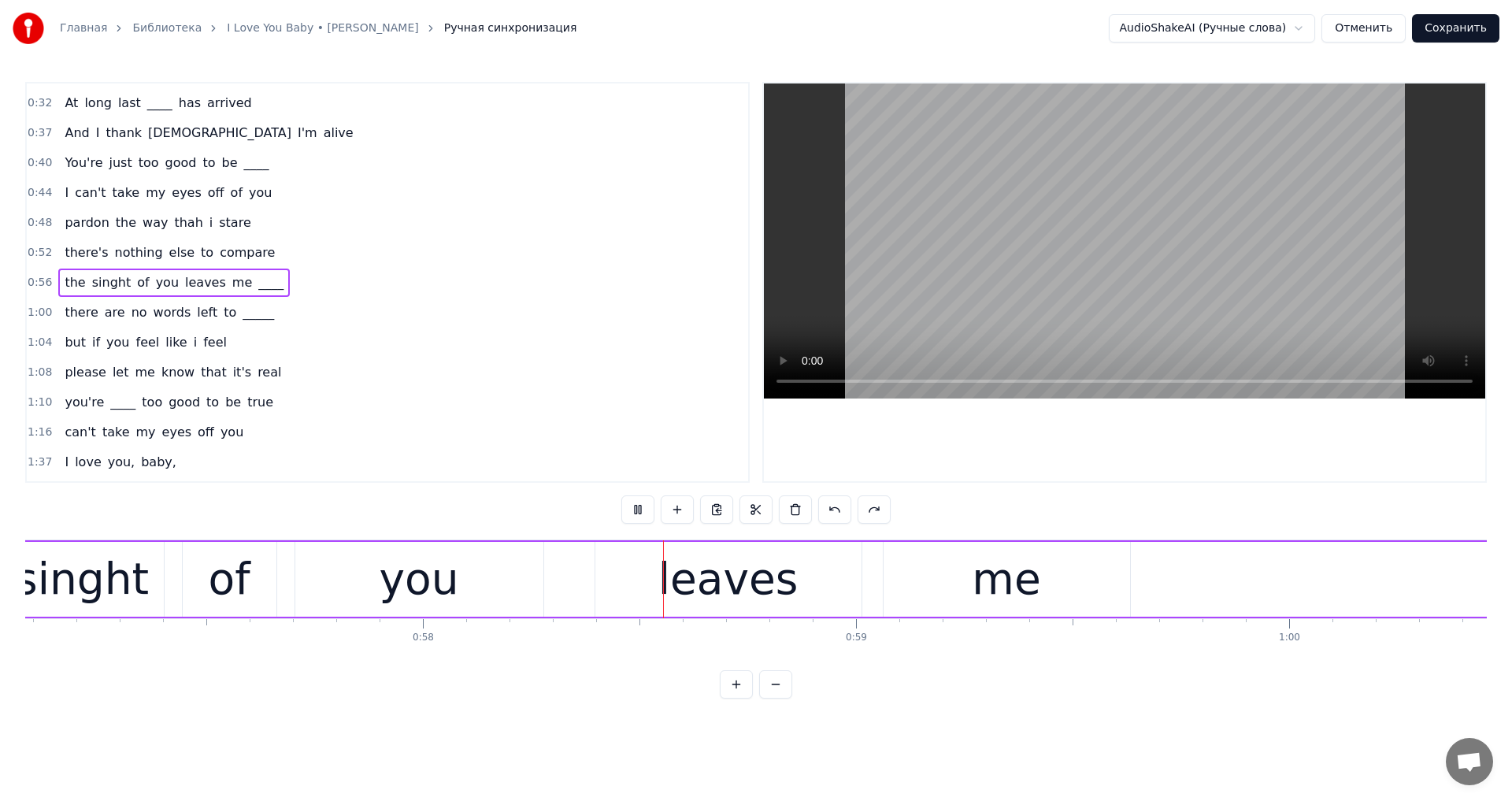
scroll to position [0, 25028]
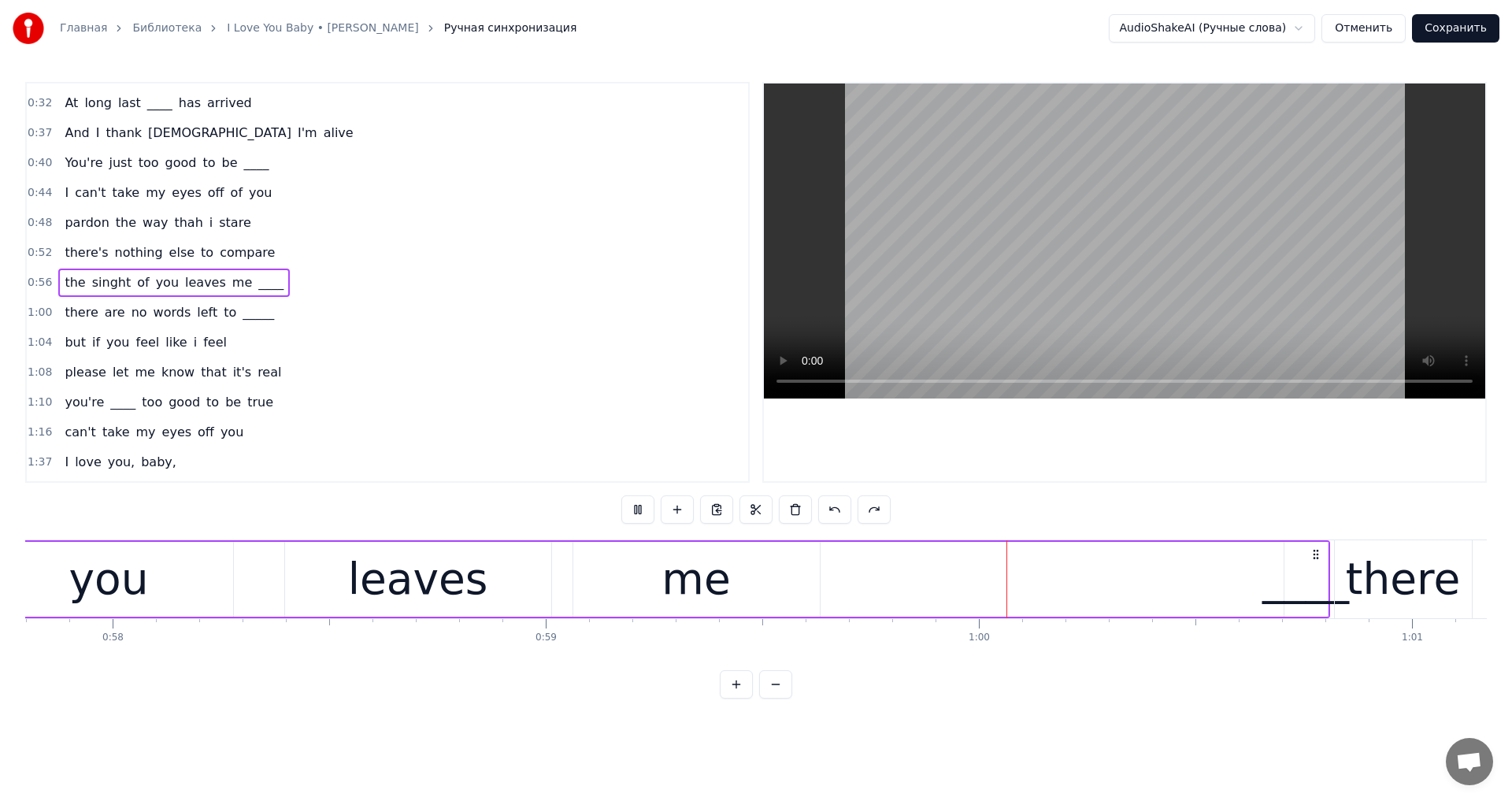
click at [1070, 277] on video at bounding box center [1124, 241] width 721 height 314
click at [1291, 581] on div "____" at bounding box center [1305, 579] width 87 height 65
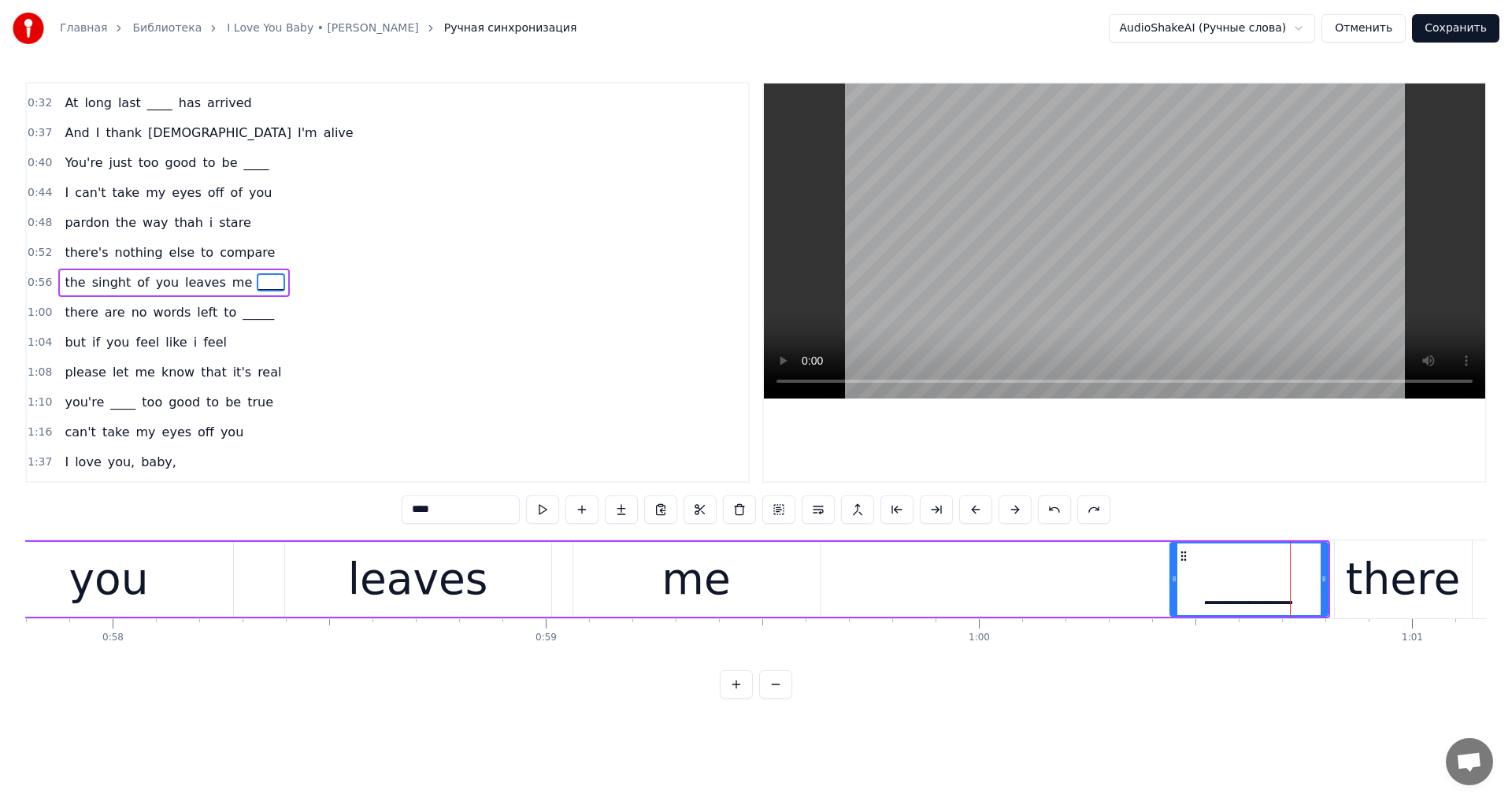
drag, startPoint x: 1287, startPoint y: 578, endPoint x: 1172, endPoint y: 581, distance: 115.0
click at [1172, 581] on icon at bounding box center [1173, 579] width 7 height 13
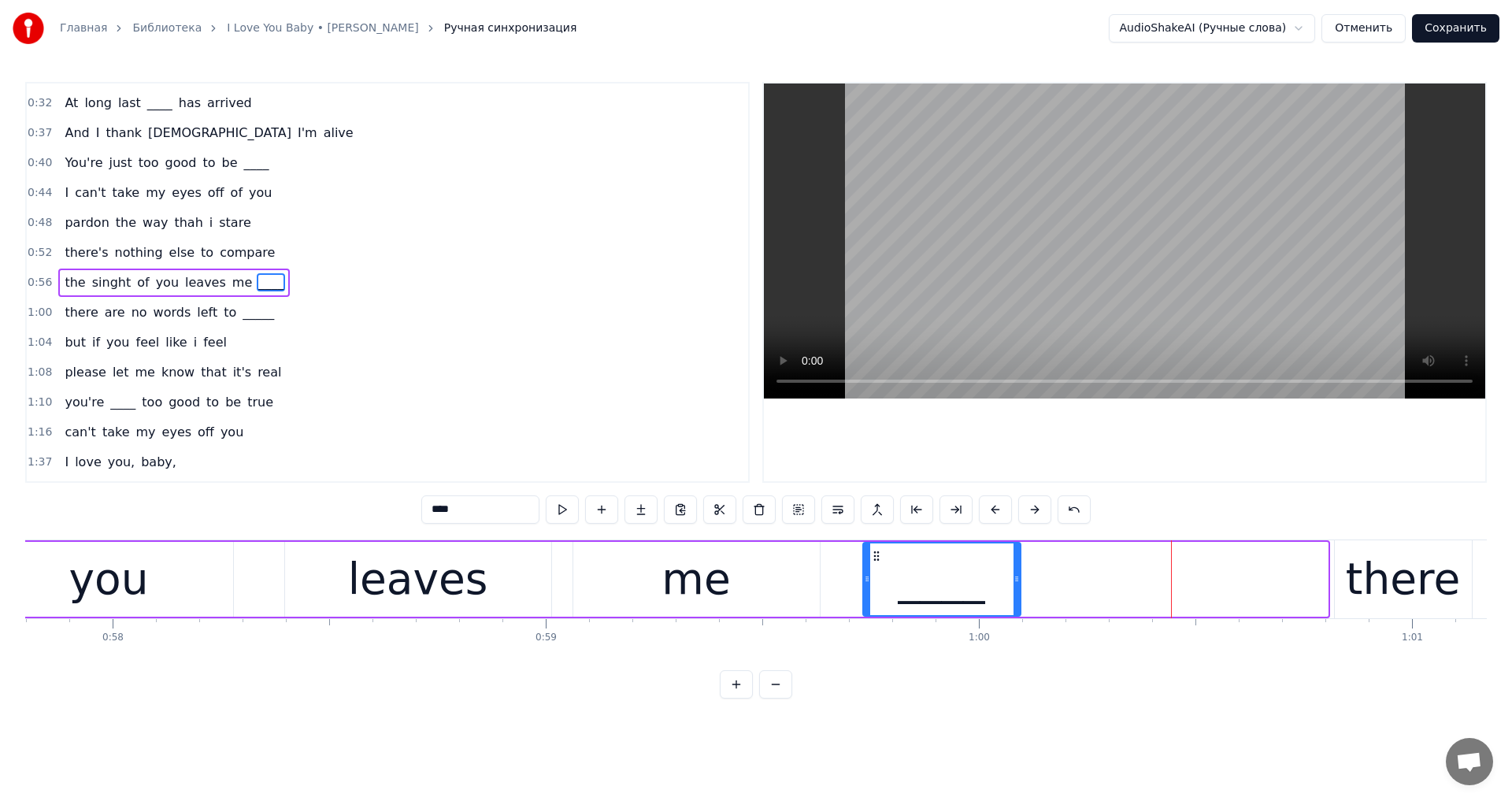
drag, startPoint x: 1112, startPoint y: 559, endPoint x: 866, endPoint y: 561, distance: 246.0
click at [877, 562] on div "____" at bounding box center [942, 579] width 156 height 72
click at [674, 562] on div "me" at bounding box center [696, 579] width 69 height 65
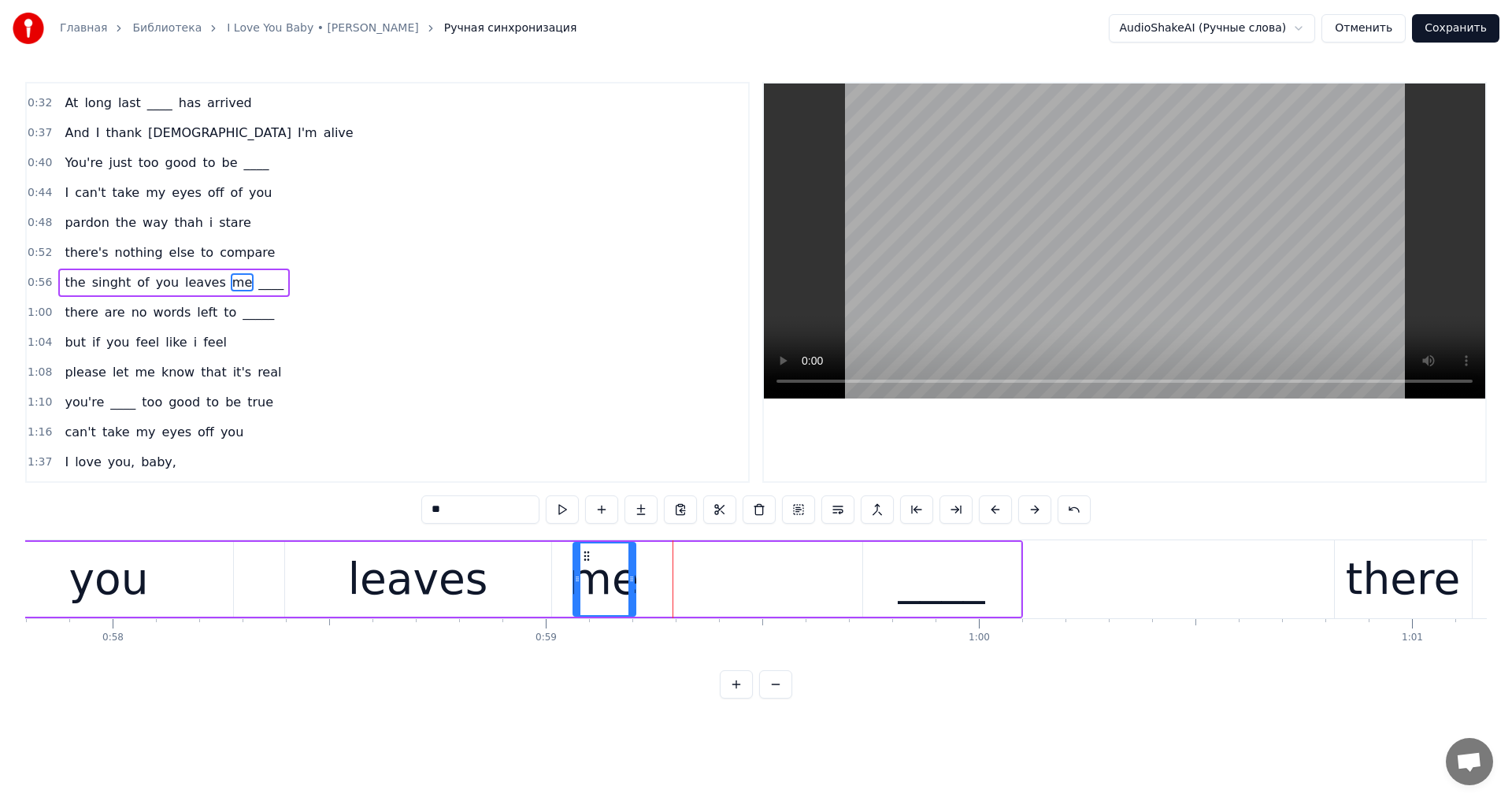
drag, startPoint x: 814, startPoint y: 586, endPoint x: 753, endPoint y: 574, distance: 62.2
click at [629, 613] on div at bounding box center [631, 579] width 7 height 72
click at [878, 555] on div "____" at bounding box center [941, 579] width 157 height 74
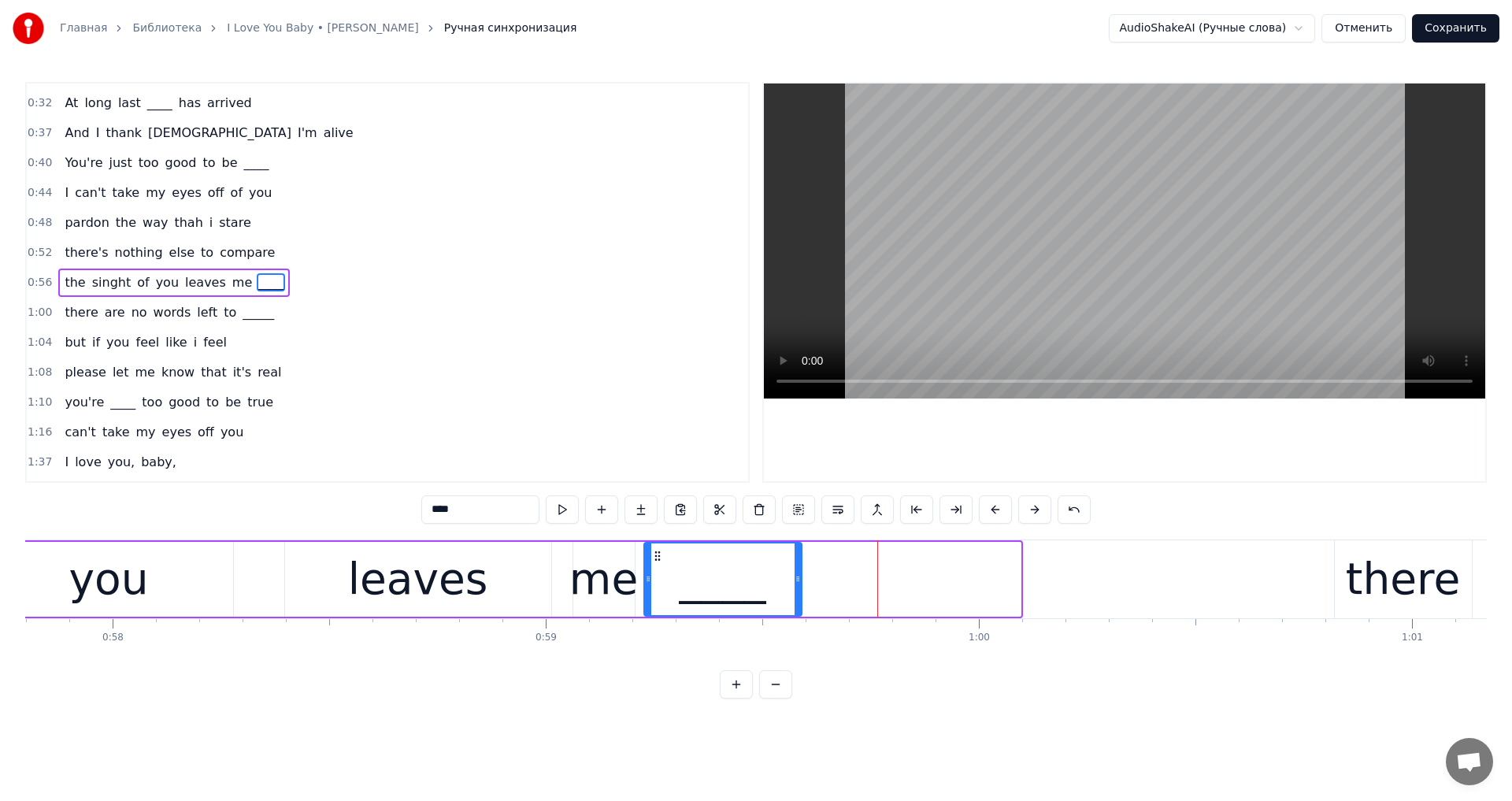
drag, startPoint x: 875, startPoint y: 554, endPoint x: 652, endPoint y: 590, distance: 225.9
click at [652, 591] on div "____" at bounding box center [723, 579] width 156 height 72
click at [1013, 294] on video at bounding box center [1124, 241] width 721 height 314
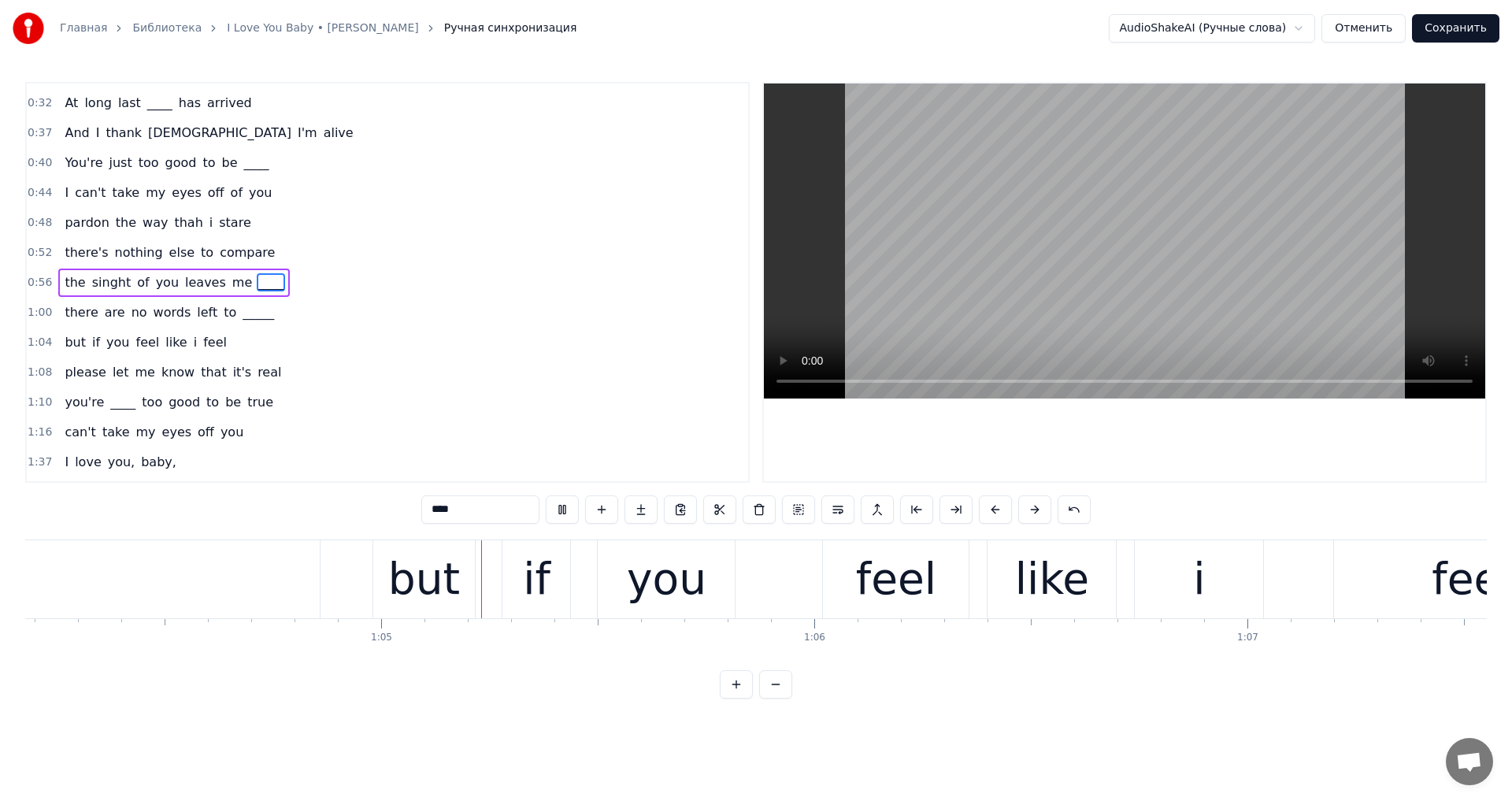
scroll to position [0, 27869]
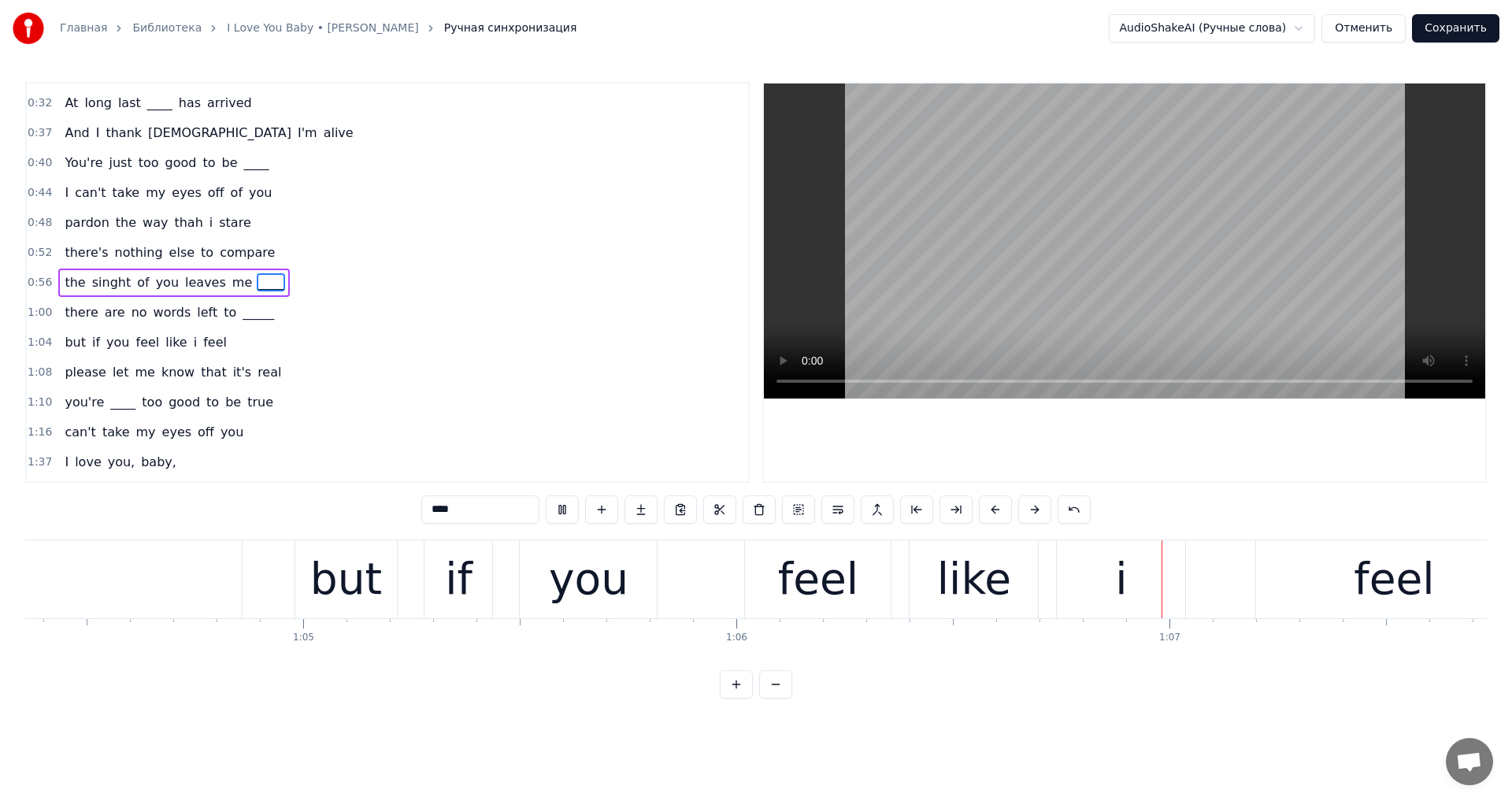
click at [936, 271] on video at bounding box center [1124, 241] width 721 height 314
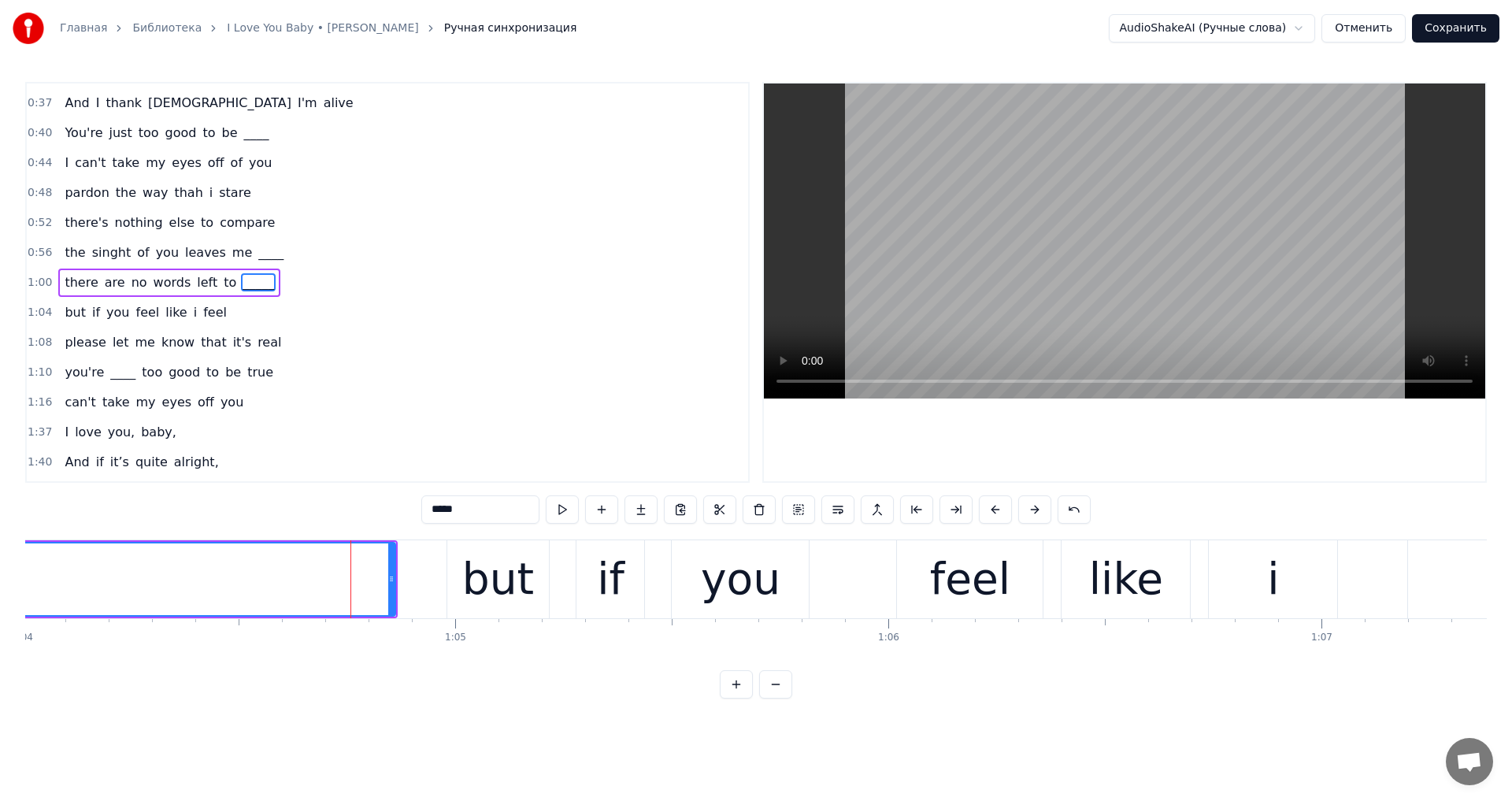
scroll to position [0, 27268]
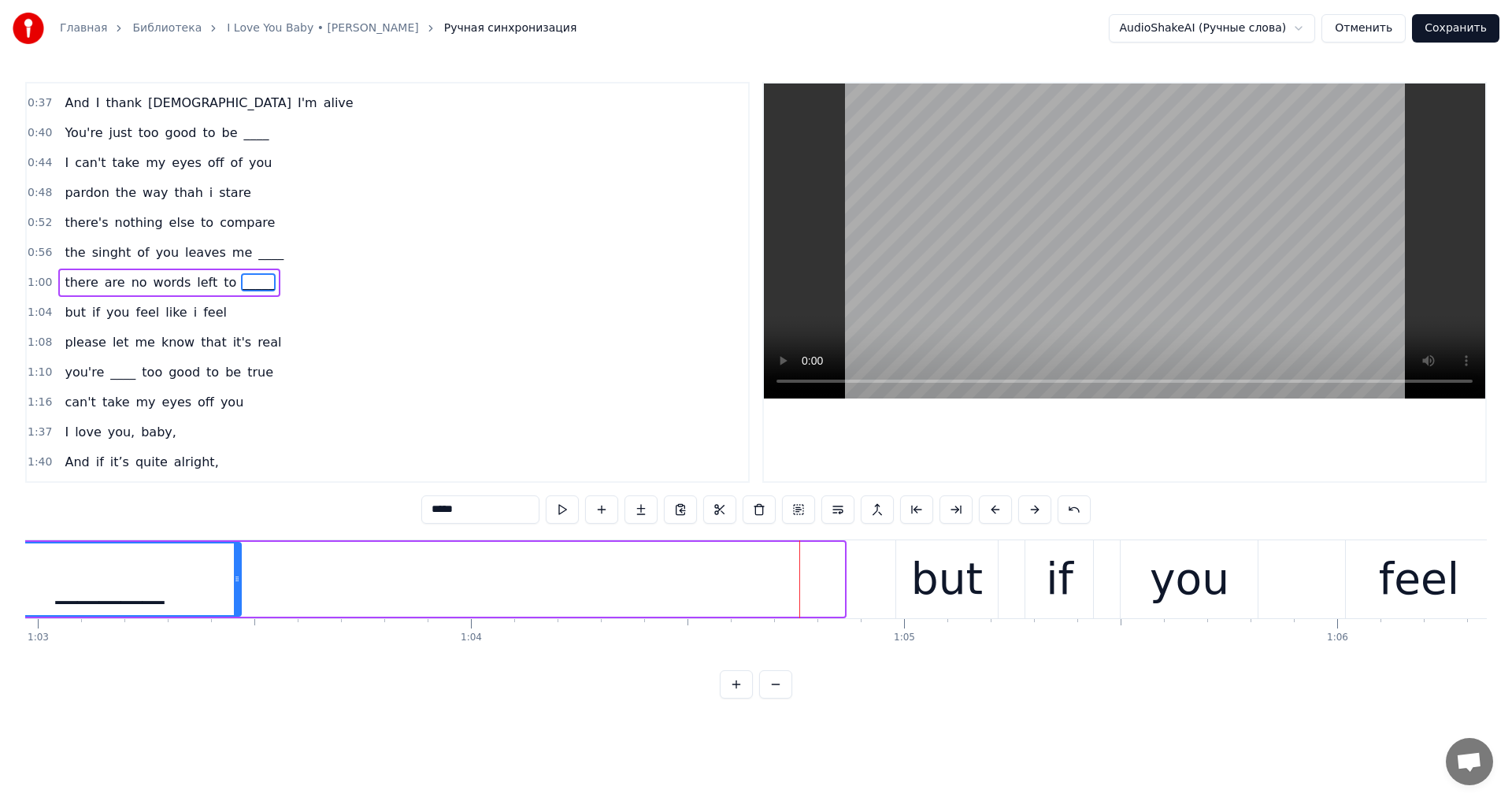
drag, startPoint x: 842, startPoint y: 572, endPoint x: 238, endPoint y: 588, distance: 604.2
click at [238, 588] on div at bounding box center [236, 579] width 7 height 72
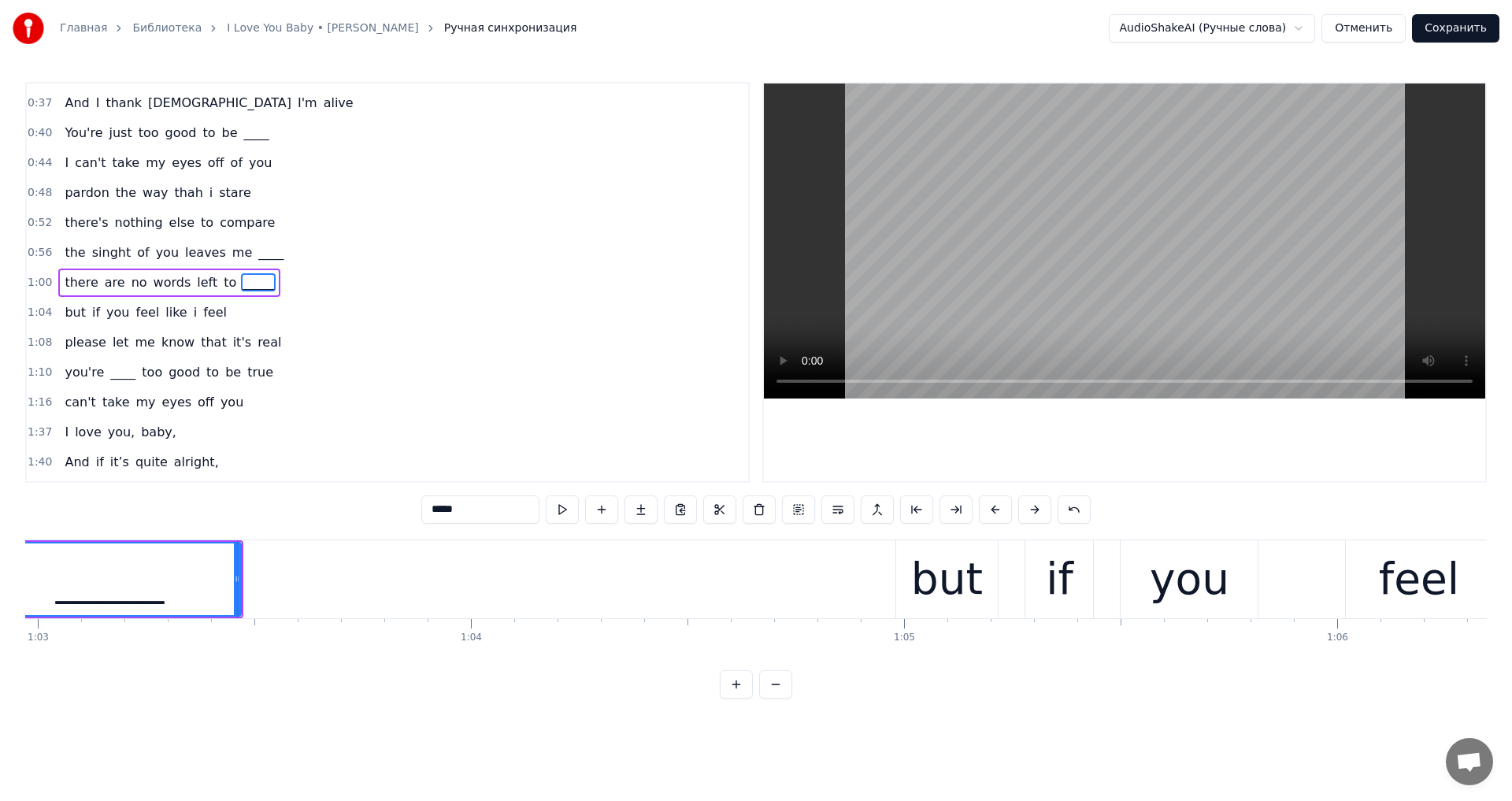
click at [1062, 270] on video at bounding box center [1124, 241] width 721 height 314
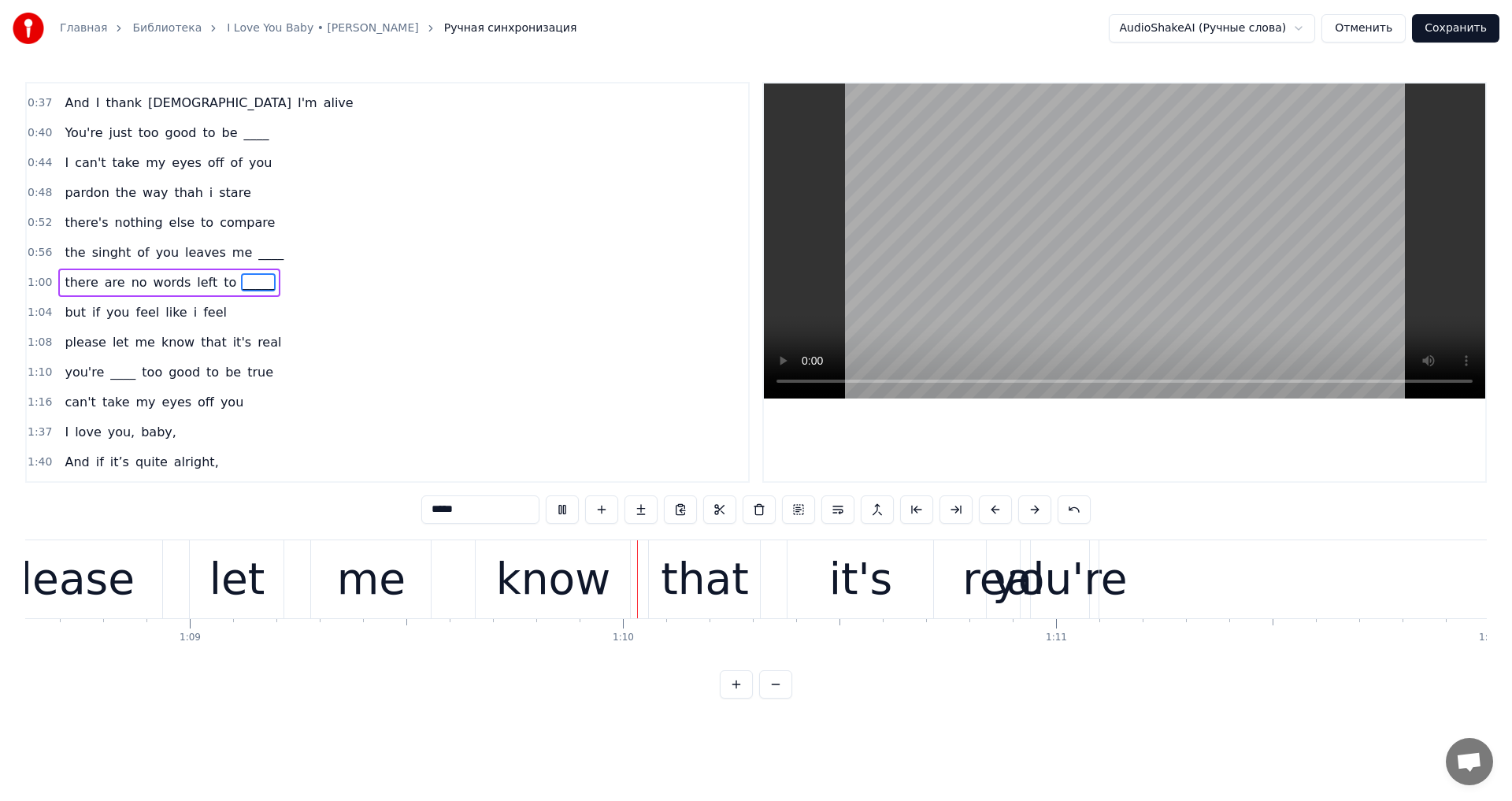
scroll to position [0, 30036]
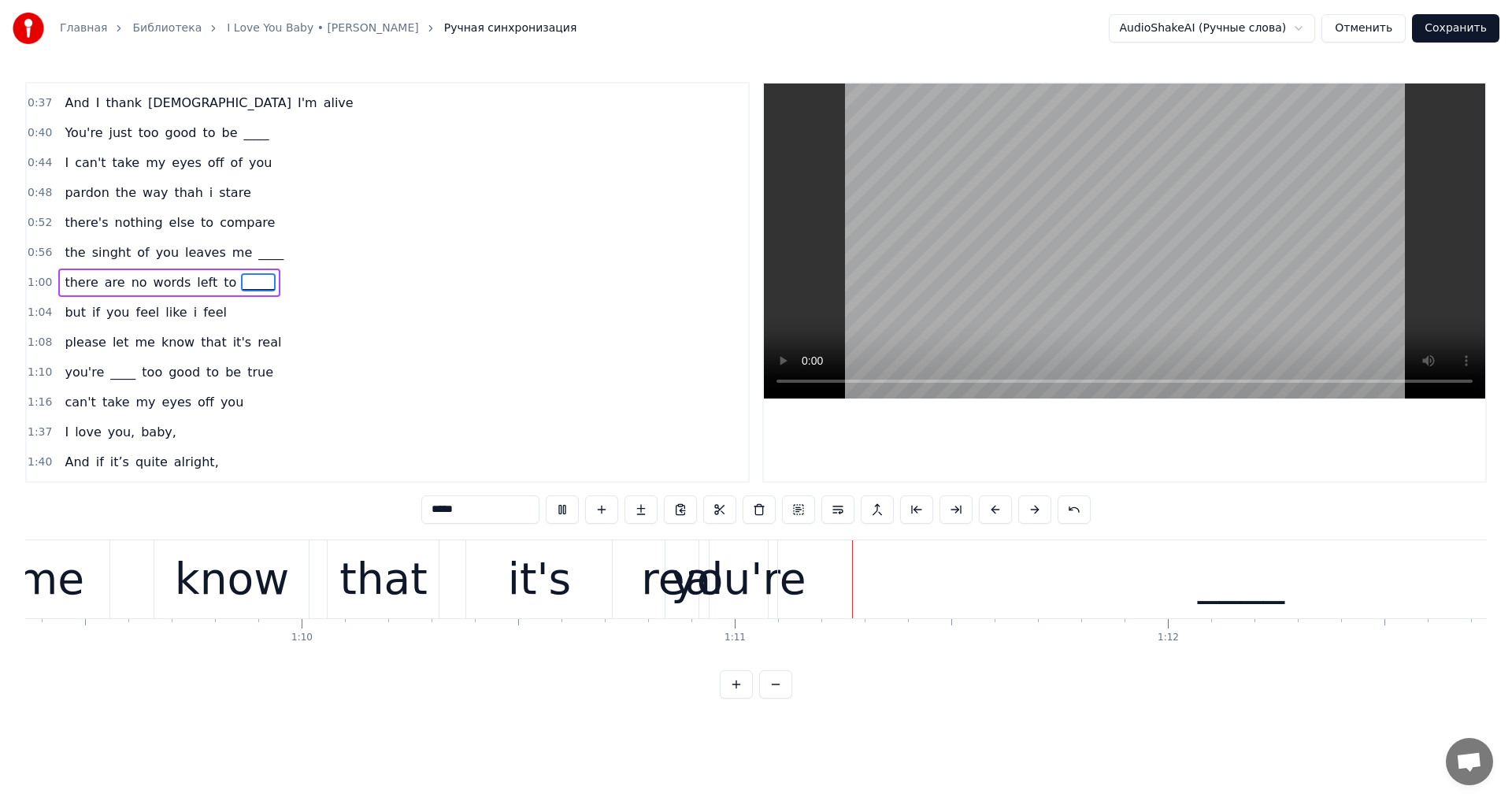
click at [1069, 299] on video at bounding box center [1124, 241] width 721 height 314
click at [825, 579] on div "____" at bounding box center [1240, 579] width 925 height 78
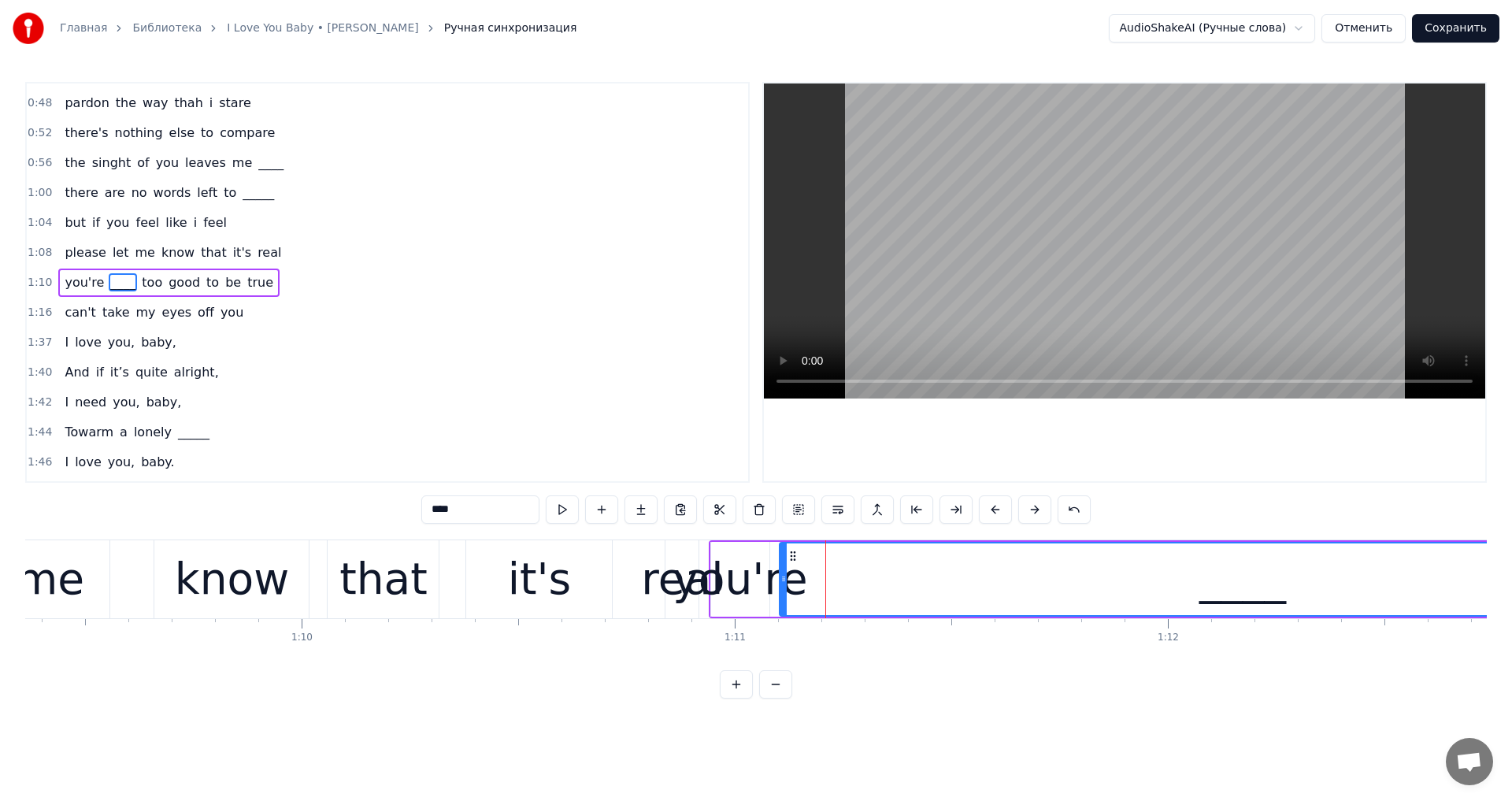
scroll to position [0, 30691]
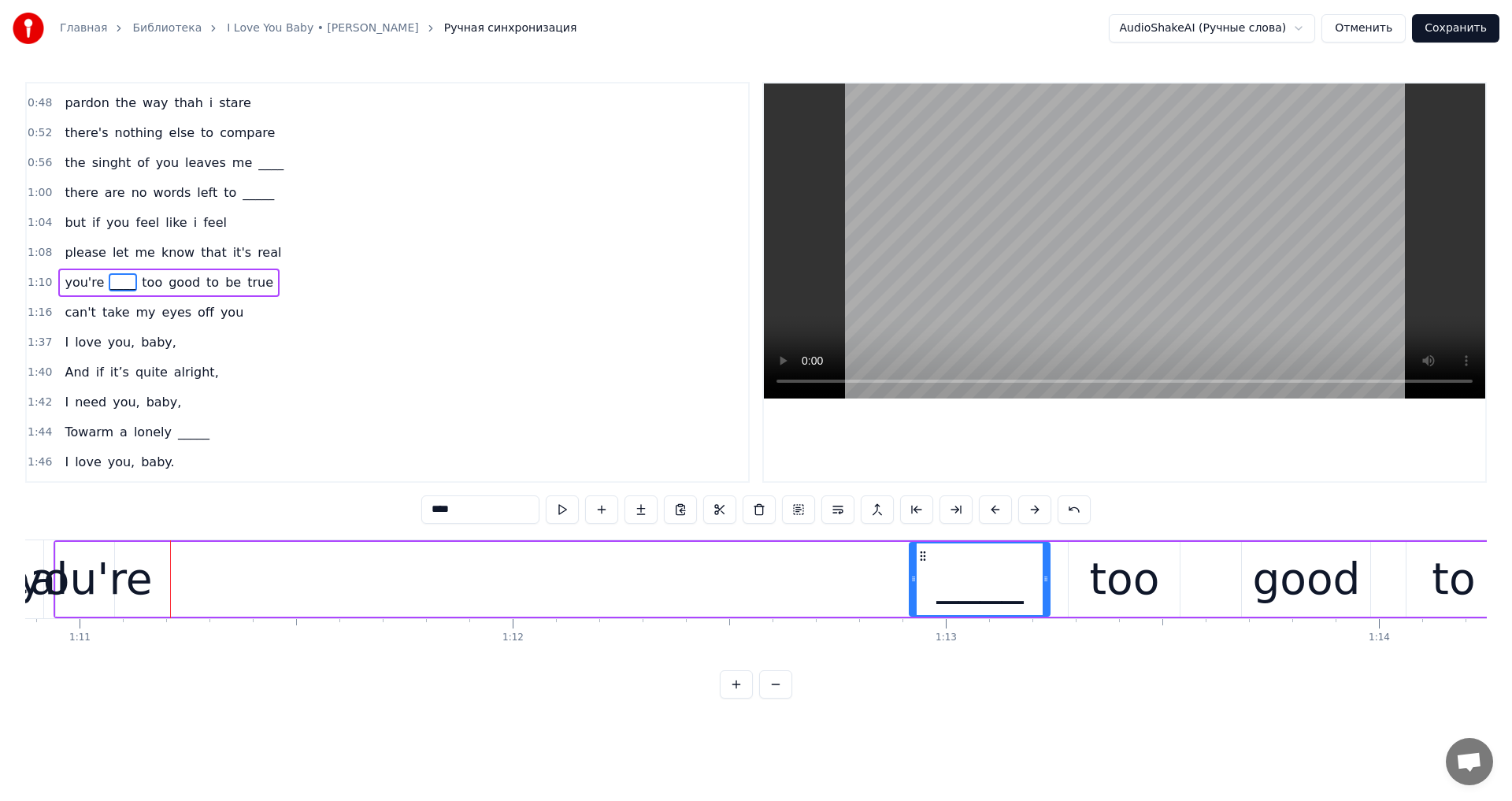
drag, startPoint x: 126, startPoint y: 576, endPoint x: 910, endPoint y: 621, distance: 785.3
click at [910, 621] on div "You're just too good to be true I can't take my eyes off of you You'd be like h…" at bounding box center [756, 598] width 1462 height 118
click at [88, 576] on div "you're" at bounding box center [85, 579] width 135 height 65
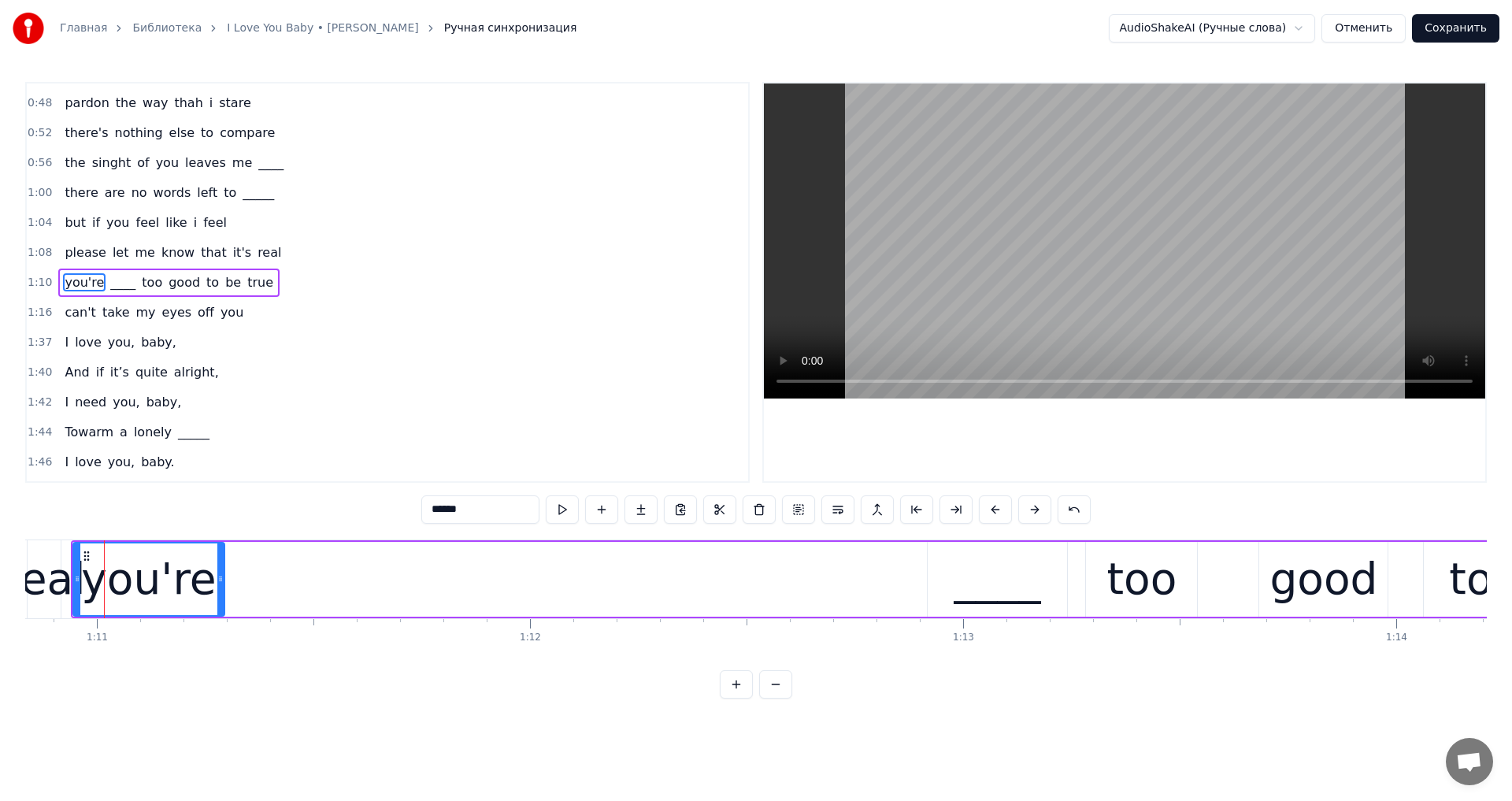
drag, startPoint x: 129, startPoint y: 576, endPoint x: 222, endPoint y: 586, distance: 93.5
click at [222, 586] on div at bounding box center [221, 579] width 7 height 72
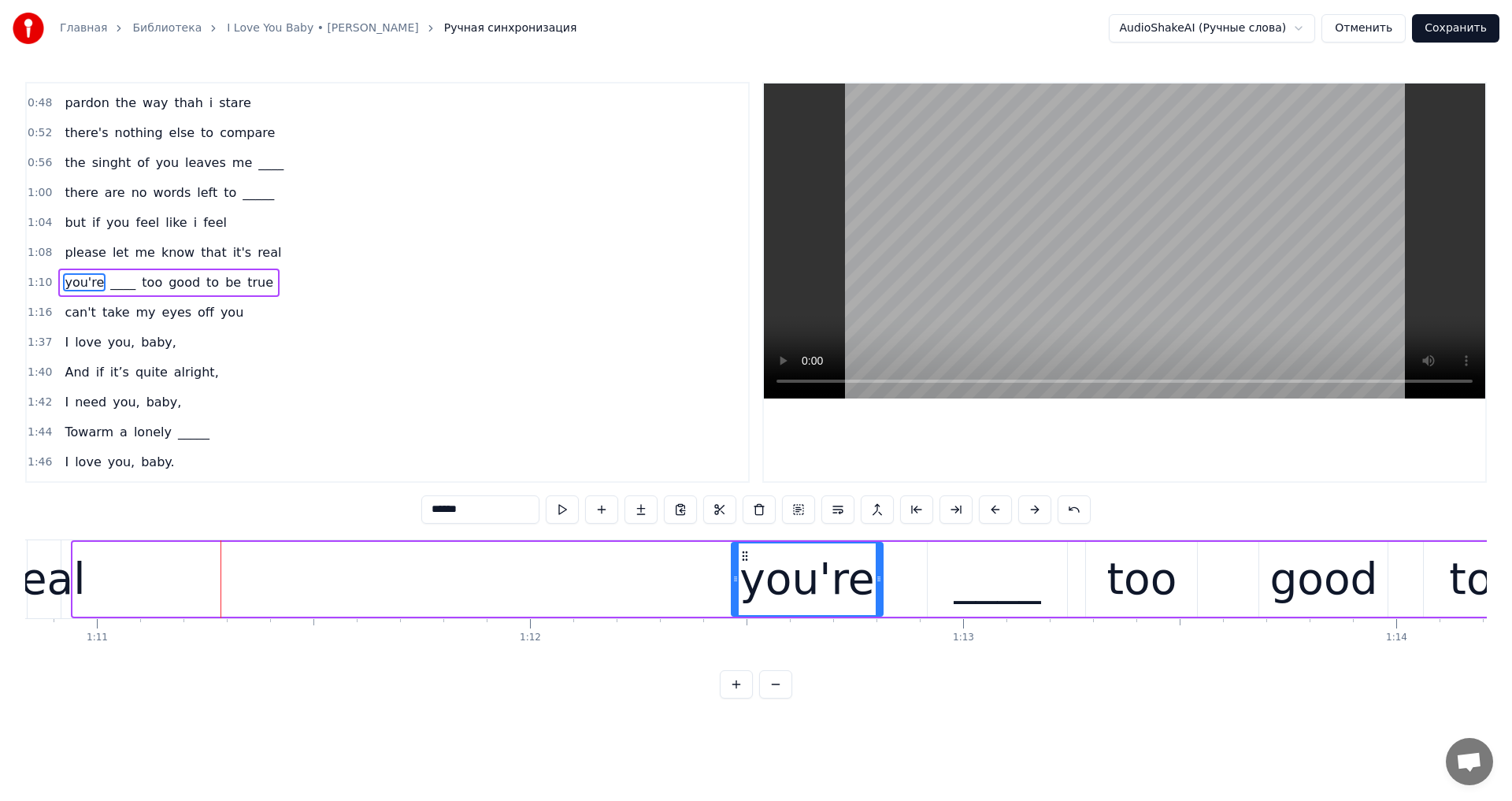
drag, startPoint x: 87, startPoint y: 555, endPoint x: 745, endPoint y: 613, distance: 660.6
click at [745, 613] on div "you're" at bounding box center [808, 579] width 151 height 72
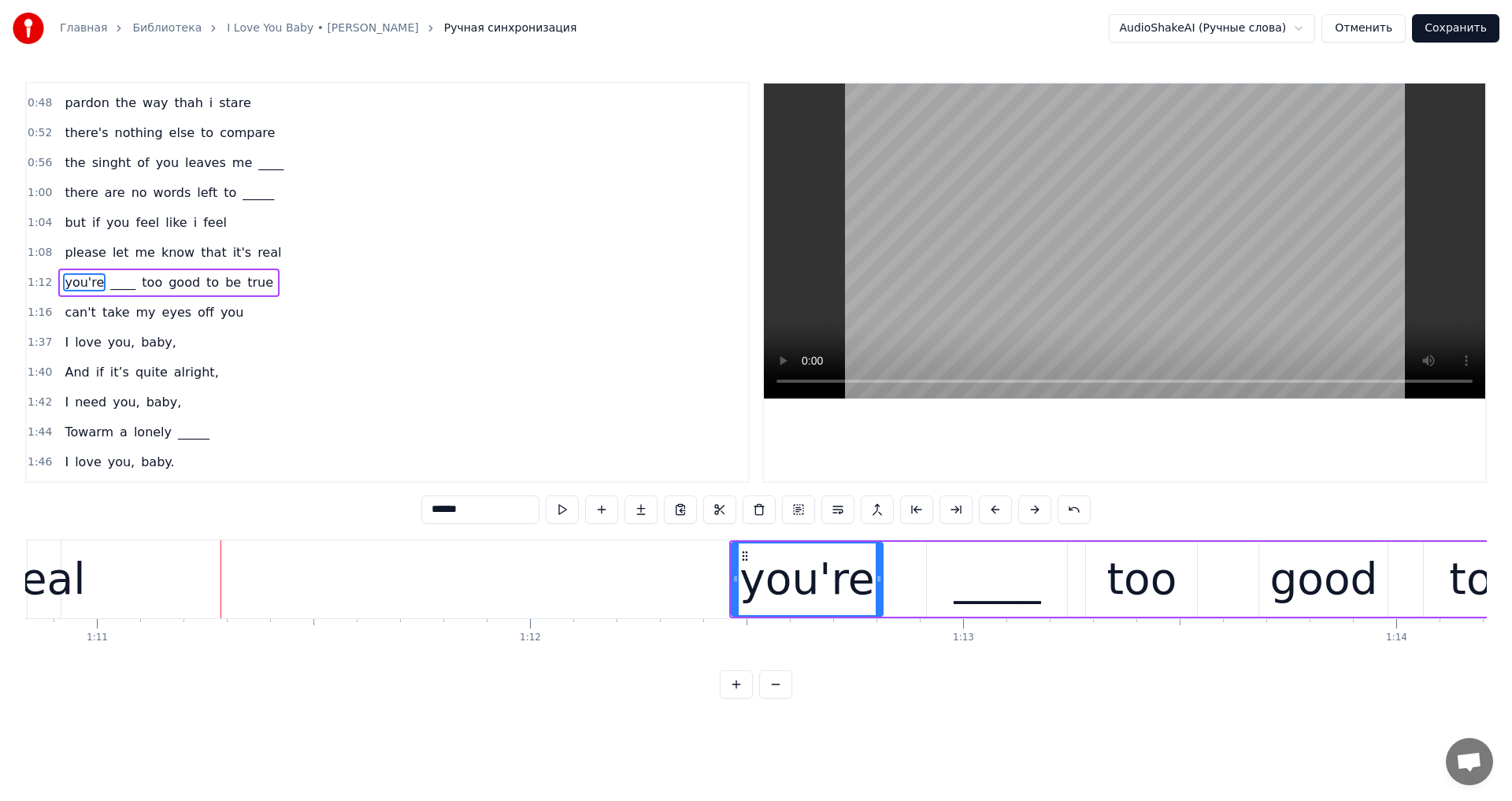
click at [76, 585] on div "real" at bounding box center [44, 579] width 82 height 65
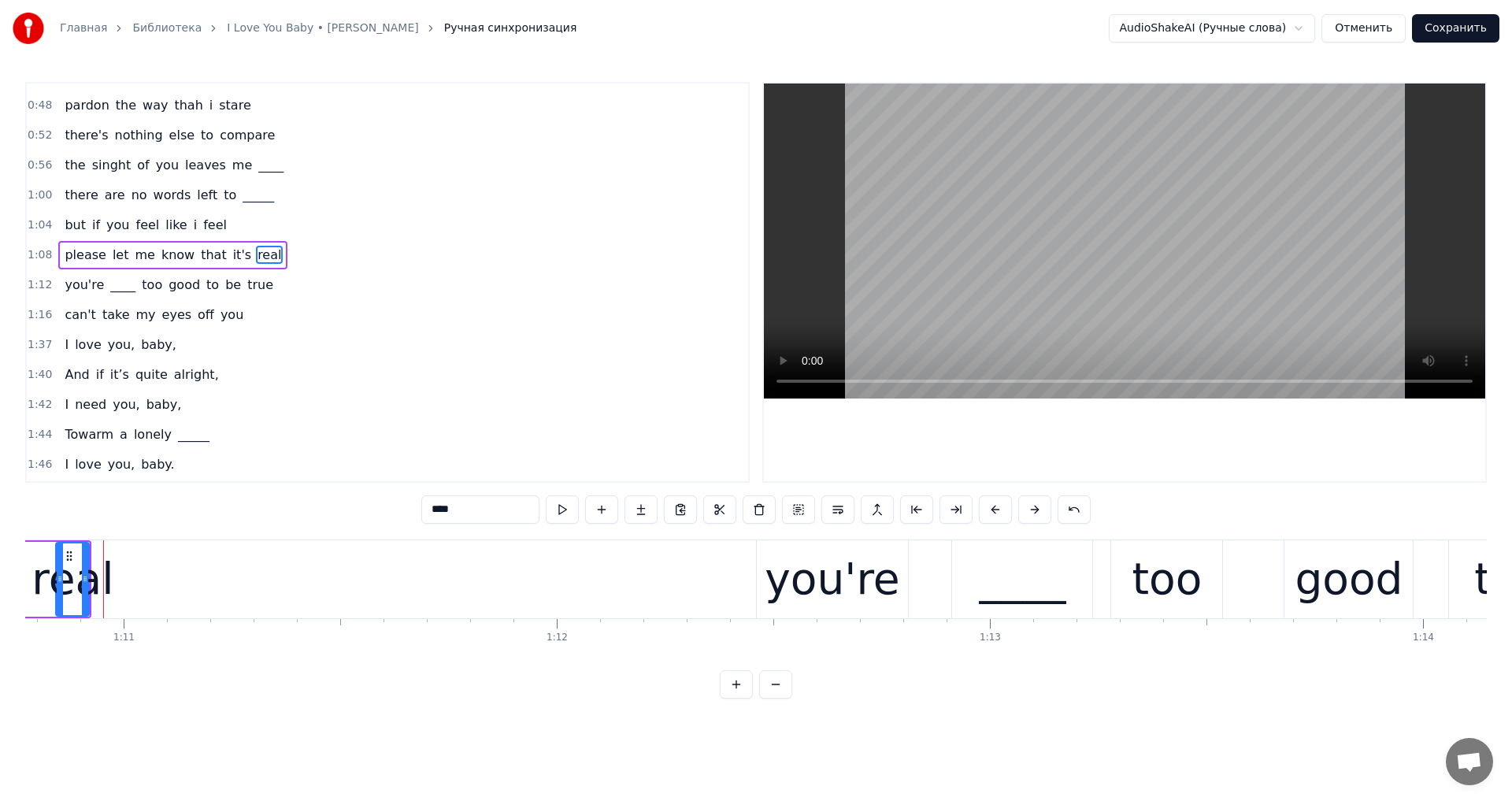
scroll to position [0, 30647]
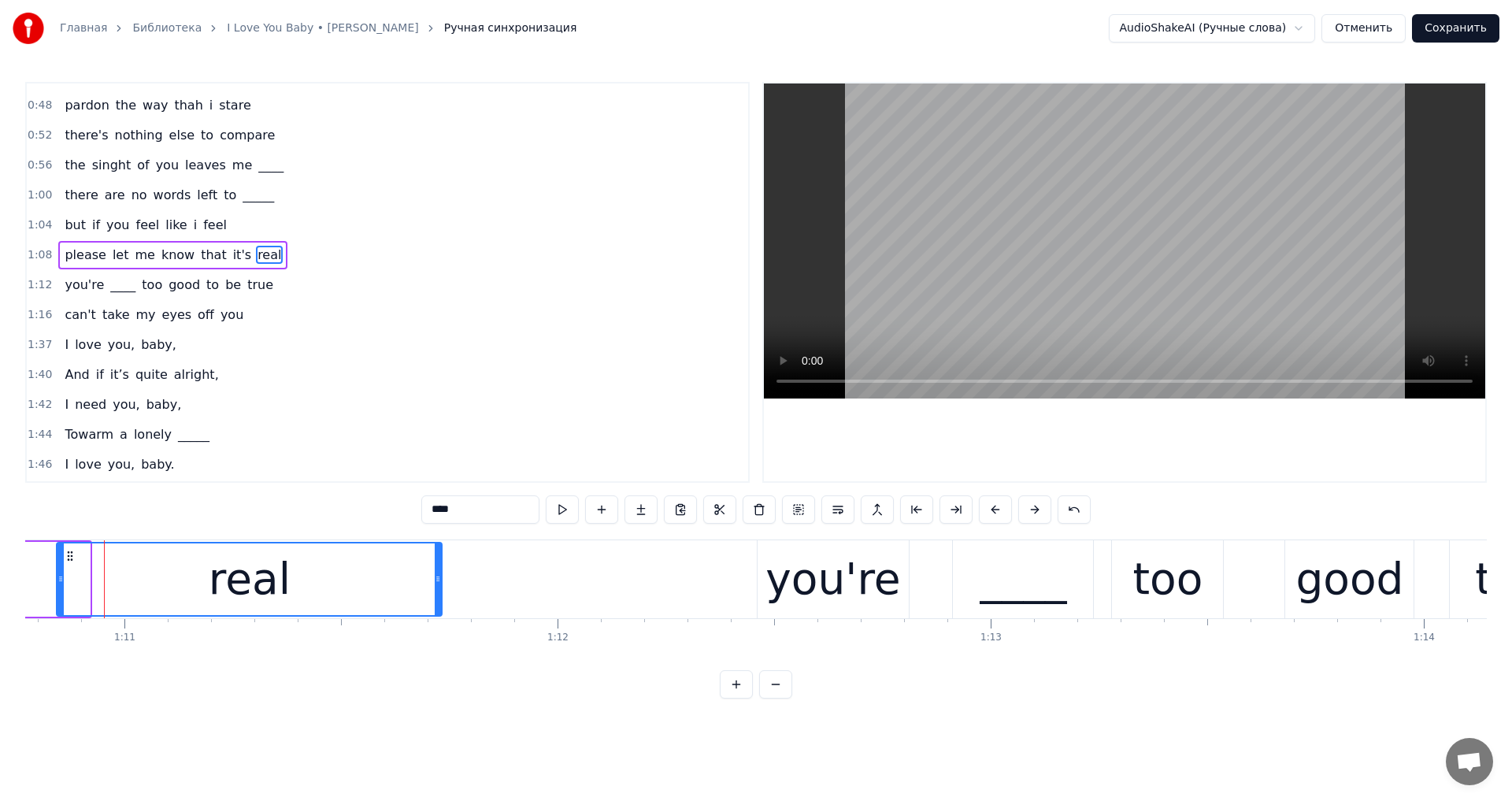
drag, startPoint x: 85, startPoint y: 583, endPoint x: 438, endPoint y: 623, distance: 355.3
click at [444, 623] on div "You're just too good to be true I can't take my eyes off of you You'd be like h…" at bounding box center [756, 598] width 1462 height 118
click at [1092, 289] on video at bounding box center [1124, 241] width 721 height 314
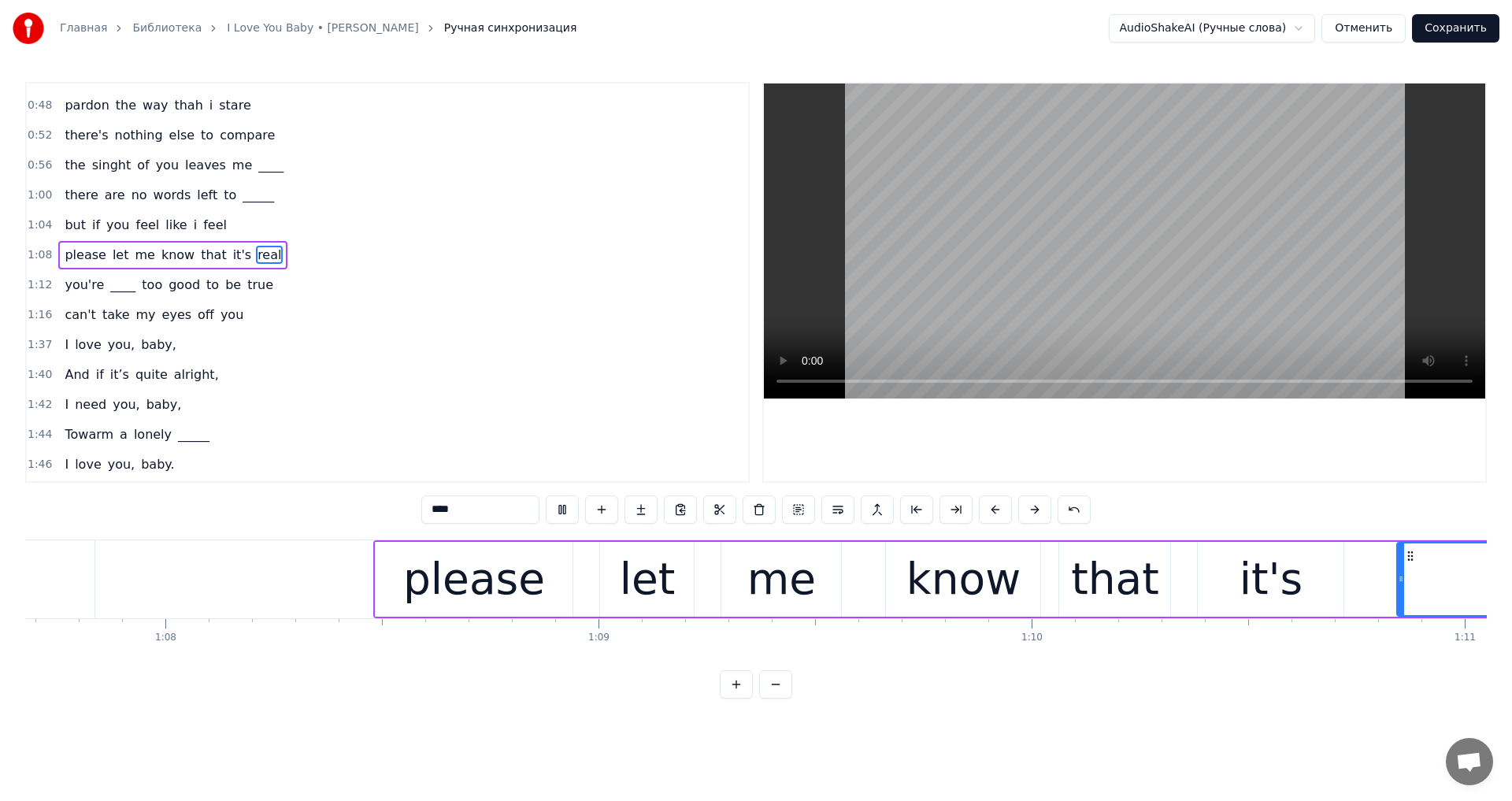
click at [1032, 292] on video at bounding box center [1124, 241] width 721 height 314
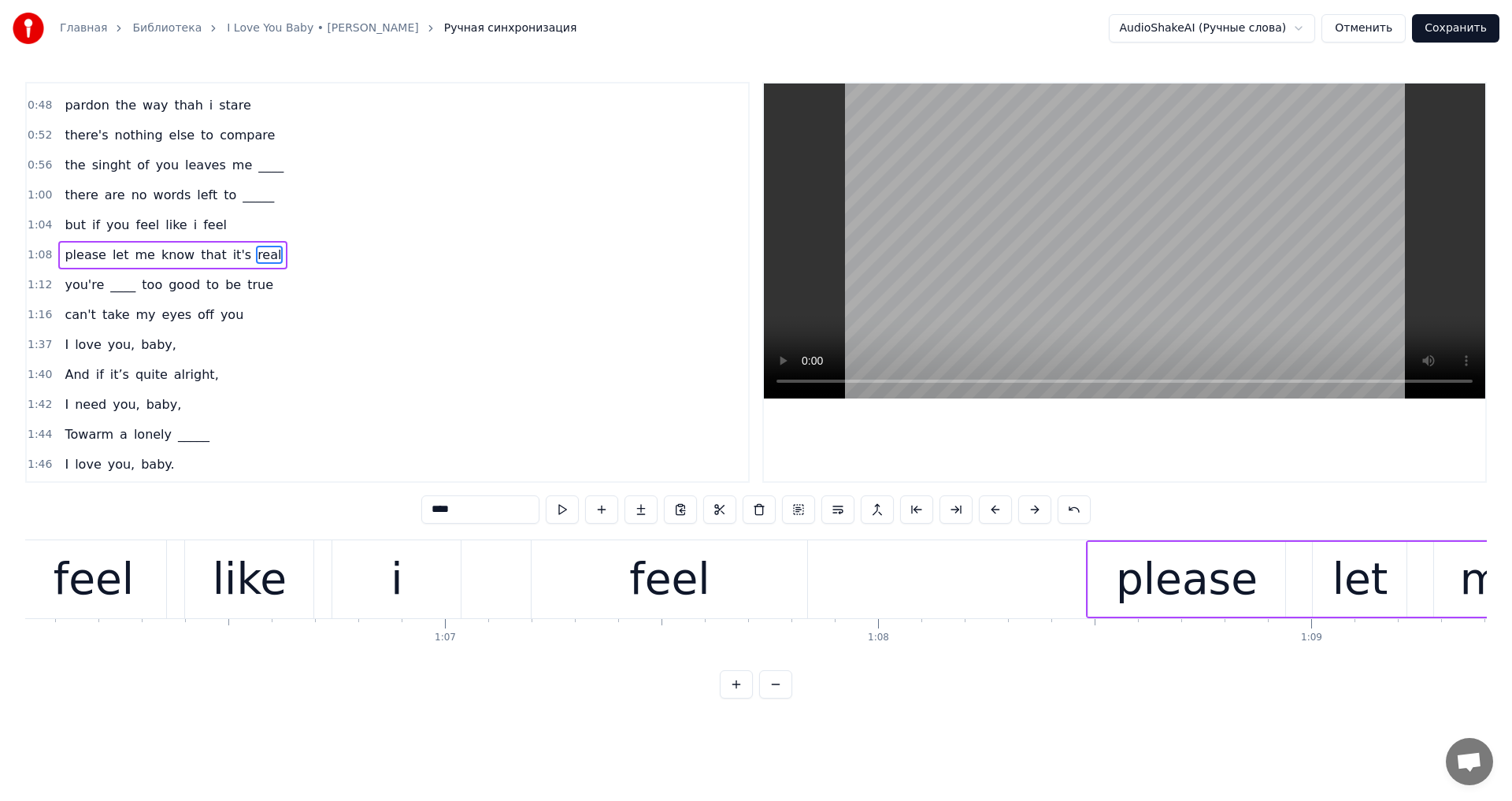
click at [1032, 292] on video at bounding box center [1124, 241] width 721 height 314
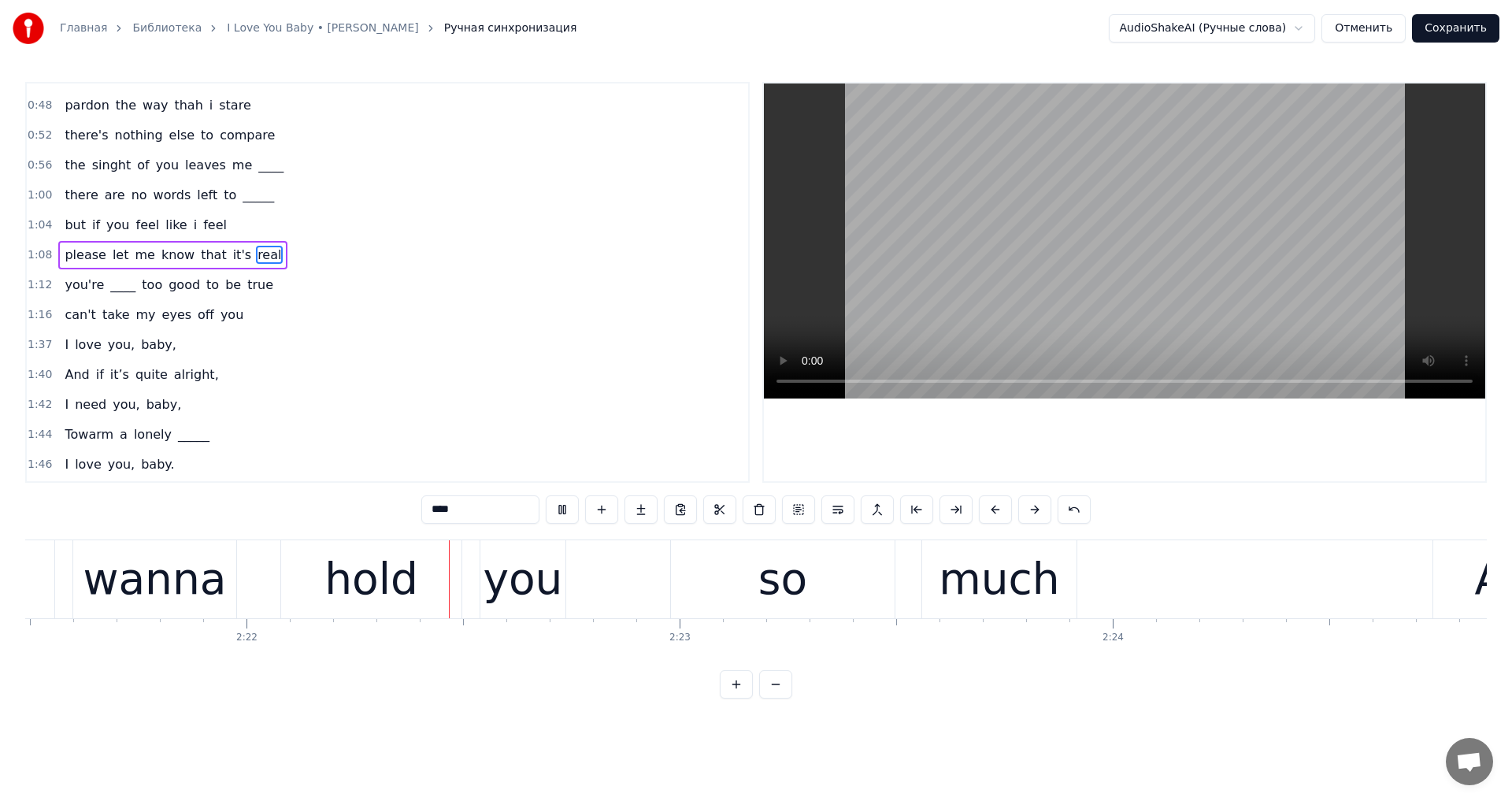
scroll to position [0, 61326]
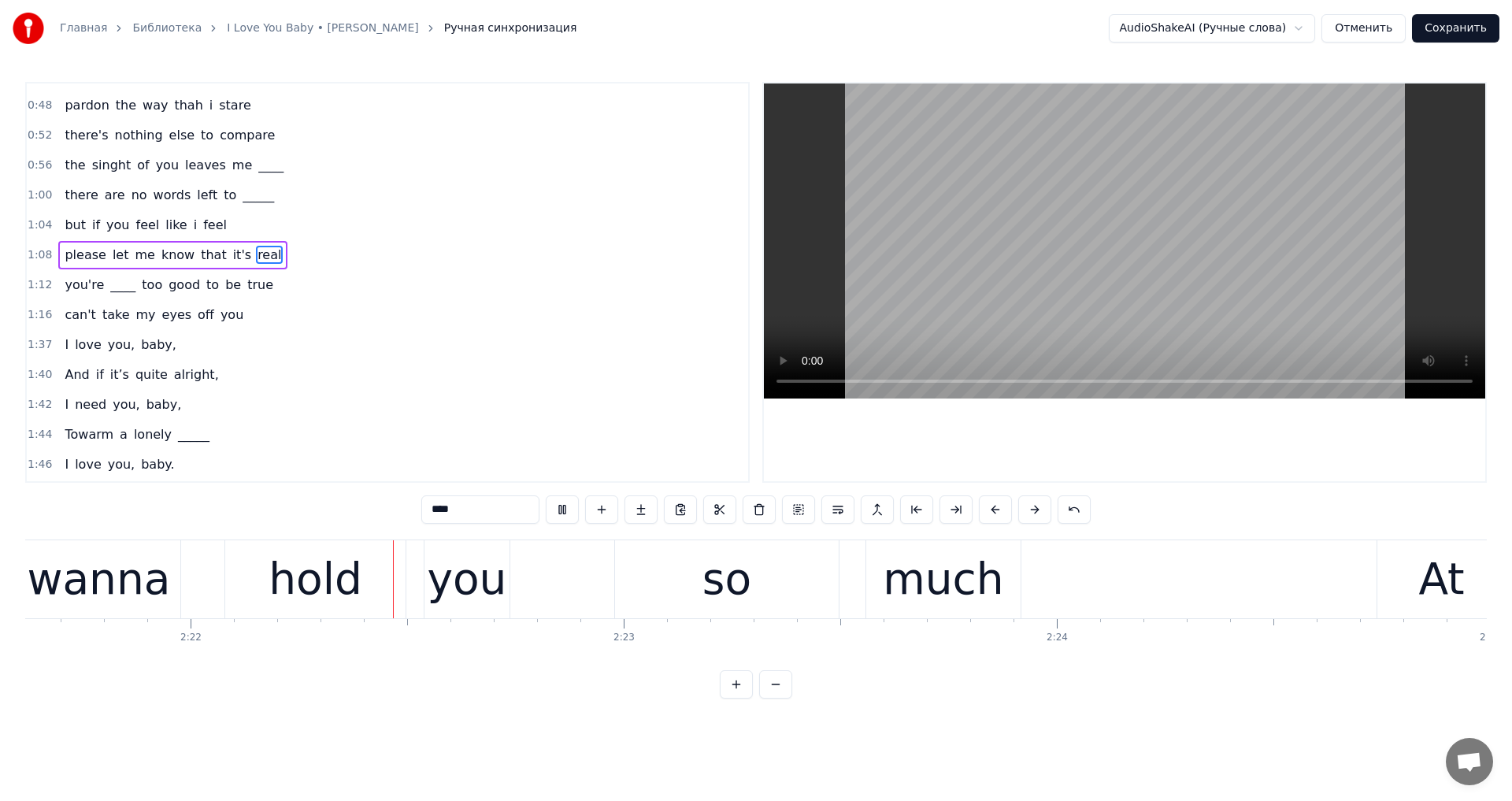
click at [1050, 181] on video at bounding box center [1124, 241] width 721 height 314
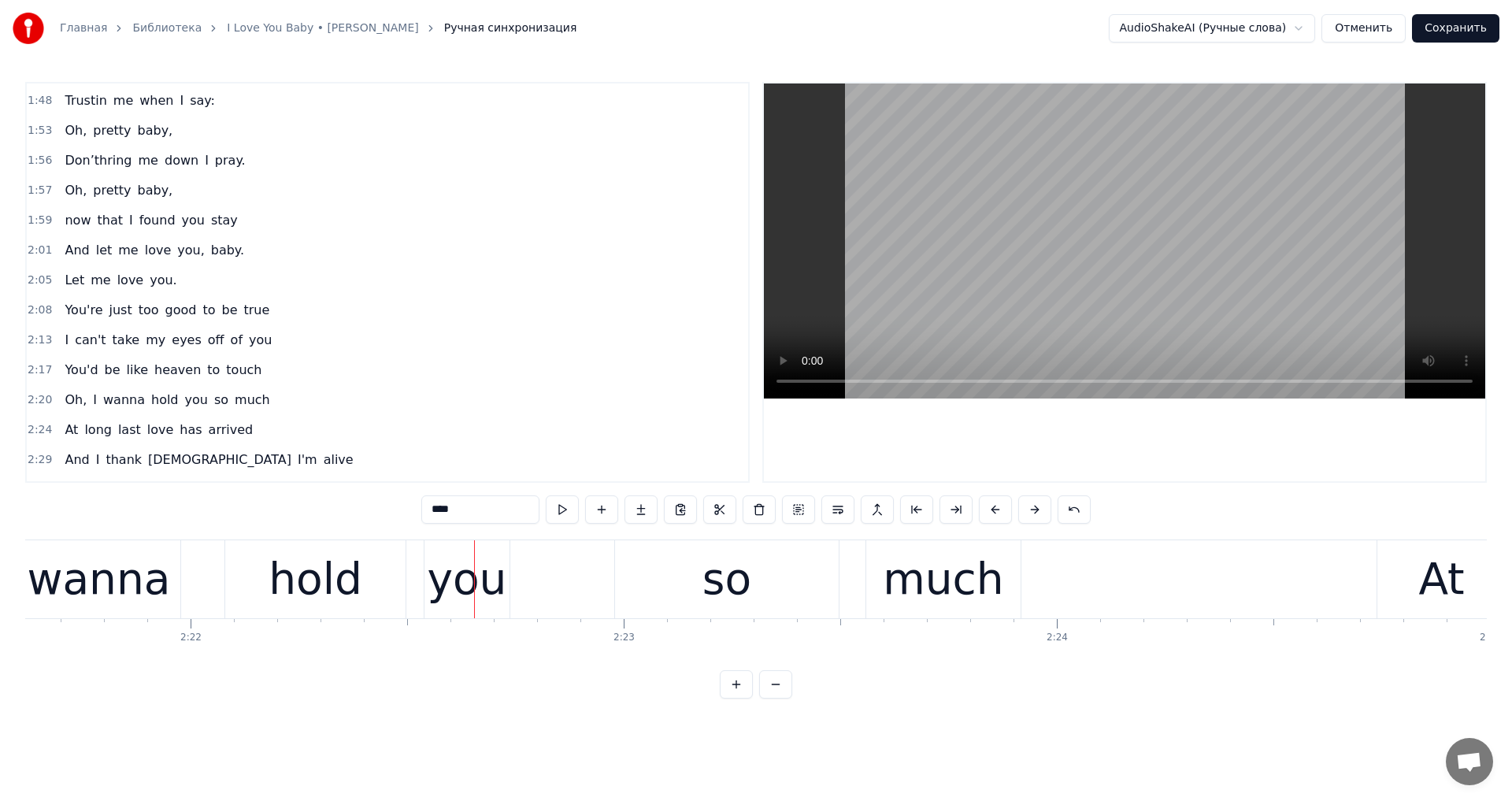
scroll to position [704, 0]
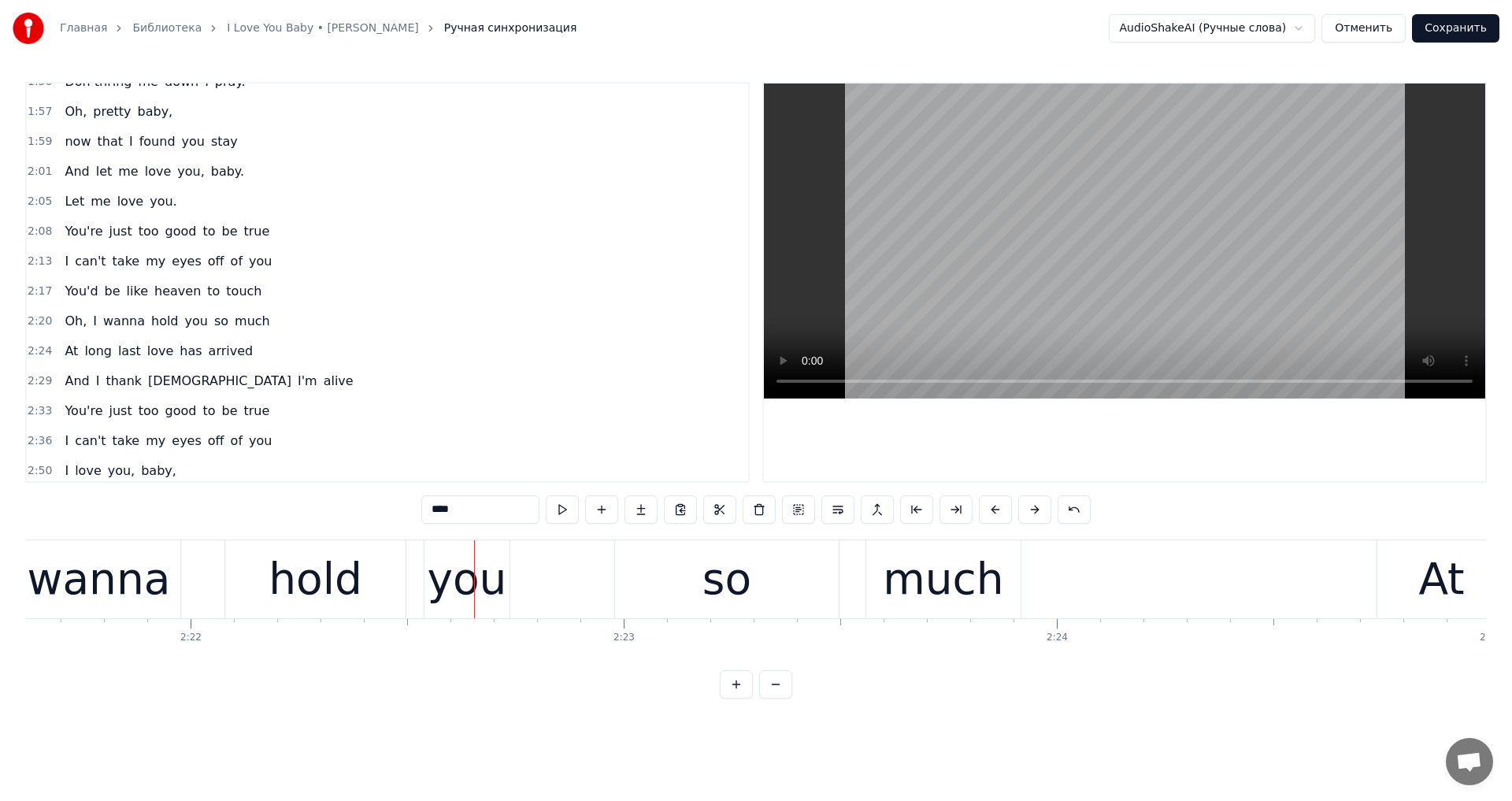
click at [70, 324] on span "Oh," at bounding box center [75, 320] width 25 height 18
type input "***"
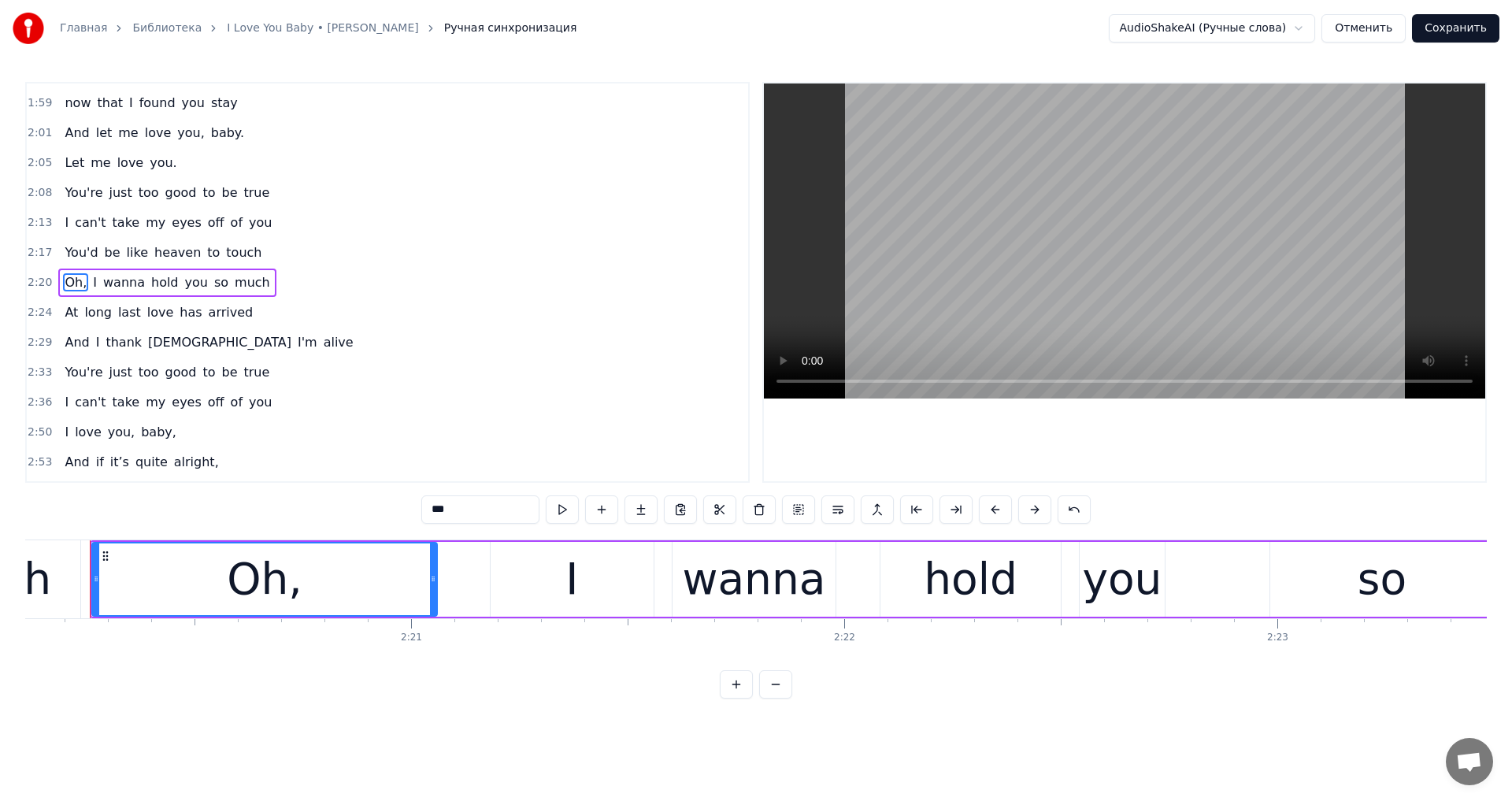
scroll to position [0, 60658]
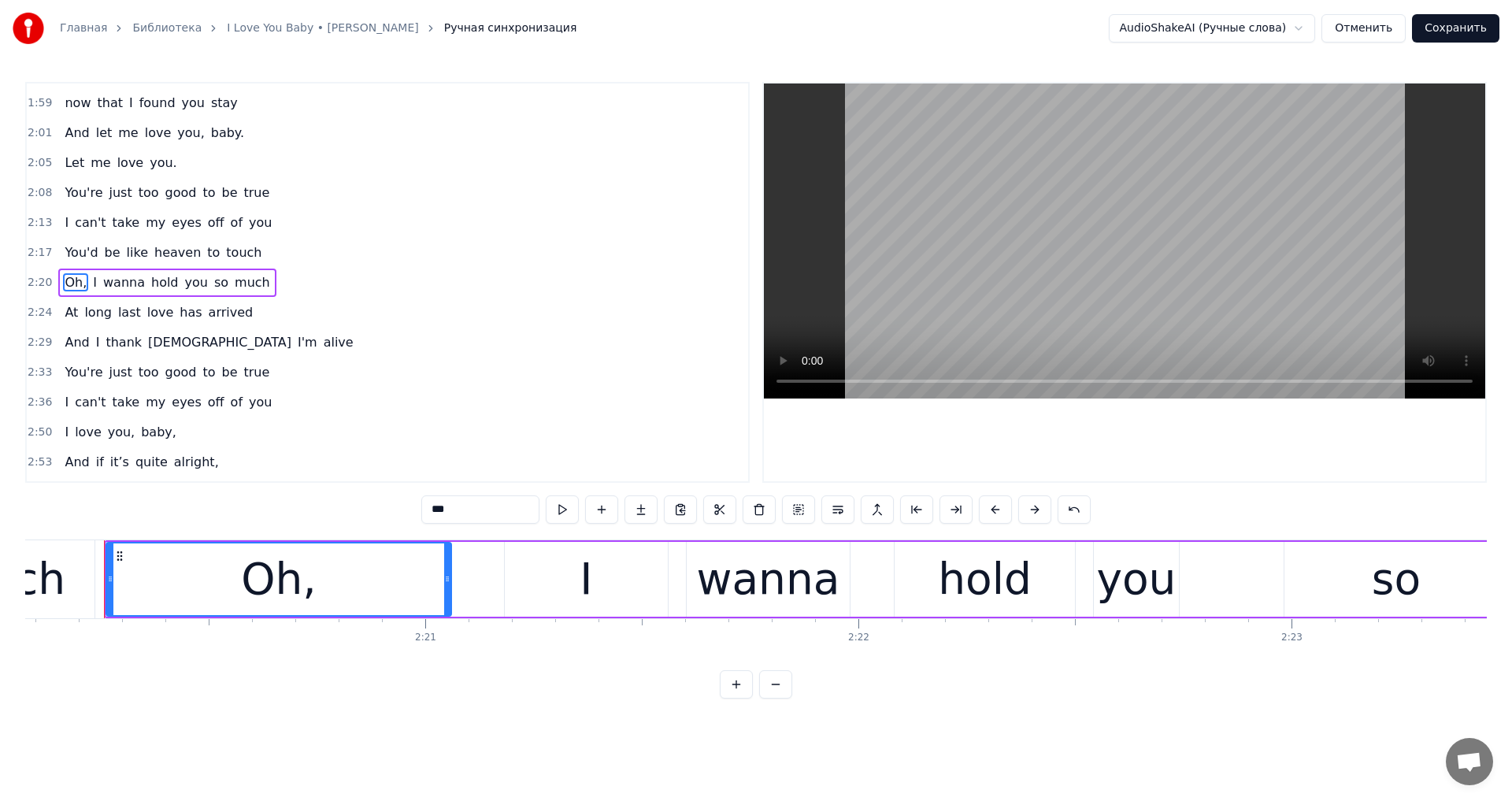
click at [269, 601] on div "Oh," at bounding box center [278, 579] width 75 height 65
click at [755, 513] on button at bounding box center [759, 509] width 33 height 28
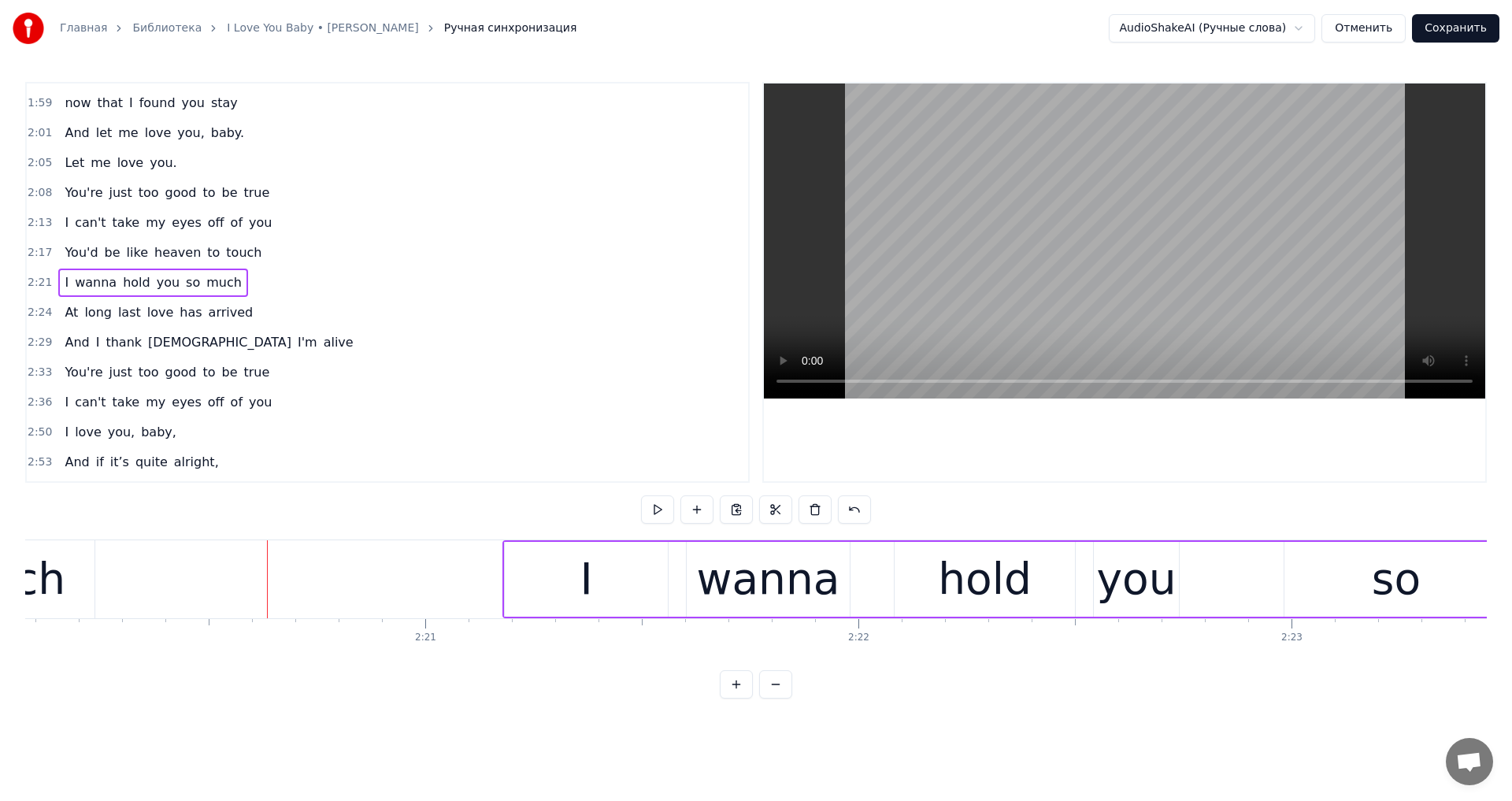
click at [970, 250] on video at bounding box center [1124, 241] width 721 height 314
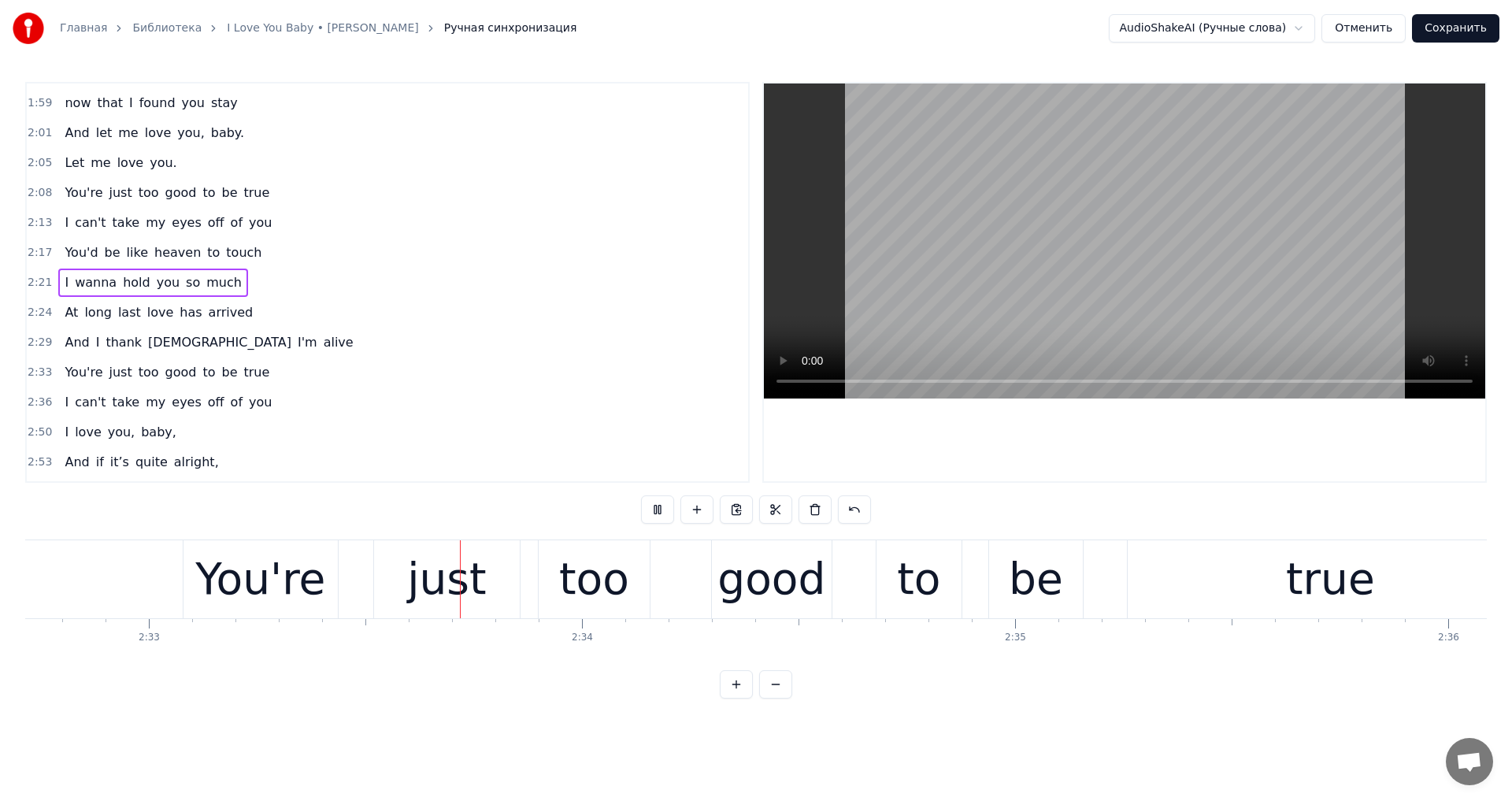
scroll to position [0, 66206]
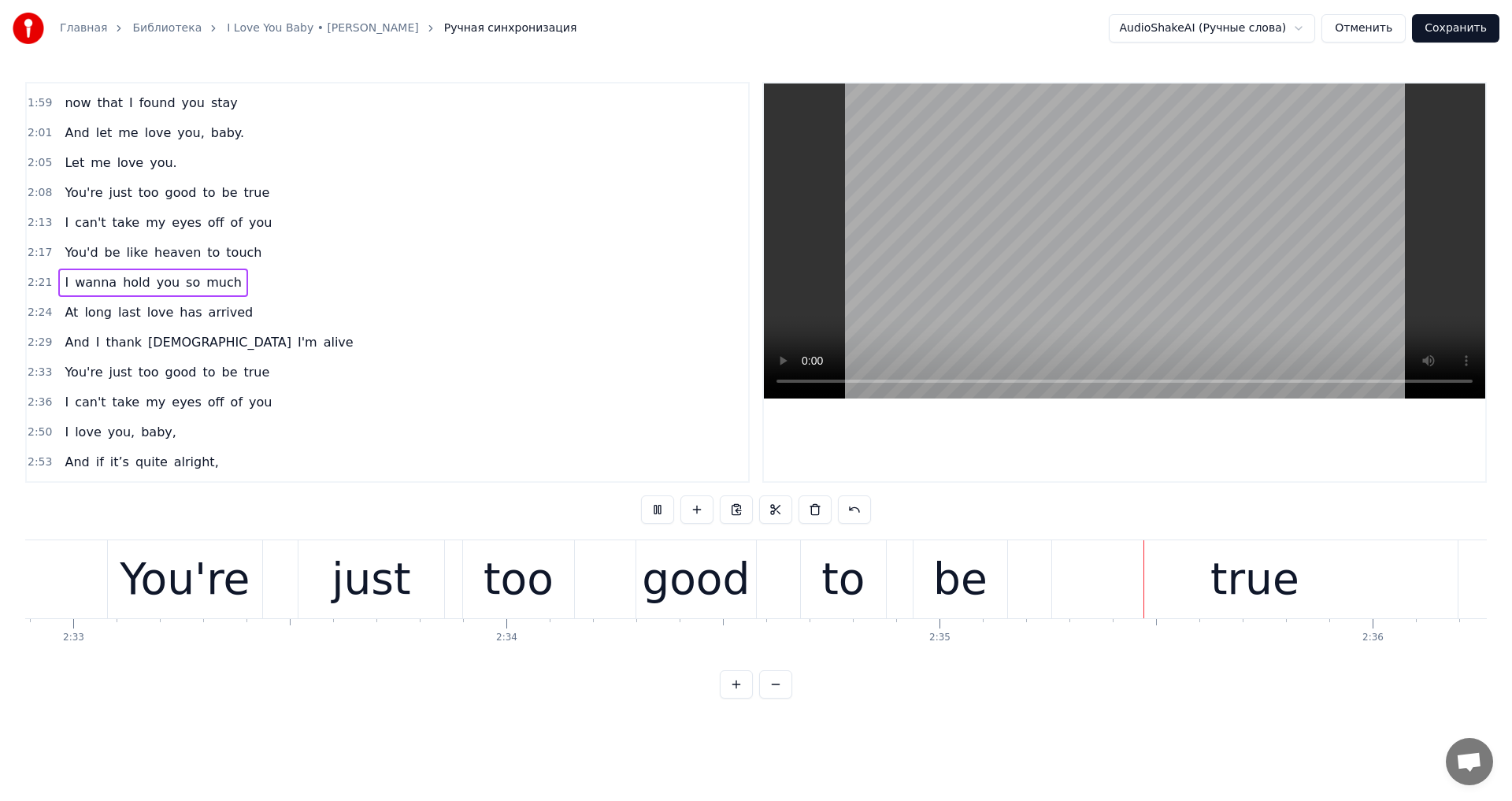
click at [1030, 301] on video at bounding box center [1124, 241] width 721 height 314
click at [1448, 20] on button "Сохранить" at bounding box center [1455, 28] width 87 height 28
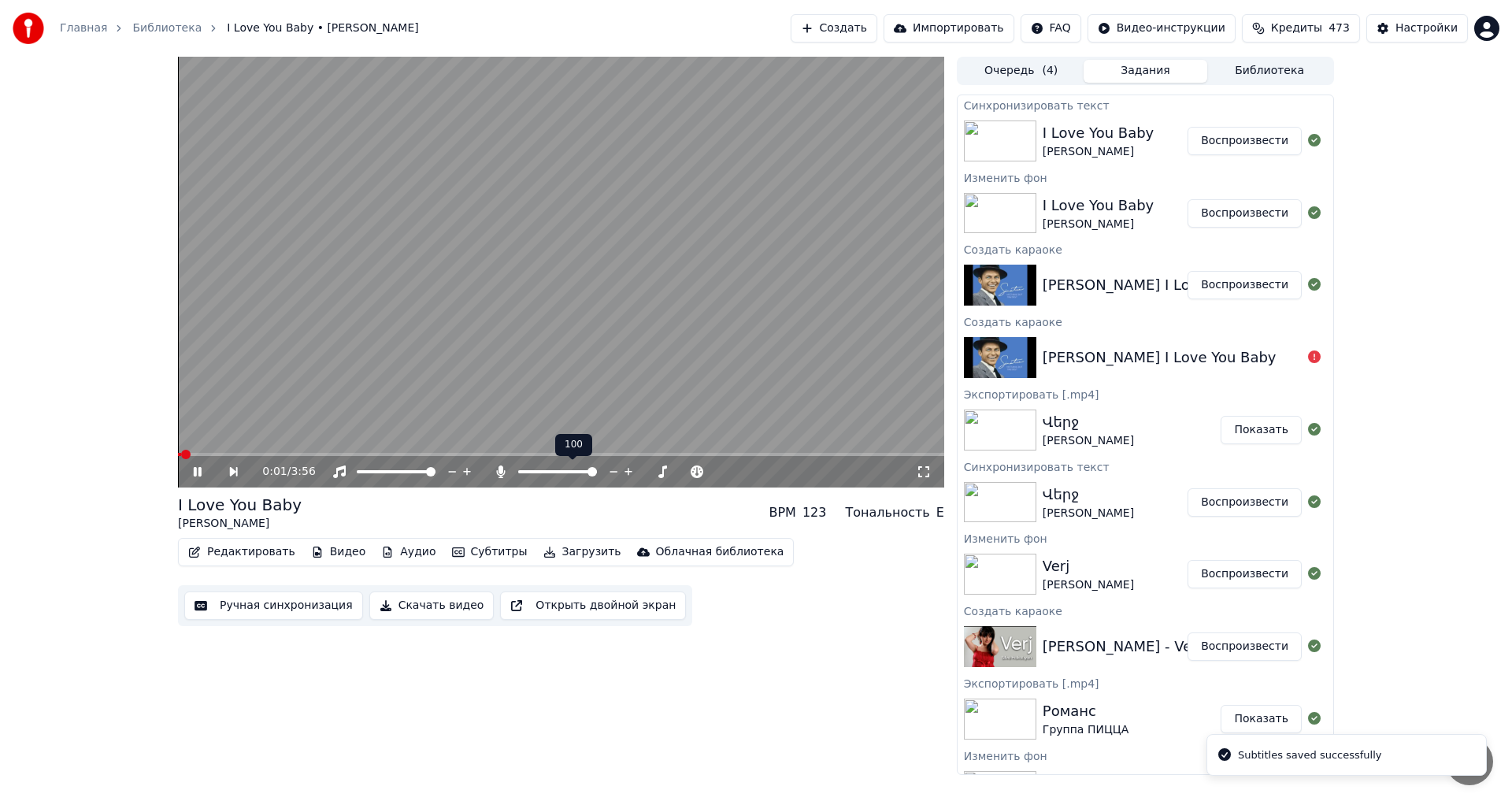
click at [521, 471] on span at bounding box center [557, 471] width 79 height 3
click at [617, 473] on icon at bounding box center [614, 471] width 15 height 16
click at [352, 455] on span at bounding box center [560, 454] width 766 height 3
click at [348, 292] on video at bounding box center [560, 272] width 766 height 431
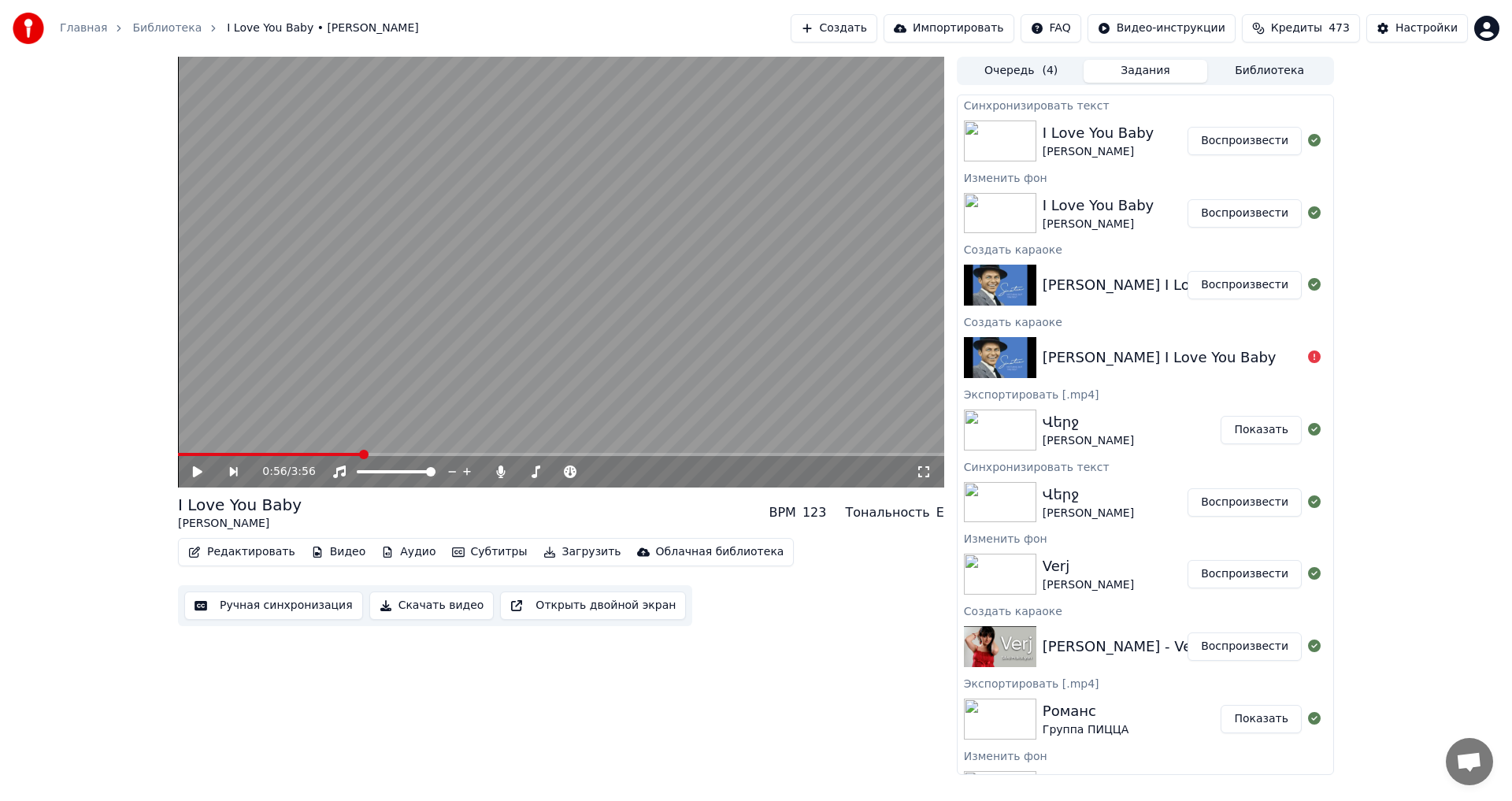
click at [559, 566] on div "Редактировать Видео Аудио Субтитры Загрузить Облачная библиотека" at bounding box center [486, 552] width 616 height 28
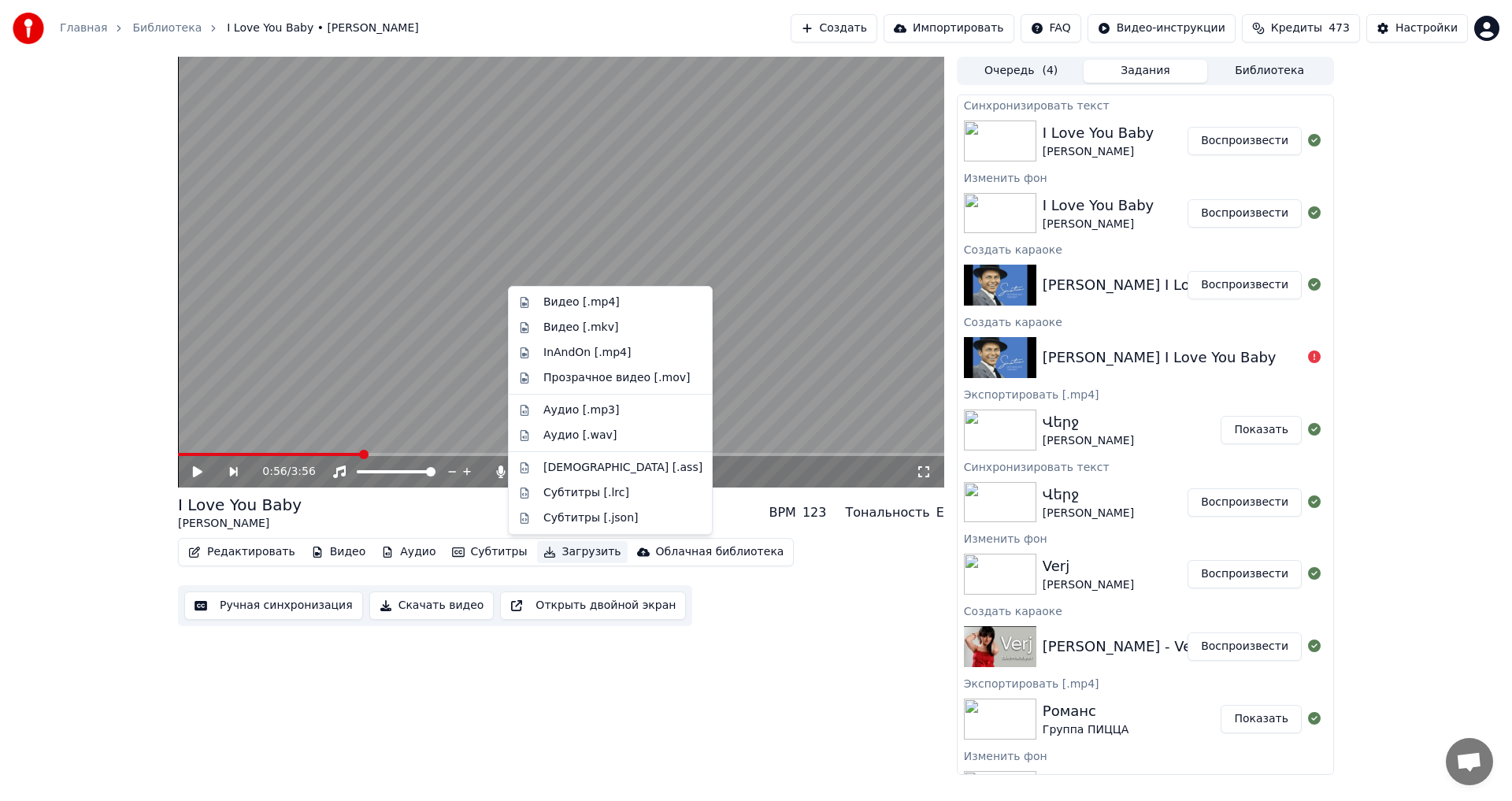
click at [554, 552] on button "Загрузить" at bounding box center [582, 552] width 90 height 22
click at [576, 310] on div "Видео [.mp4]" at bounding box center [610, 301] width 197 height 25
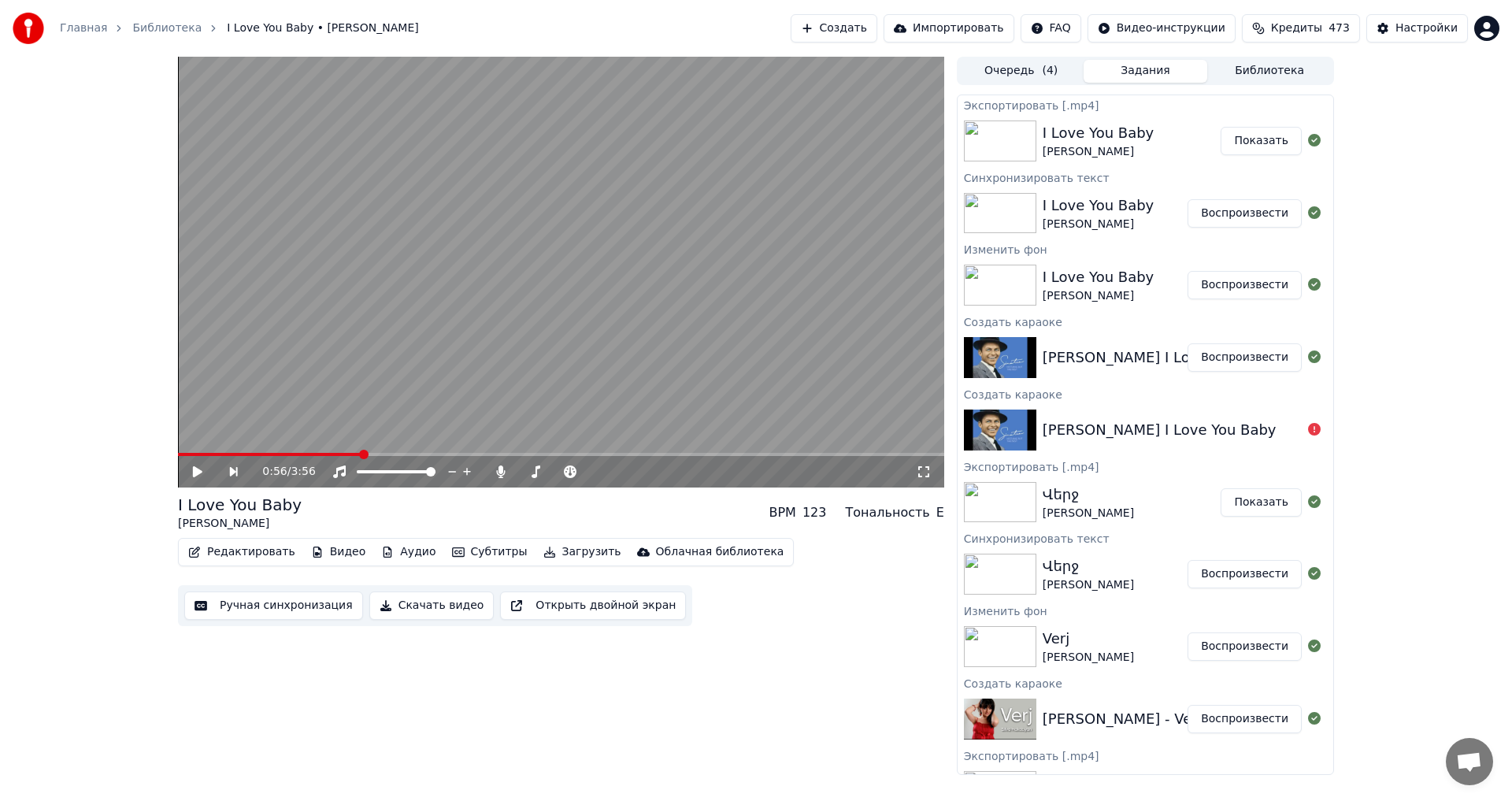
click at [1272, 136] on button "Показать" at bounding box center [1261, 140] width 81 height 28
